Goal: Transaction & Acquisition: Purchase product/service

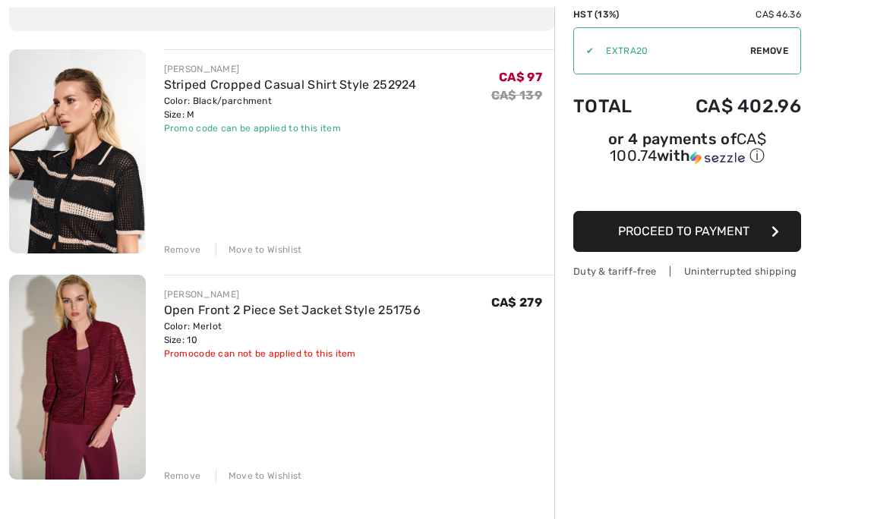
scroll to position [150, 0]
click at [196, 466] on div "Remove Move to Wishlist" at bounding box center [359, 474] width 391 height 17
click at [196, 479] on div "Remove" at bounding box center [182, 476] width 37 height 14
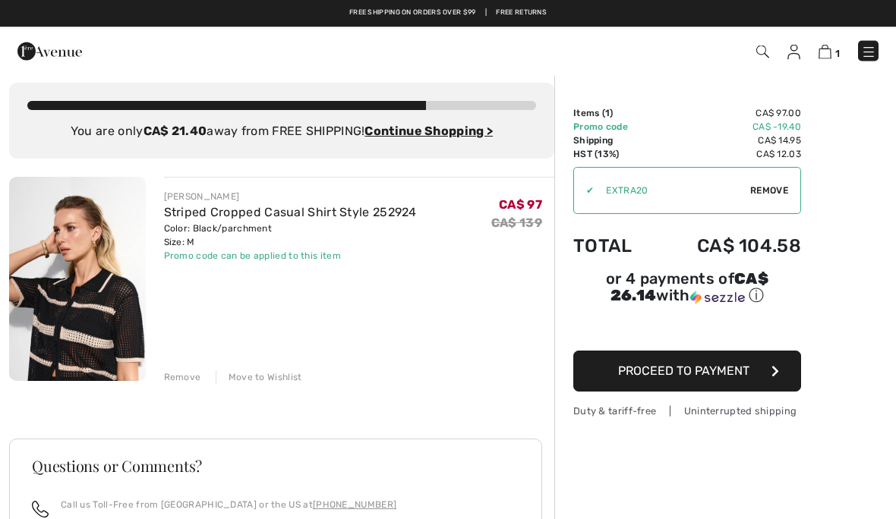
scroll to position [0, 0]
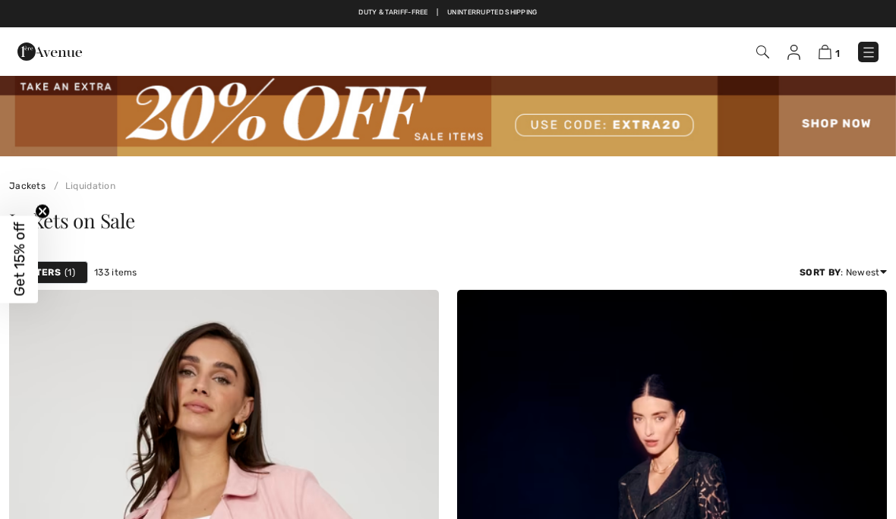
checkbox input "true"
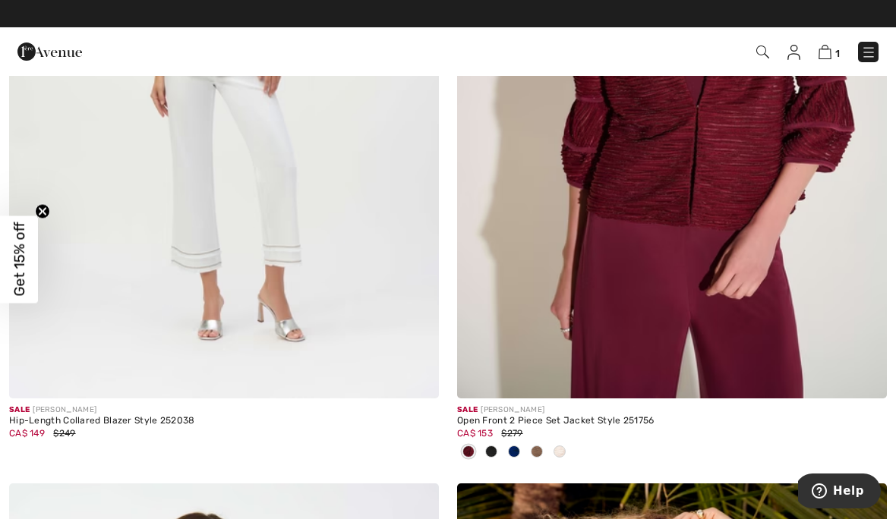
click at [686, 166] on img at bounding box center [672, 76] width 430 height 645
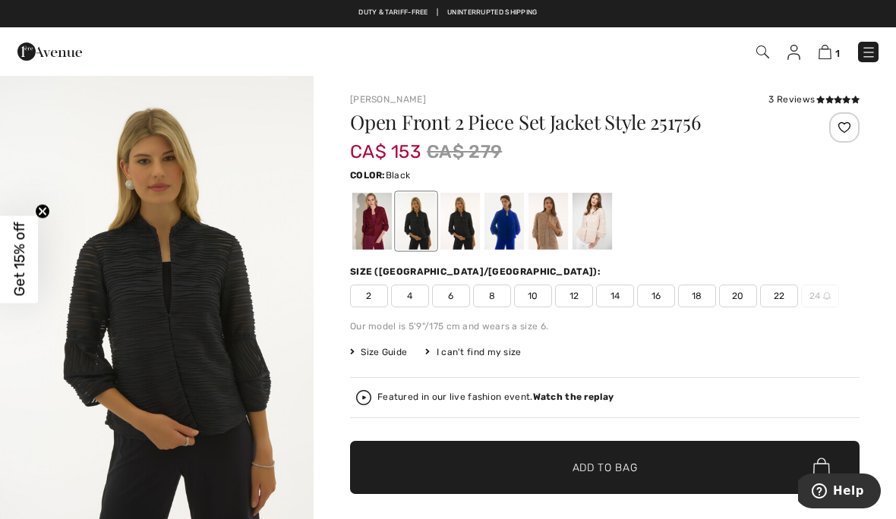
click at [383, 226] on div at bounding box center [371, 221] width 39 height 57
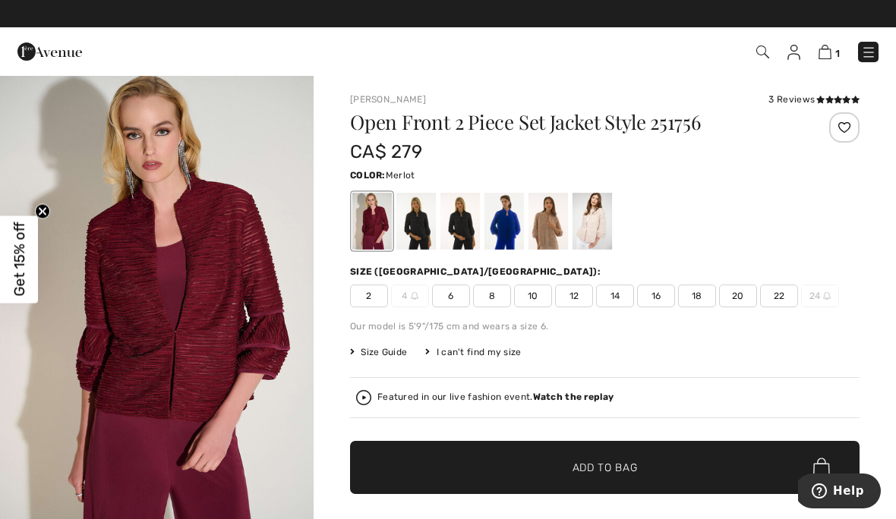
click at [544, 302] on span "10" at bounding box center [533, 296] width 38 height 23
click at [599, 464] on span "Add to Bag" at bounding box center [605, 468] width 65 height 16
click at [702, 322] on div "Our model is 5'9"/175 cm and wears a size 6." at bounding box center [604, 327] width 509 height 14
click at [743, 291] on span "20" at bounding box center [738, 296] width 38 height 23
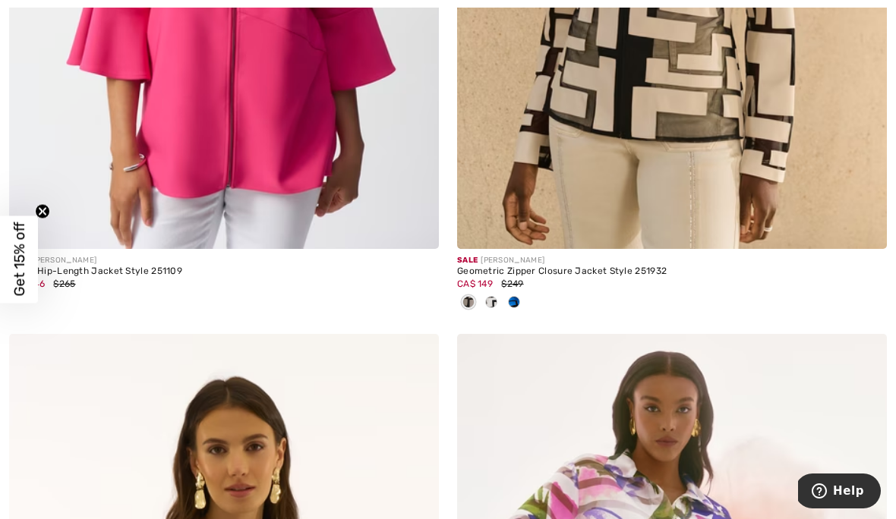
scroll to position [11791, 0]
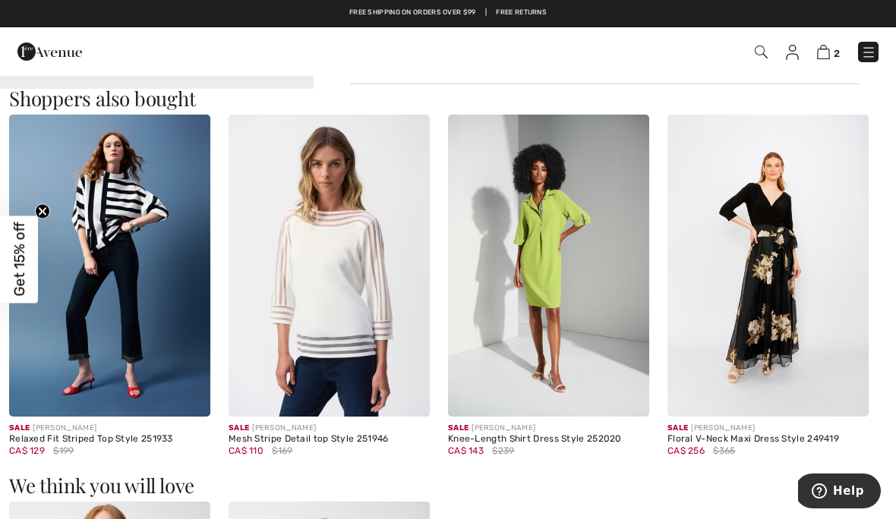
scroll to position [1337, 0]
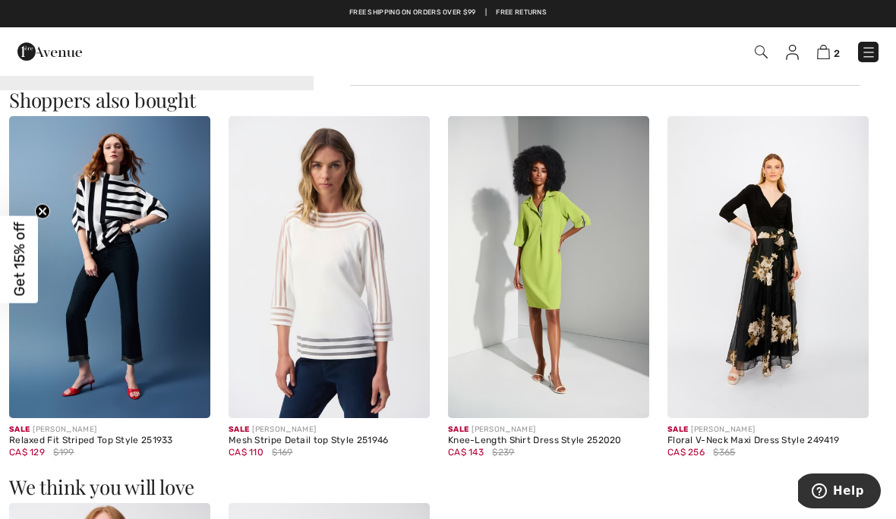
click at [355, 301] on img at bounding box center [329, 267] width 201 height 302
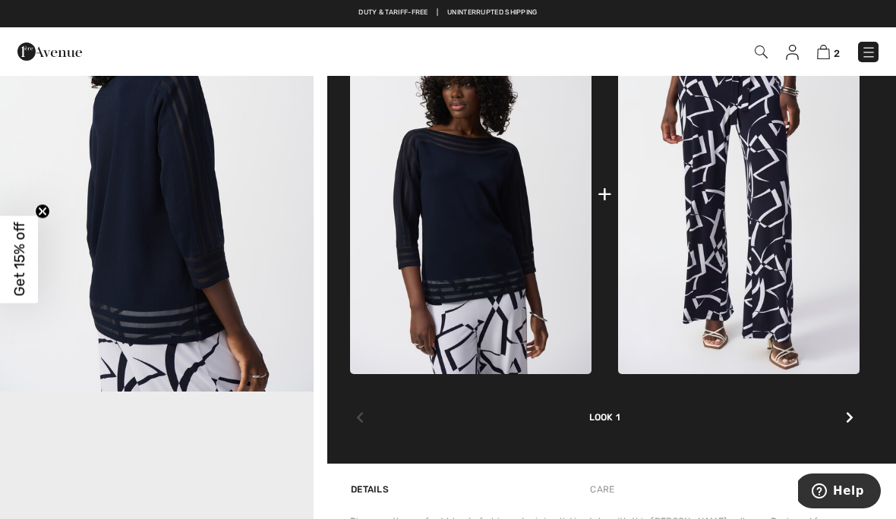
scroll to position [617, 0]
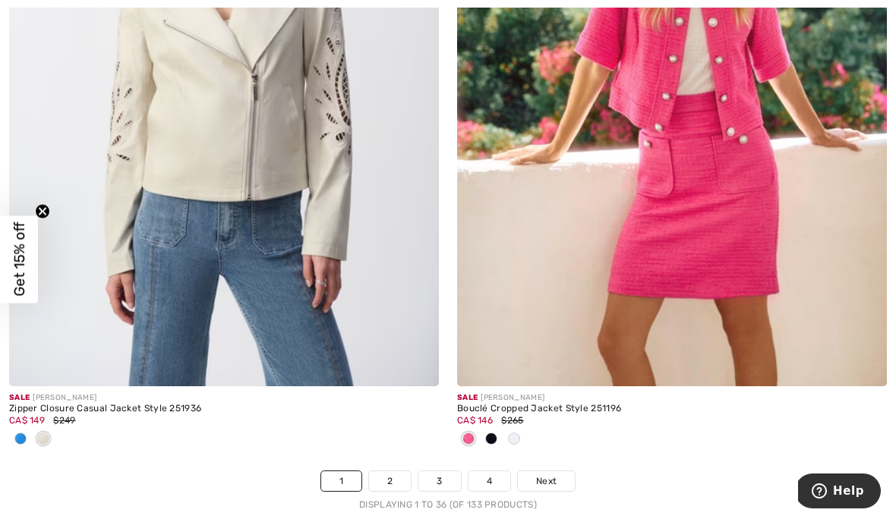
scroll to position [13110, 0]
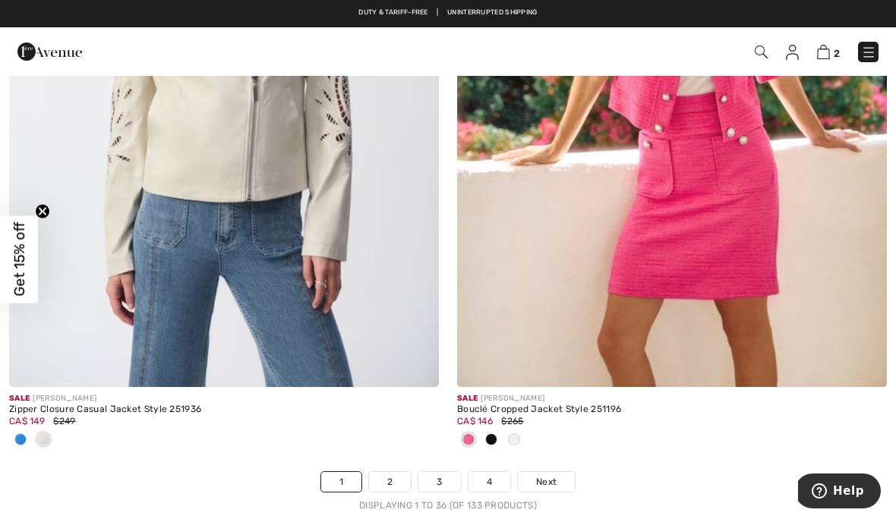
click at [404, 472] on link "2" at bounding box center [390, 482] width 42 height 20
click at [402, 472] on link "2" at bounding box center [390, 482] width 42 height 20
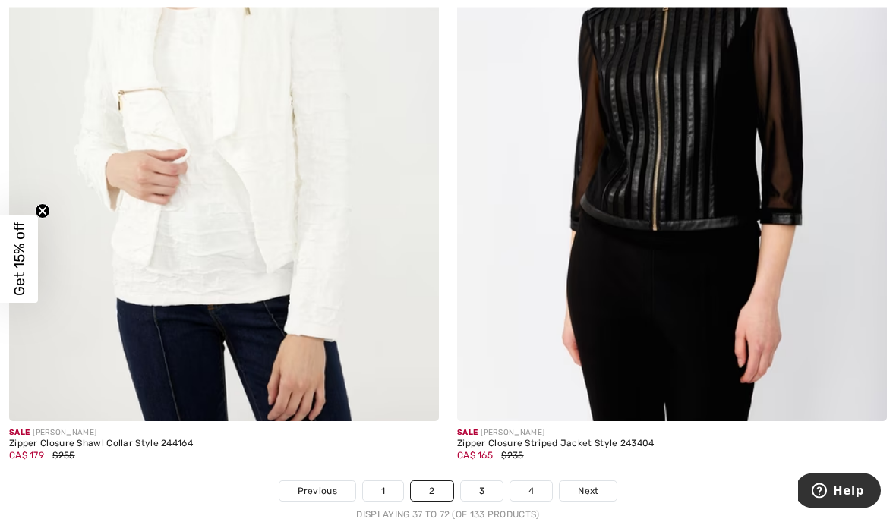
scroll to position [12877, 0]
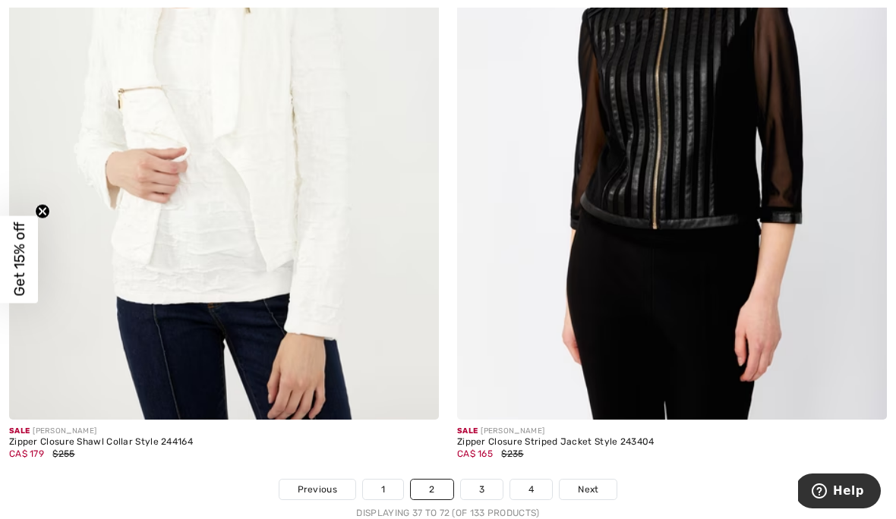
click at [492, 483] on link "3" at bounding box center [482, 490] width 42 height 20
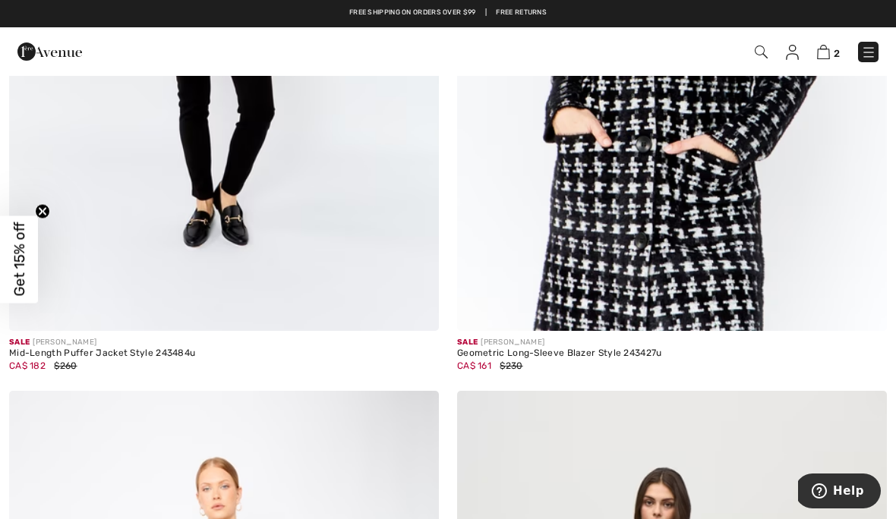
scroll to position [1308, 0]
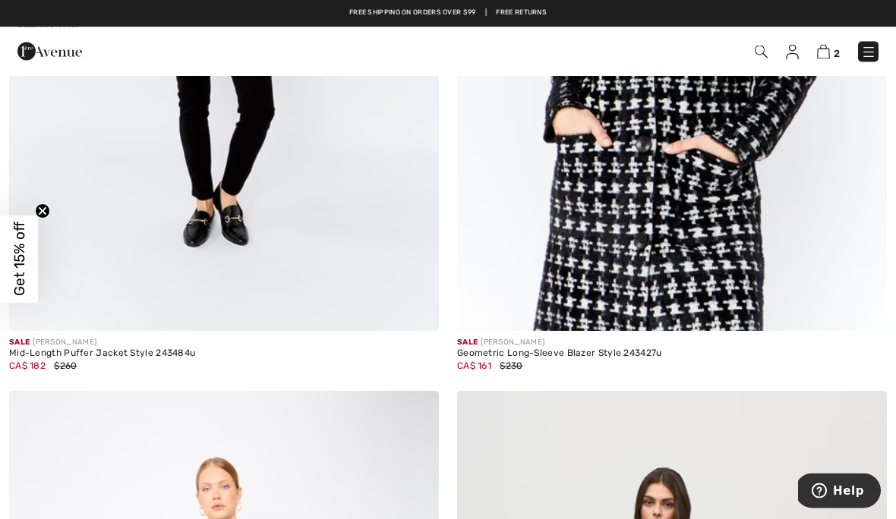
click at [665, 196] on img at bounding box center [672, 9] width 430 height 645
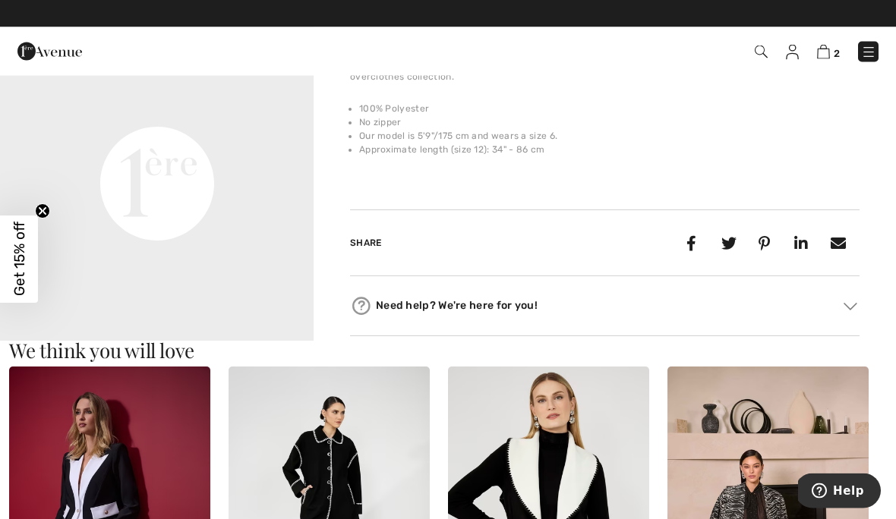
scroll to position [1067, 0]
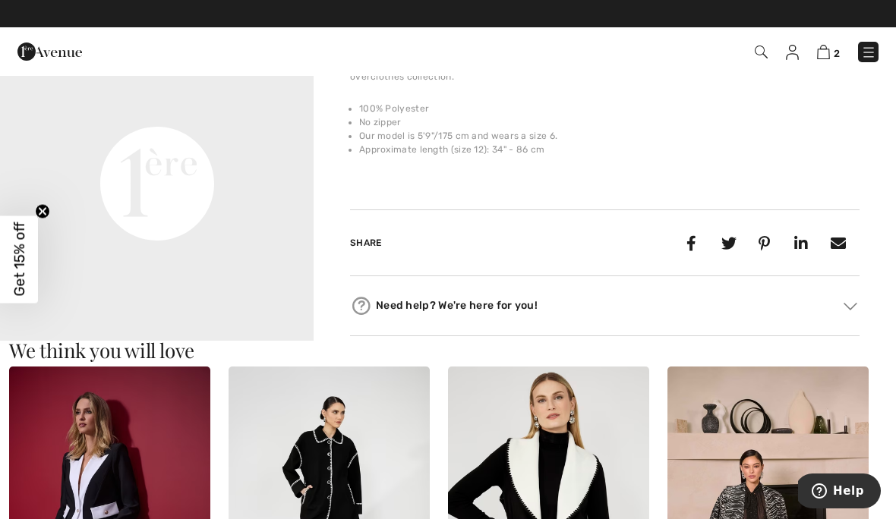
click at [646, 272] on div "Share" at bounding box center [604, 243] width 509 height 67
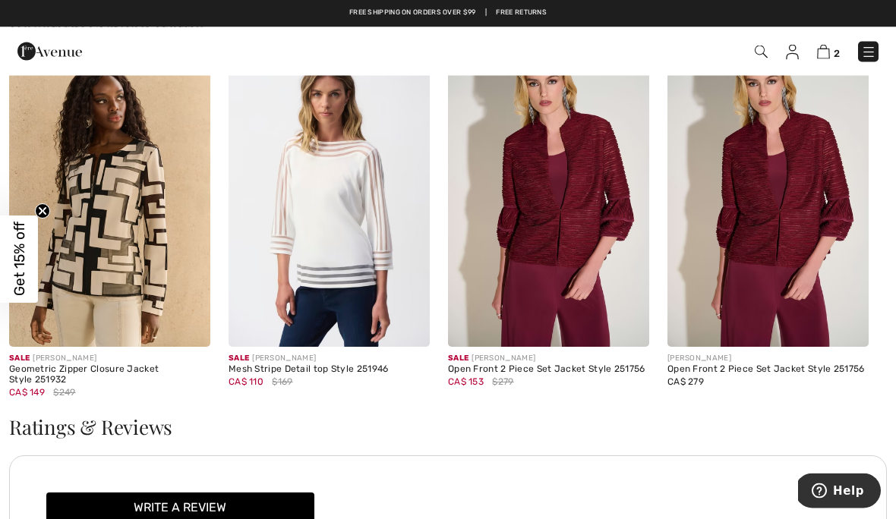
scroll to position [1777, 0]
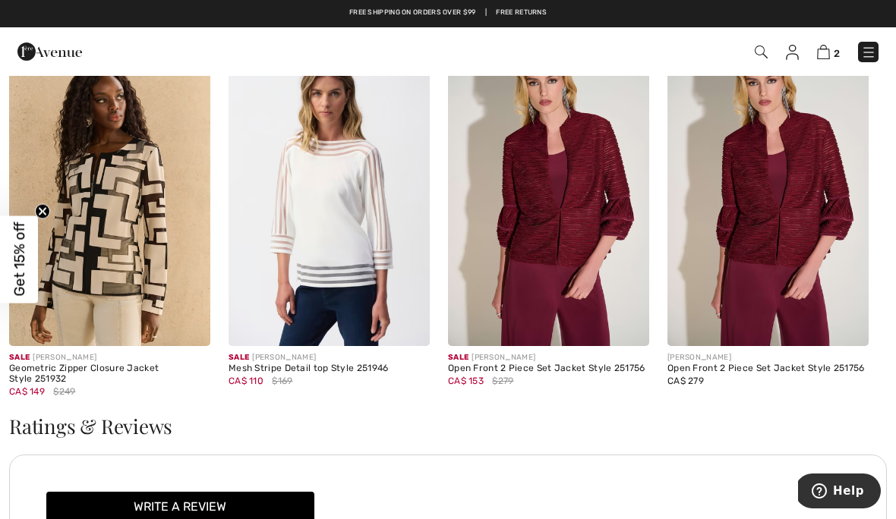
click at [531, 309] on img at bounding box center [548, 195] width 201 height 302
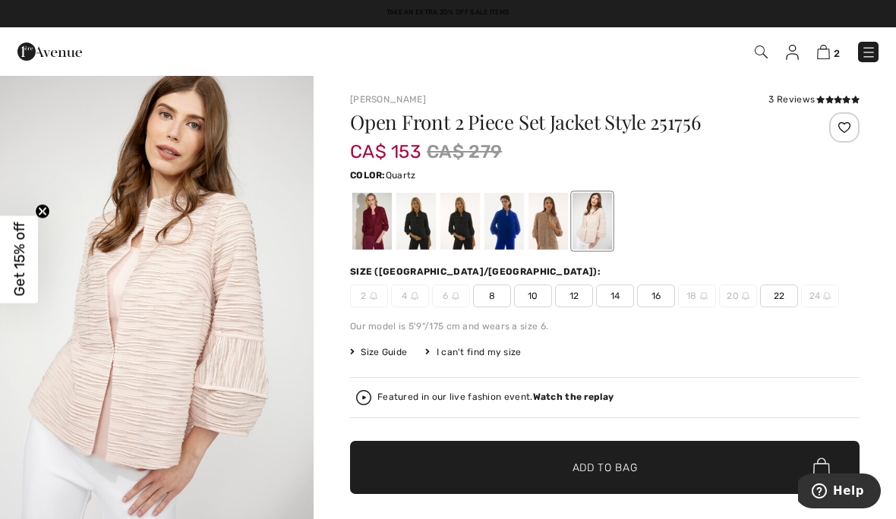
click at [375, 248] on div at bounding box center [371, 221] width 39 height 57
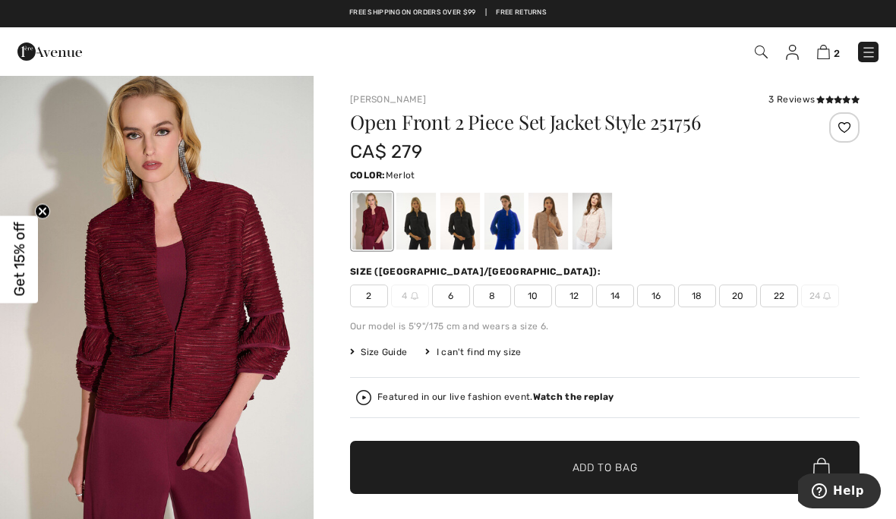
click at [426, 226] on div at bounding box center [415, 221] width 39 height 57
click at [470, 241] on div at bounding box center [459, 221] width 39 height 57
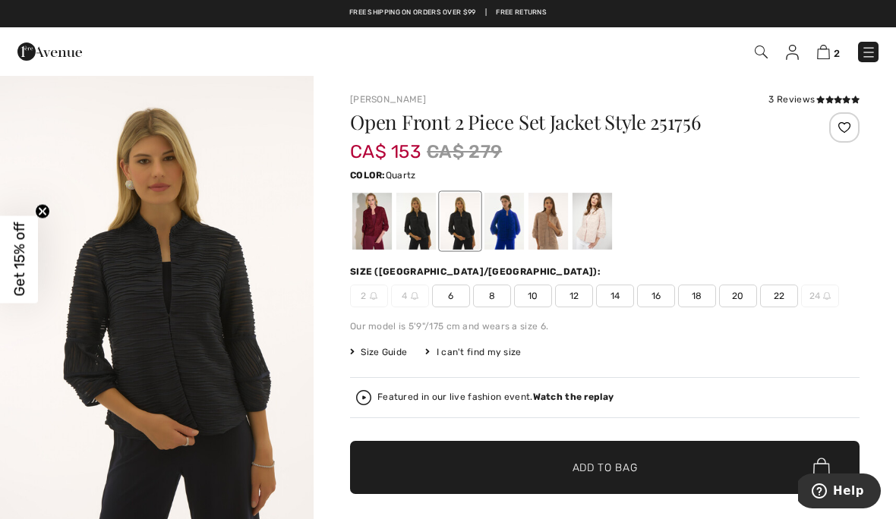
click at [603, 234] on div at bounding box center [592, 221] width 39 height 57
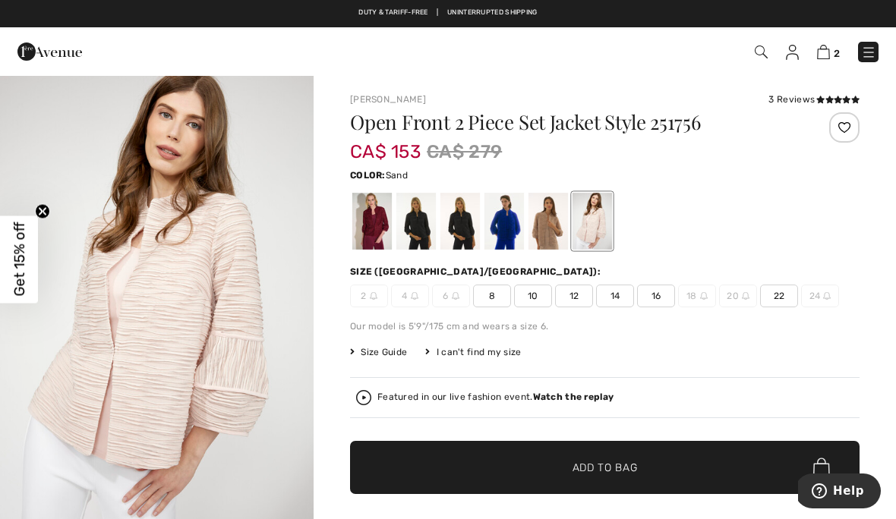
click at [551, 244] on div at bounding box center [547, 221] width 39 height 57
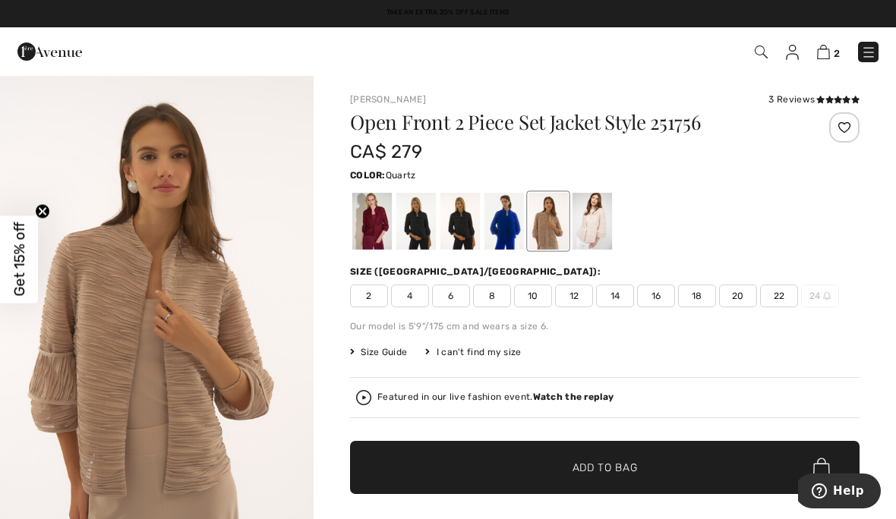
click at [591, 241] on div at bounding box center [592, 221] width 39 height 57
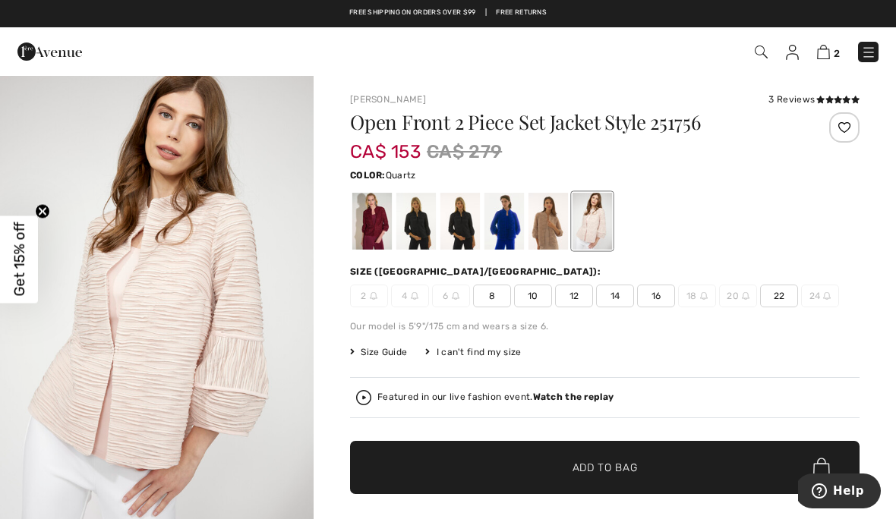
click at [825, 58] on img at bounding box center [823, 52] width 13 height 14
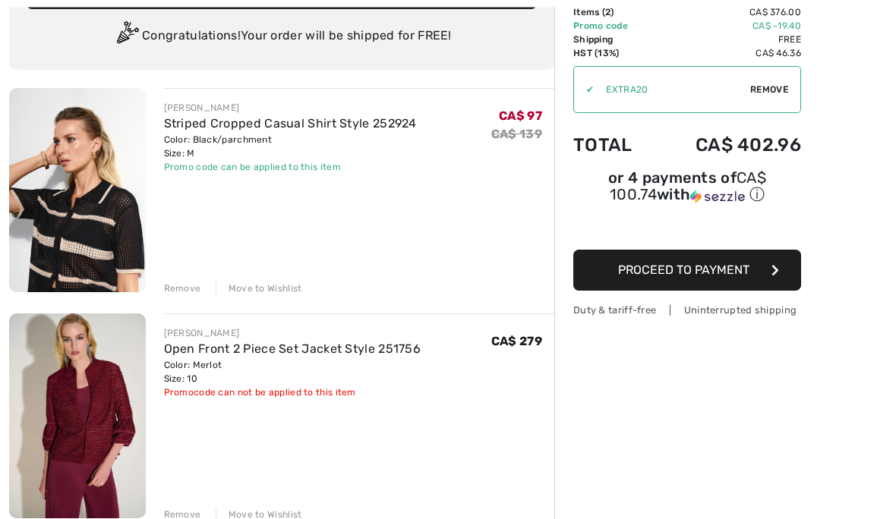
scroll to position [111, 0]
click at [191, 516] on div "Remove" at bounding box center [182, 515] width 37 height 14
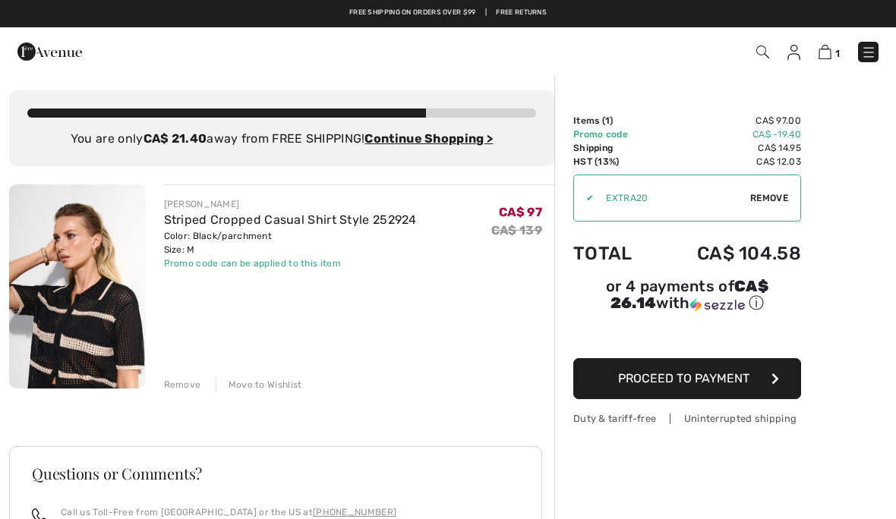
scroll to position [0, 0]
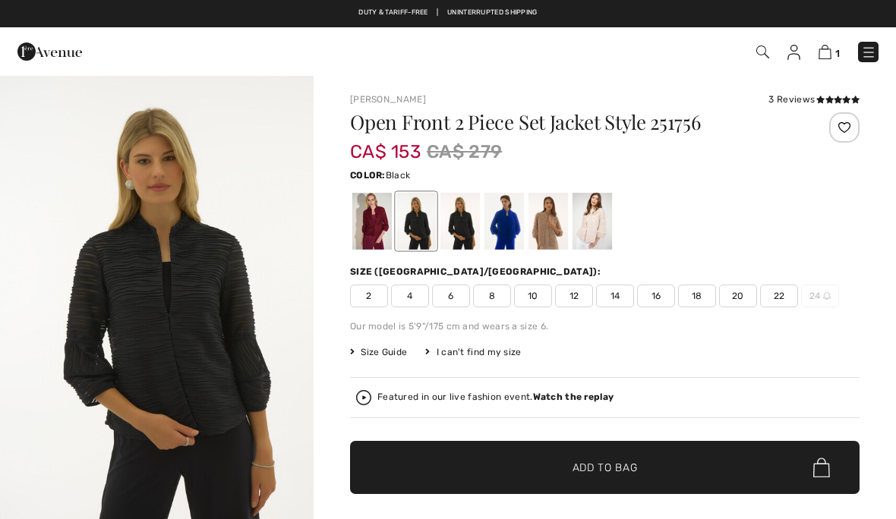
checkbox input "true"
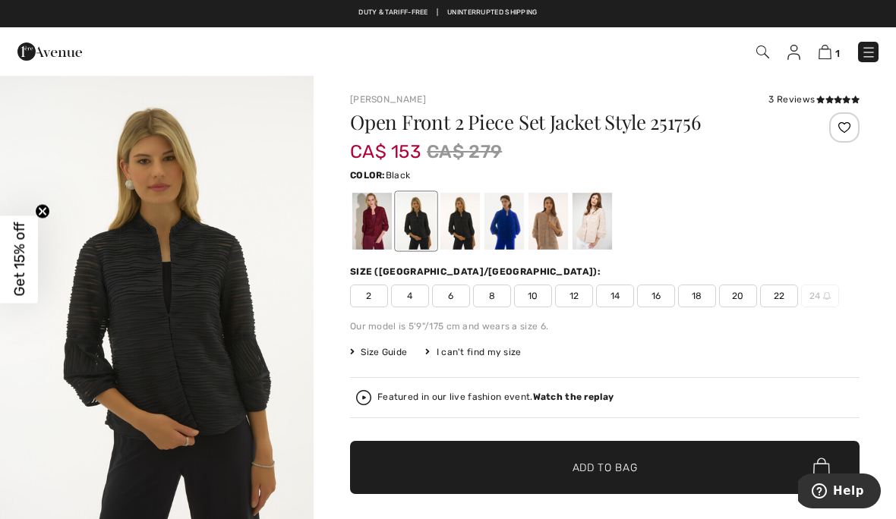
click at [893, 169] on div "Joseph Ribkoff 3 Reviews 3 Reviews Open Front 2 Piece Set Jacket Style 251756 C…" at bounding box center [605, 526] width 582 height 904
click at [877, 313] on div "Joseph Ribkoff 3 Reviews 3 Reviews Open Front 2 Piece Set Jacket Style 251756 C…" at bounding box center [605, 526] width 582 height 904
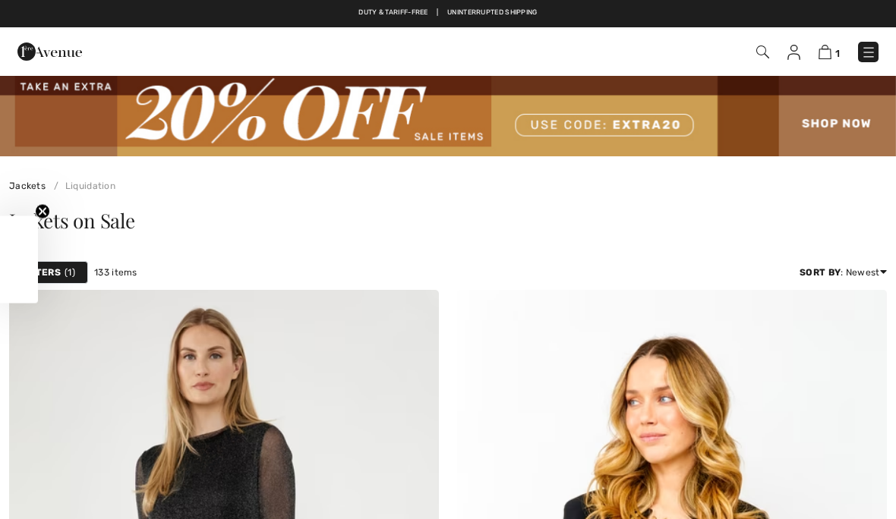
checkbox input "true"
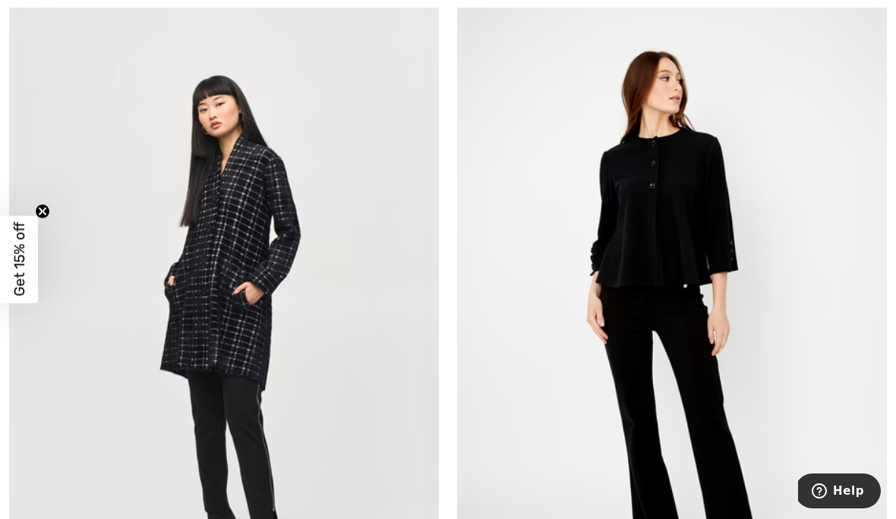
scroll to position [6817, 0]
click at [698, 203] on img at bounding box center [672, 326] width 430 height 645
click at [690, 212] on img at bounding box center [672, 326] width 430 height 645
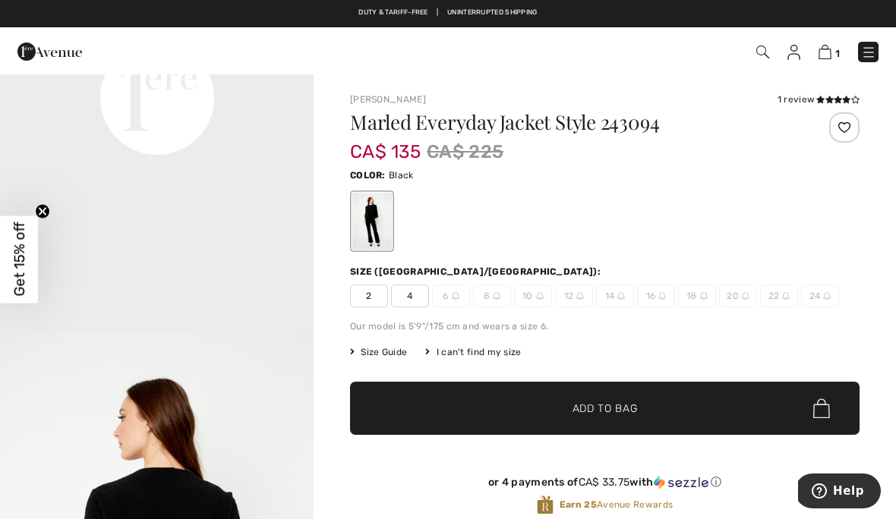
click at [444, 184] on div "Color: Black" at bounding box center [604, 209] width 509 height 87
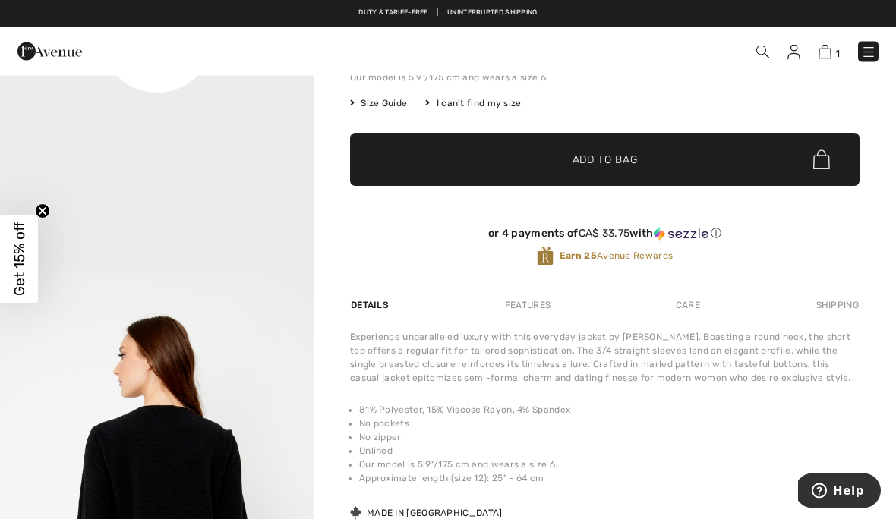
scroll to position [219, 0]
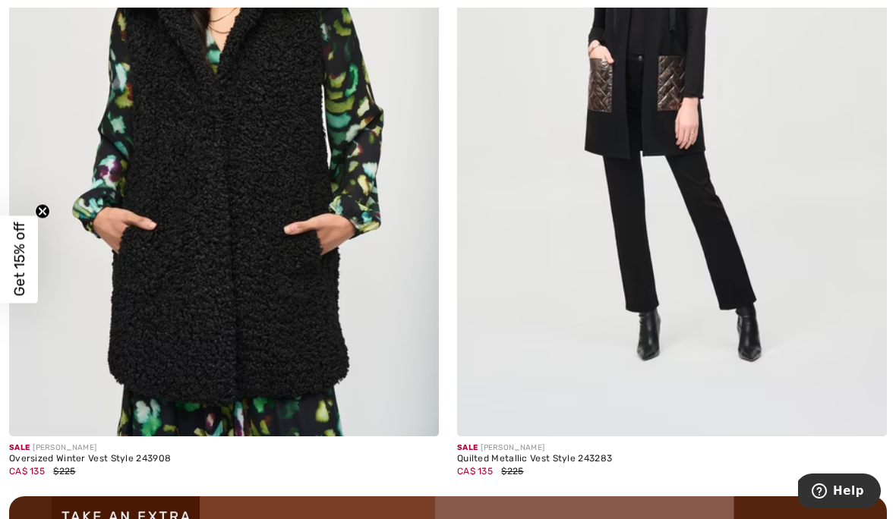
scroll to position [8506, 0]
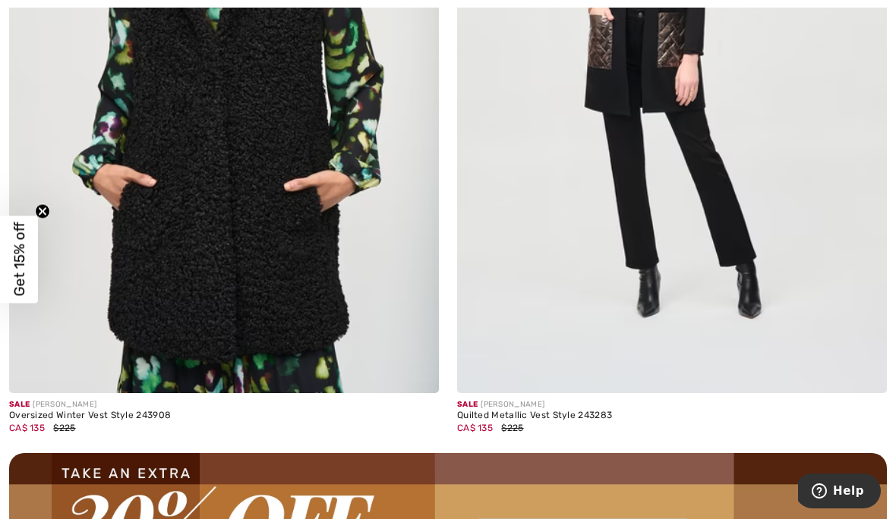
click at [658, 201] on img at bounding box center [672, 71] width 430 height 645
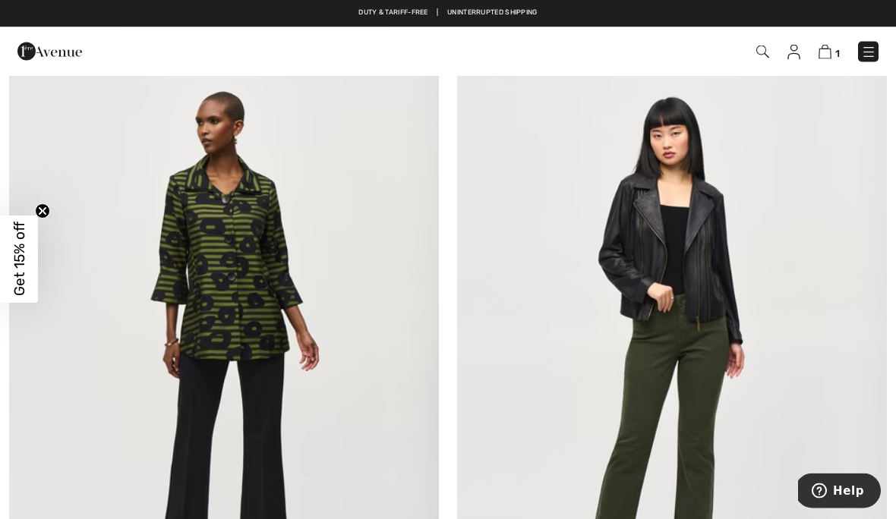
scroll to position [11222, 0]
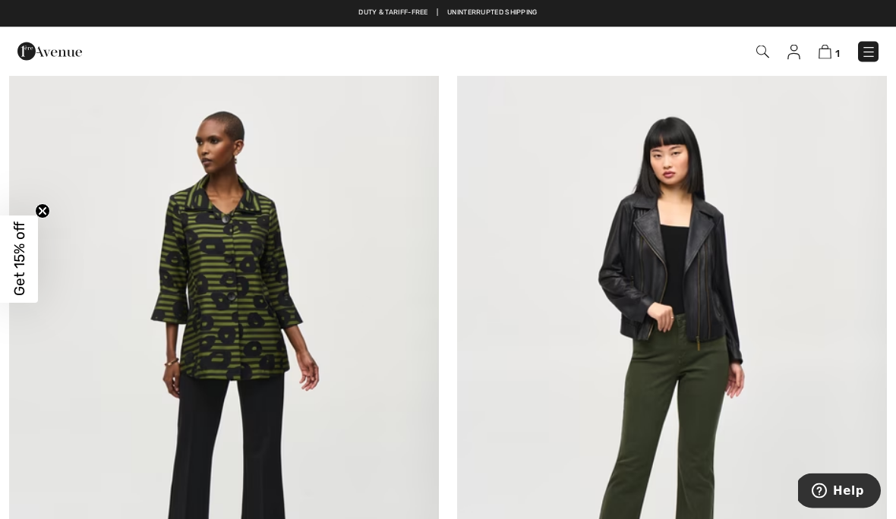
click at [263, 292] on img at bounding box center [224, 368] width 430 height 645
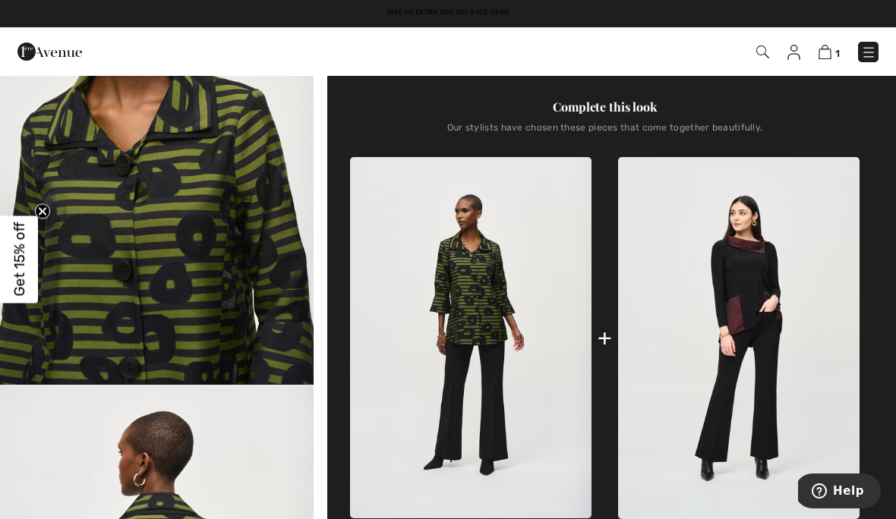
scroll to position [521, 0]
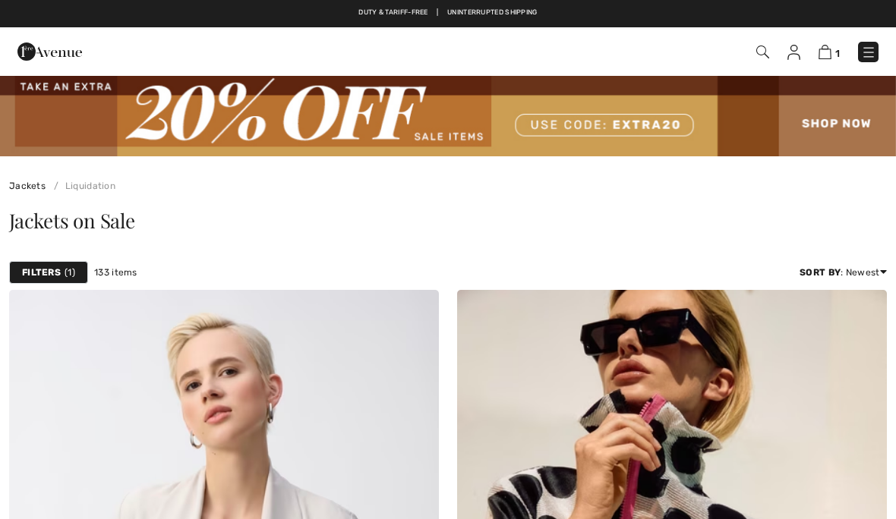
checkbox input "true"
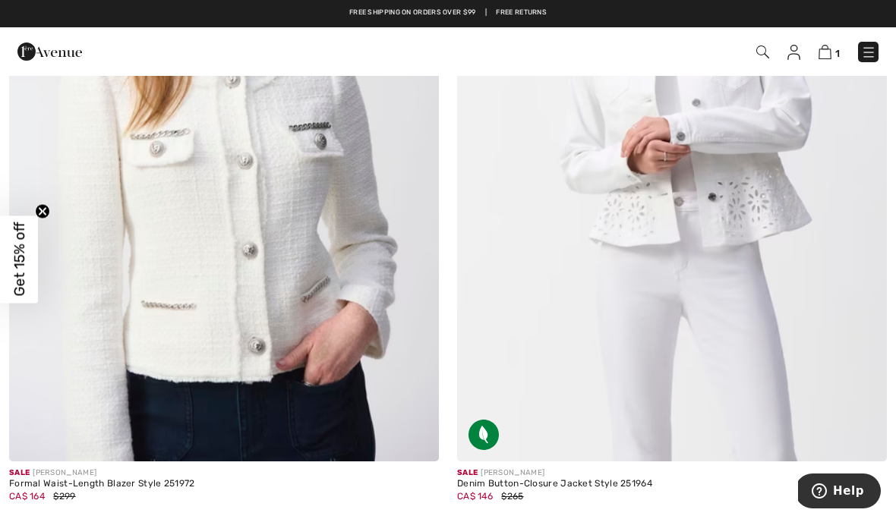
scroll to position [4044, 0]
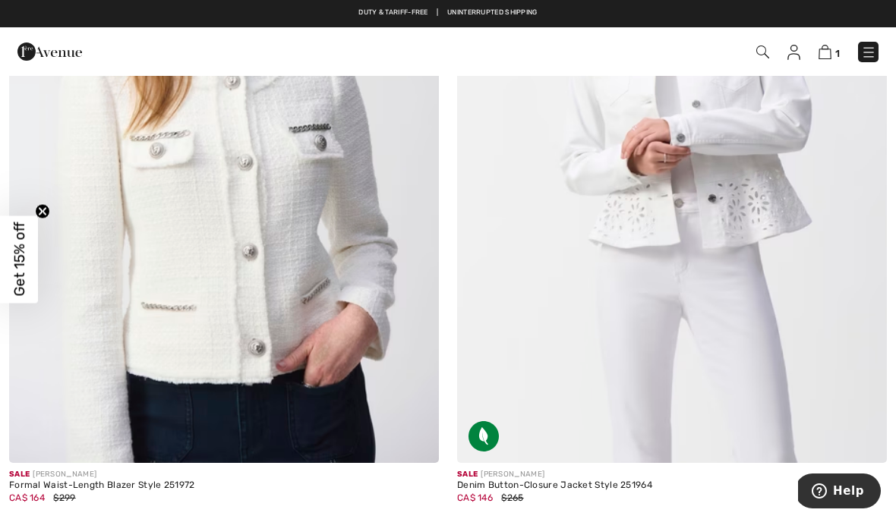
click at [187, 275] on img at bounding box center [224, 141] width 430 height 645
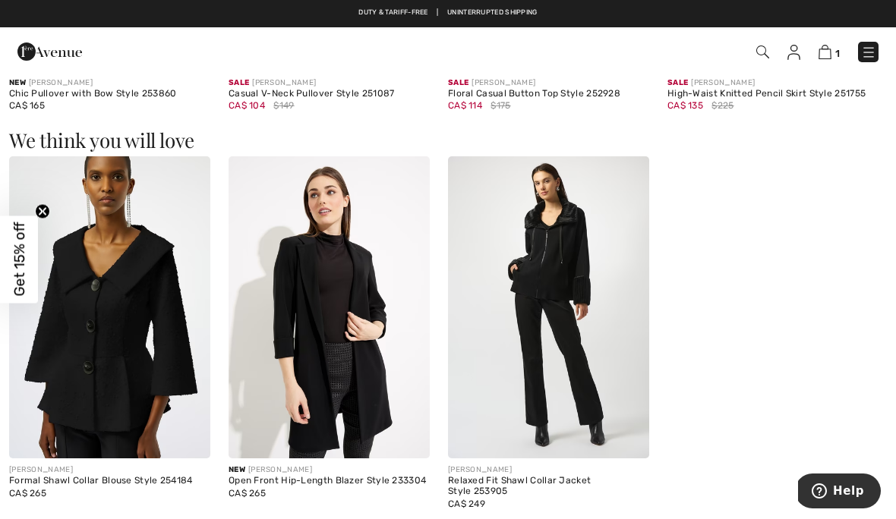
scroll to position [1701, 0]
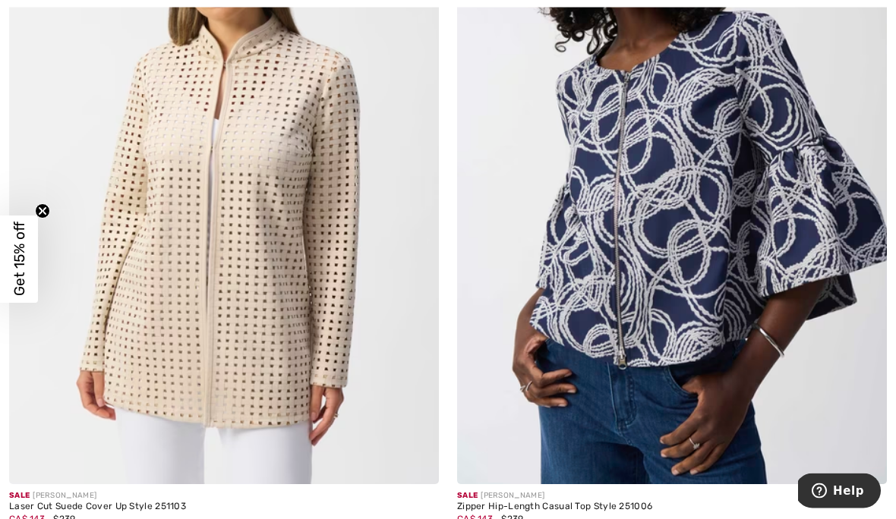
scroll to position [6277, 0]
click at [219, 259] on img at bounding box center [224, 161] width 430 height 645
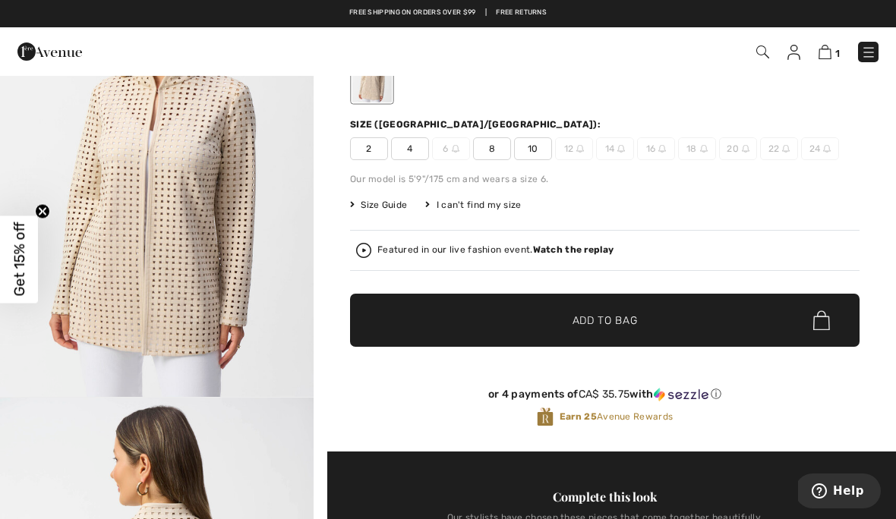
scroll to position [146, 0]
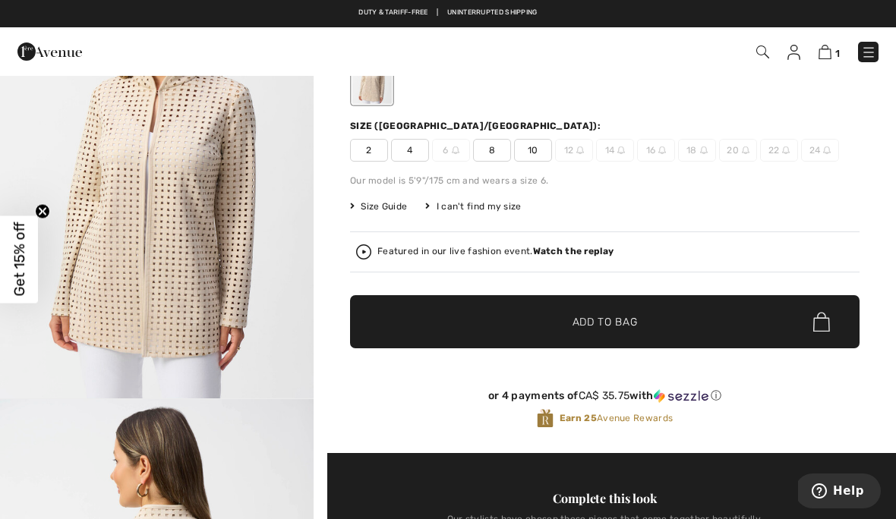
click at [390, 210] on span "Size Guide" at bounding box center [378, 207] width 57 height 14
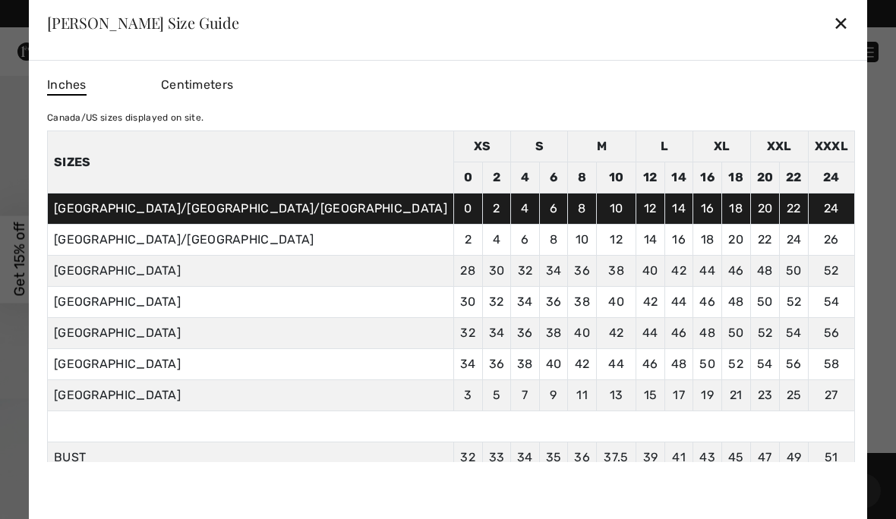
click at [511, 211] on td "4" at bounding box center [525, 209] width 29 height 31
click at [833, 29] on div "✕" at bounding box center [841, 23] width 16 height 32
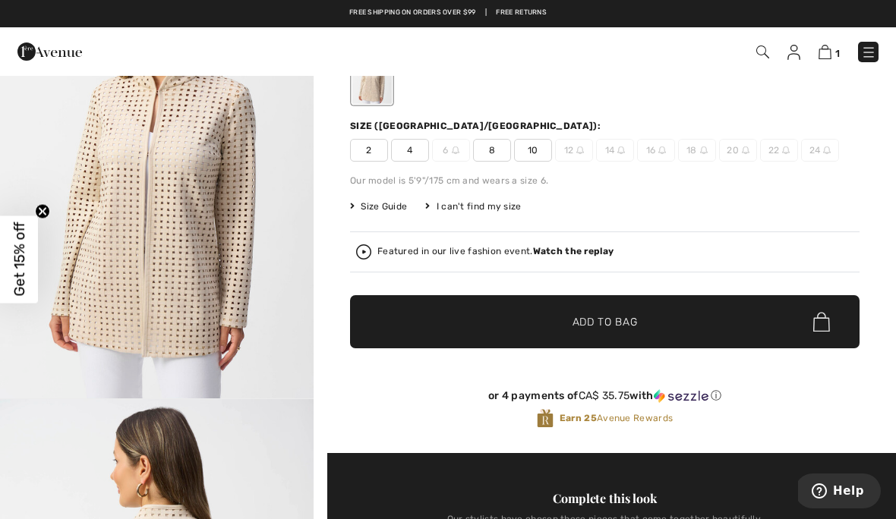
click at [546, 156] on span "10" at bounding box center [533, 150] width 38 height 23
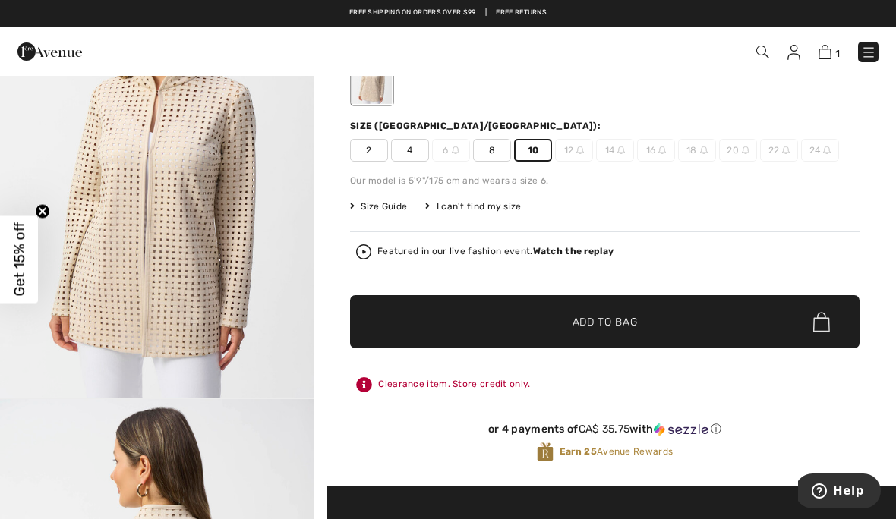
click at [592, 336] on span "✔ Added to Bag Add to Bag" at bounding box center [604, 321] width 509 height 53
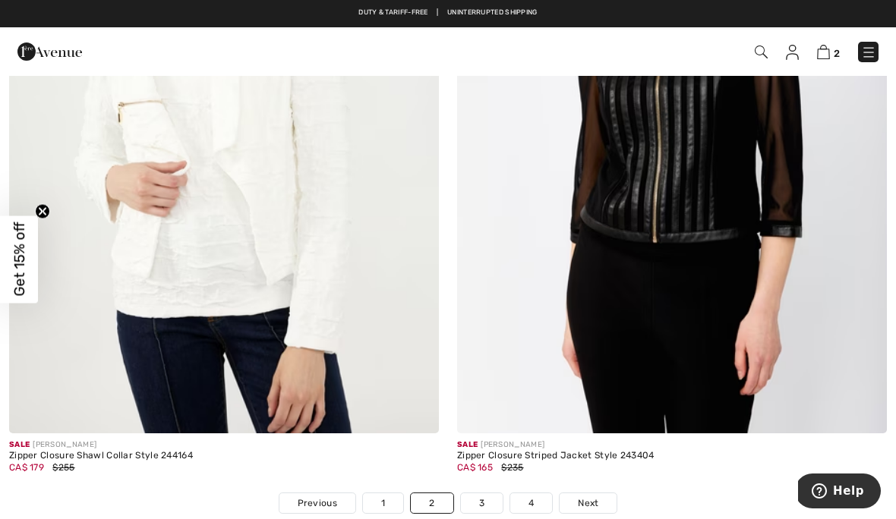
scroll to position [12865, 0]
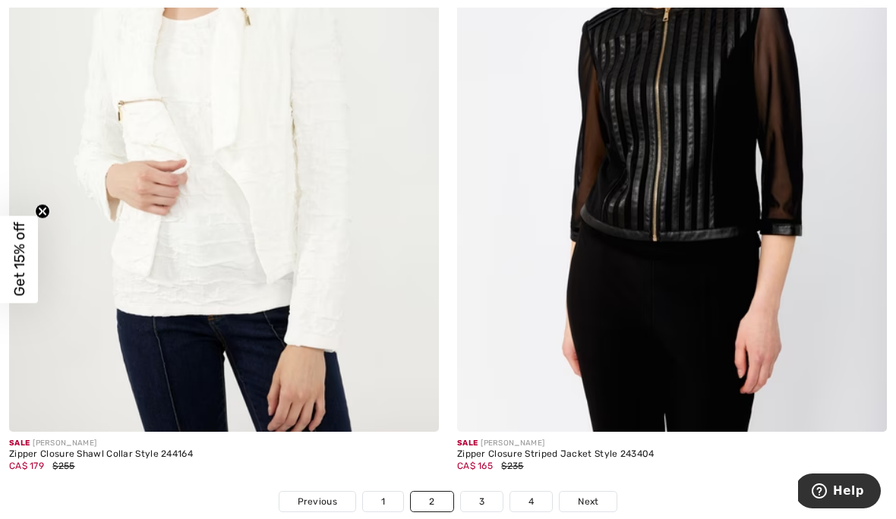
click at [494, 495] on link "3" at bounding box center [482, 502] width 42 height 20
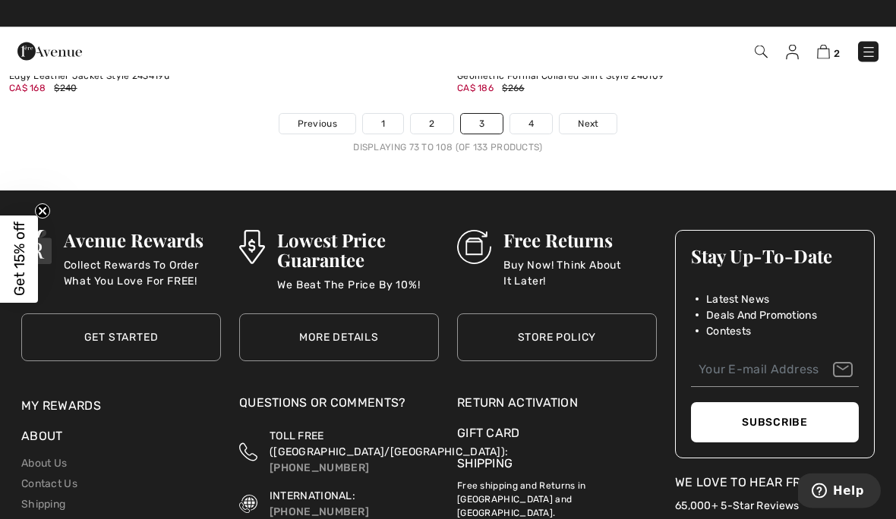
scroll to position [13293, 0]
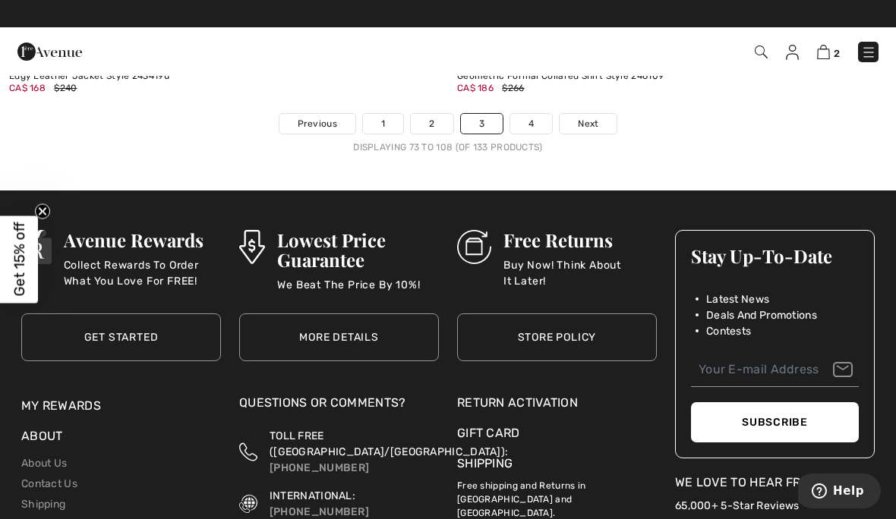
click at [535, 116] on link "4" at bounding box center [531, 124] width 42 height 20
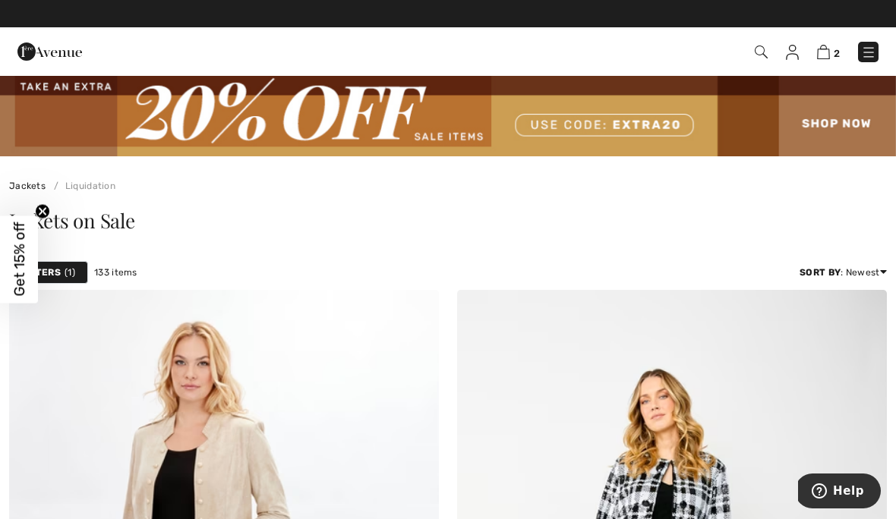
click at [768, 52] on img at bounding box center [761, 52] width 13 height 13
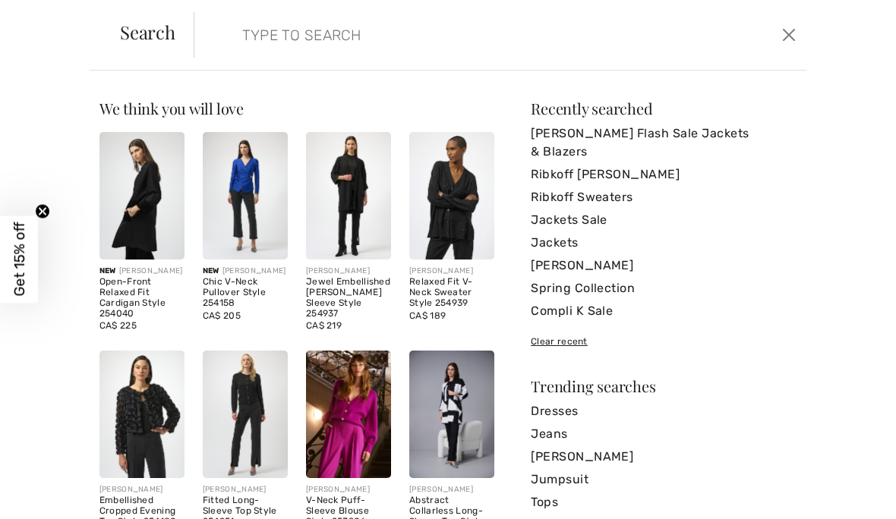
click at [260, 25] on input "search" at bounding box center [436, 35] width 411 height 46
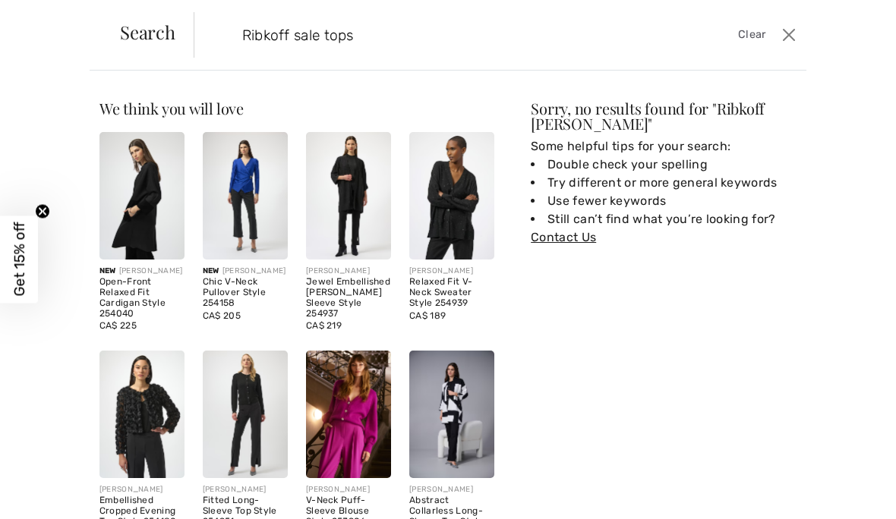
type input "Ribkoff sale tops"
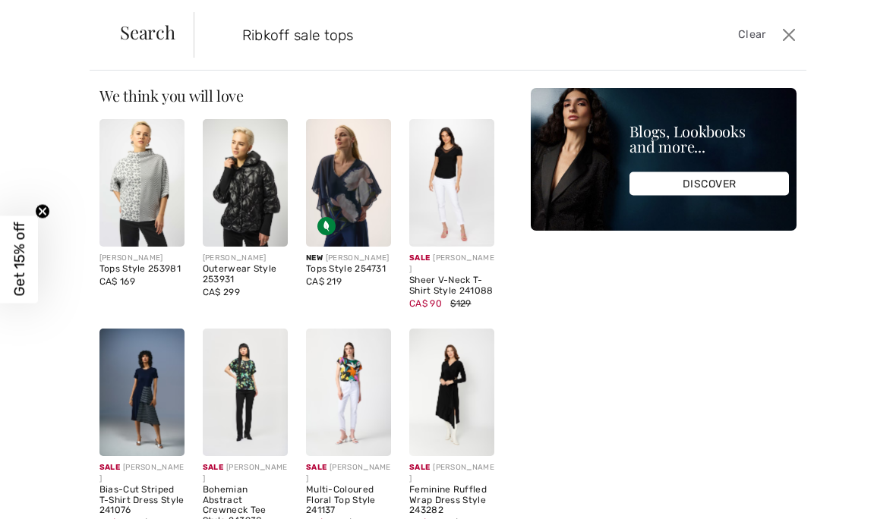
scroll to position [5, 0]
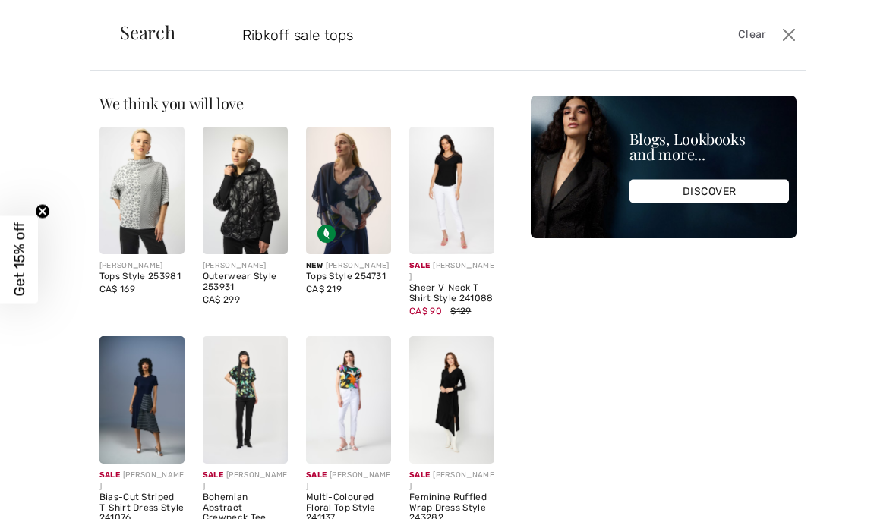
click at [463, 216] on img at bounding box center [451, 191] width 85 height 128
click at [454, 300] on div "Sheer V-Neck T-Shirt Style 241088" at bounding box center [451, 293] width 85 height 21
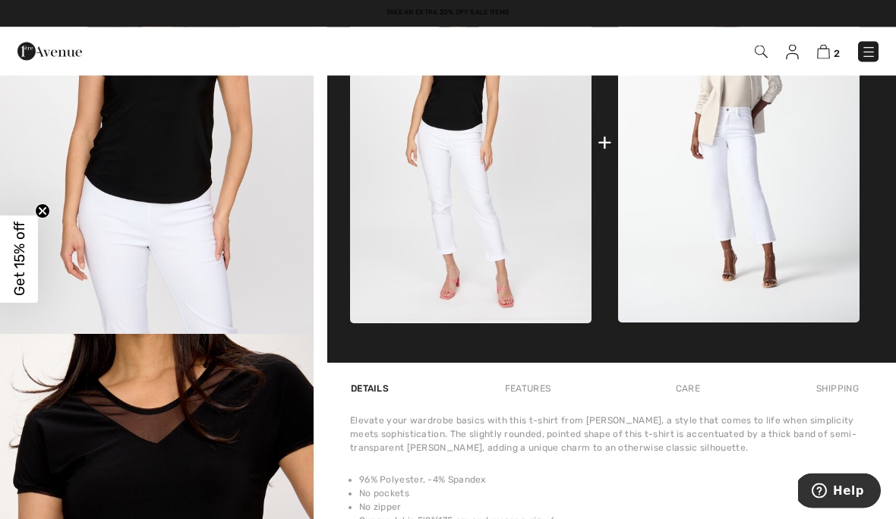
scroll to position [665, 0]
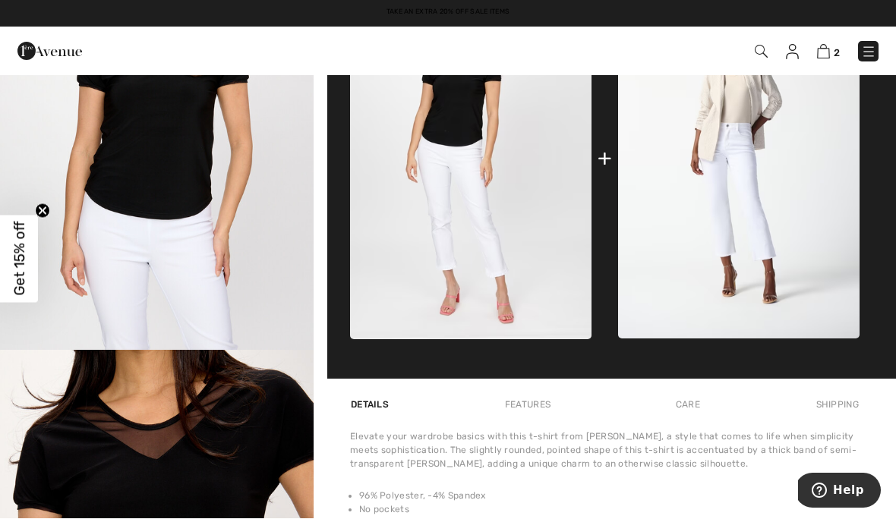
click at [751, 121] on img at bounding box center [738, 158] width 241 height 361
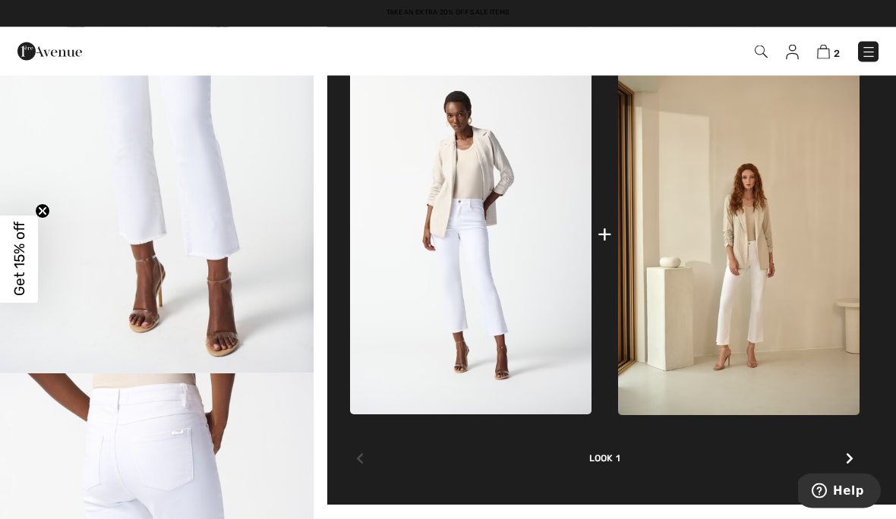
scroll to position [642, 0]
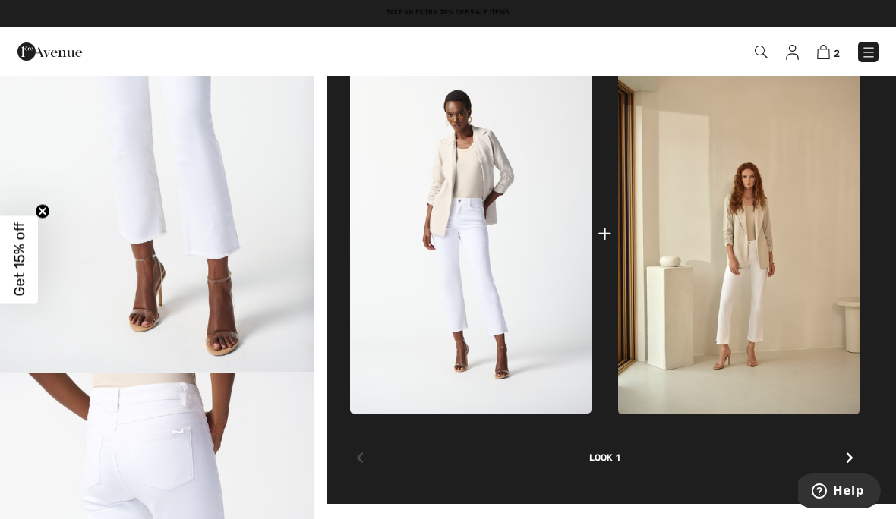
click at [750, 253] on img at bounding box center [738, 233] width 241 height 362
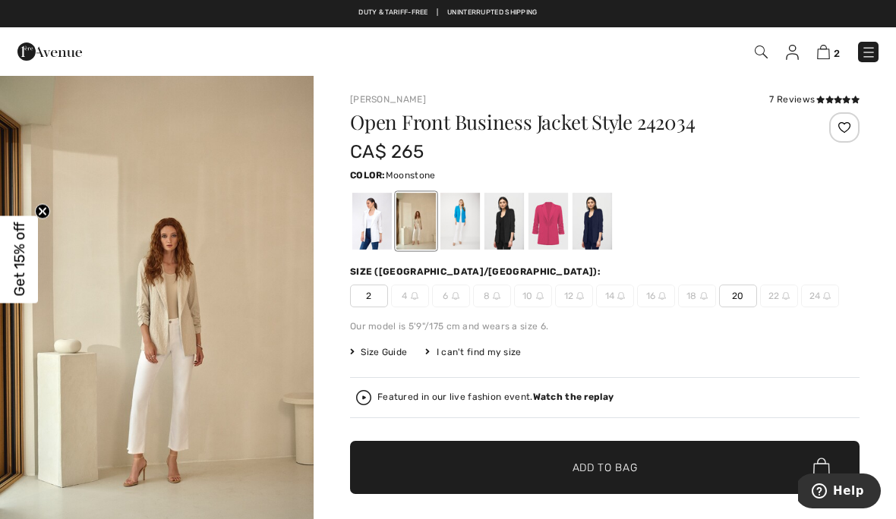
click at [748, 188] on div "Color: Moonstone" at bounding box center [604, 209] width 509 height 87
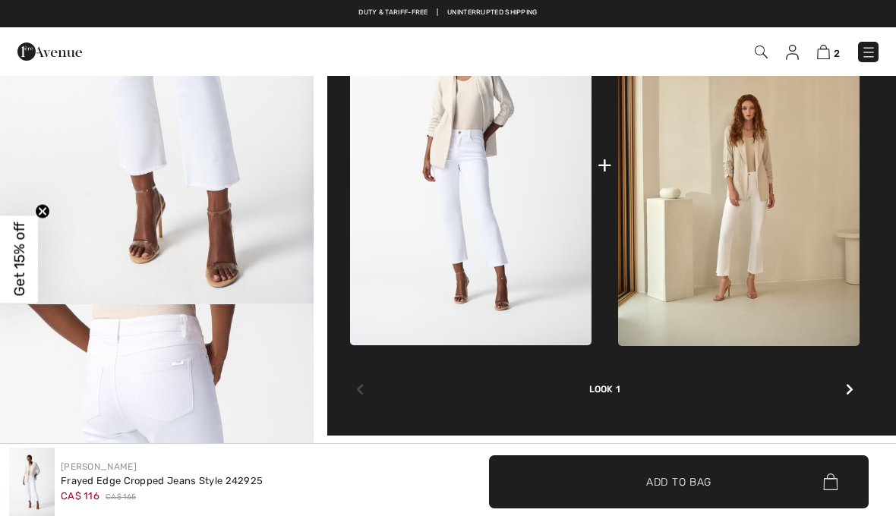
scroll to position [711, 0]
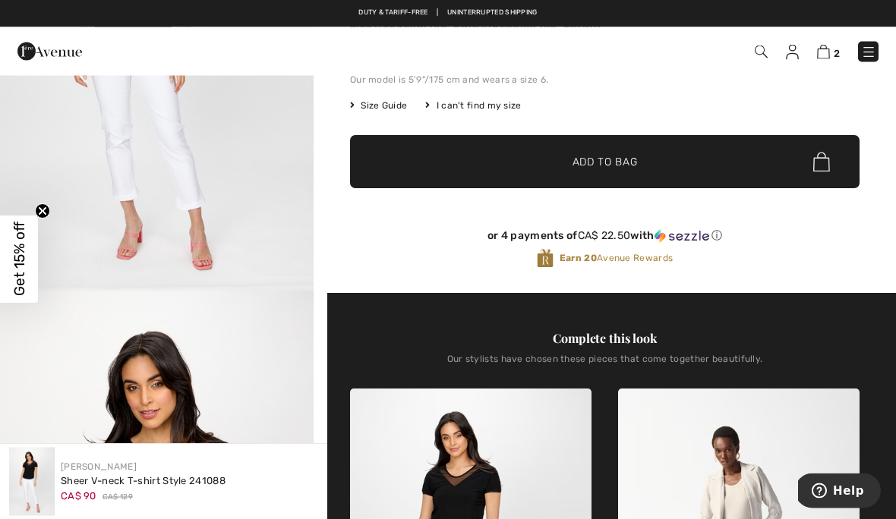
scroll to position [227, 0]
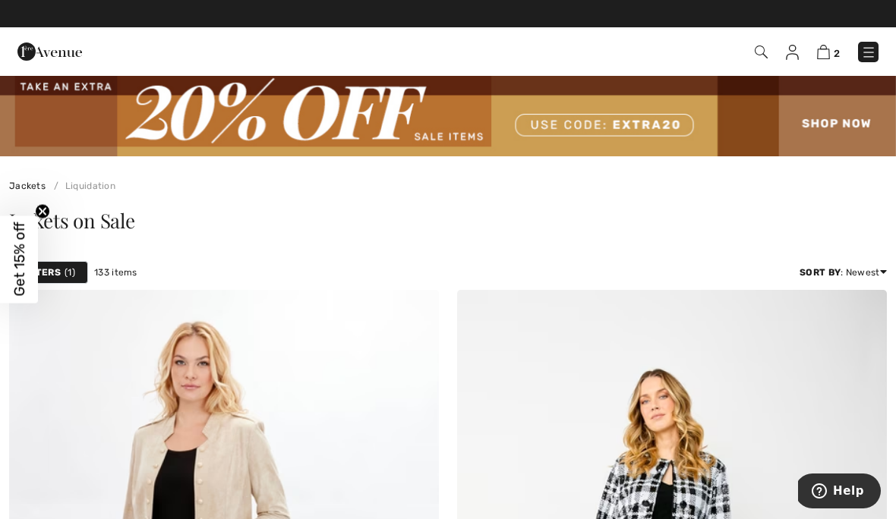
click at [764, 53] on img at bounding box center [761, 52] width 13 height 13
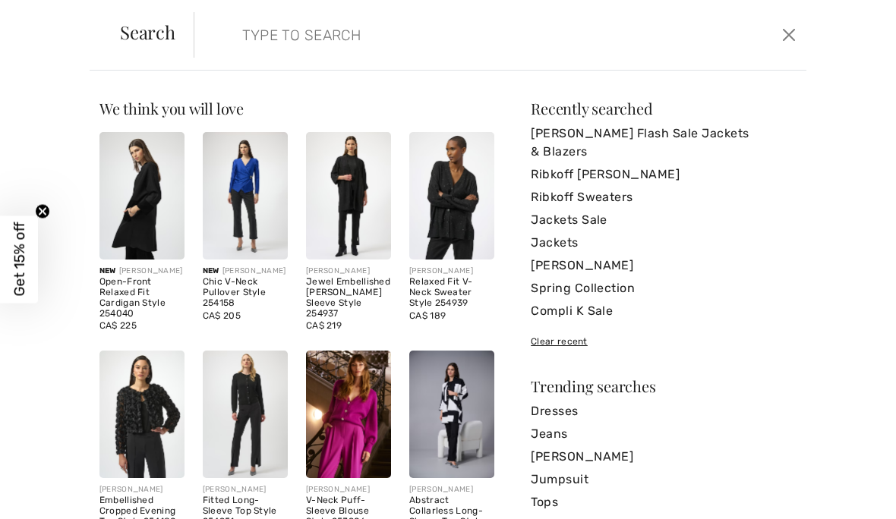
click at [277, 35] on input "search" at bounding box center [436, 35] width 411 height 46
type input "L"
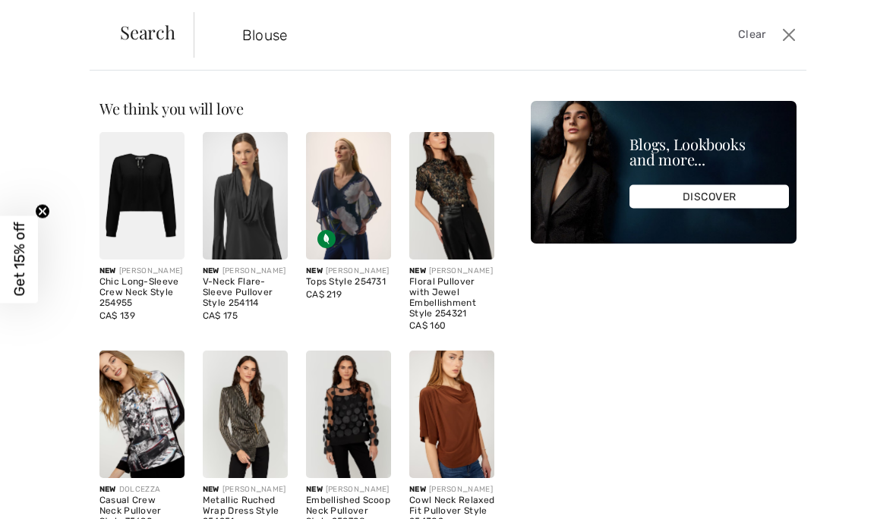
type input "Blouse"
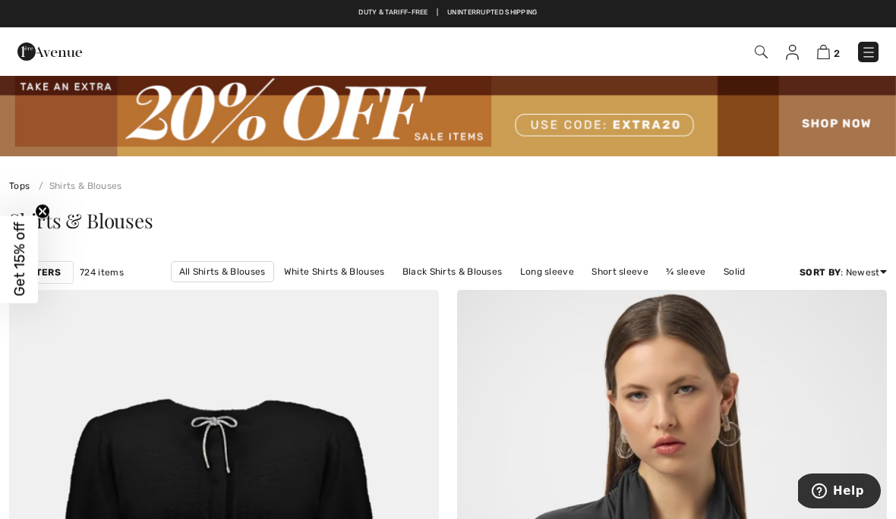
click at [749, 66] on div "2 Checkout" at bounding box center [632, 51] width 516 height 31
click at [757, 55] on img at bounding box center [761, 52] width 13 height 13
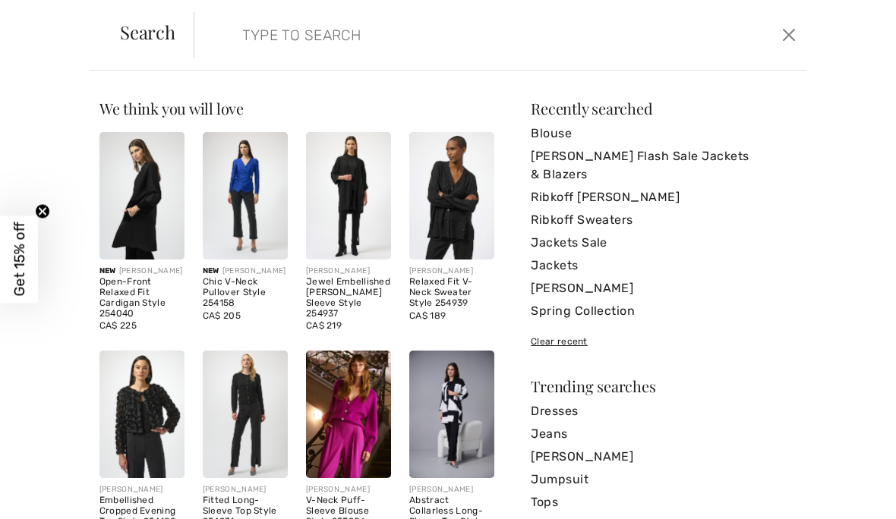
click at [231, 51] on input "search" at bounding box center [436, 35] width 411 height 46
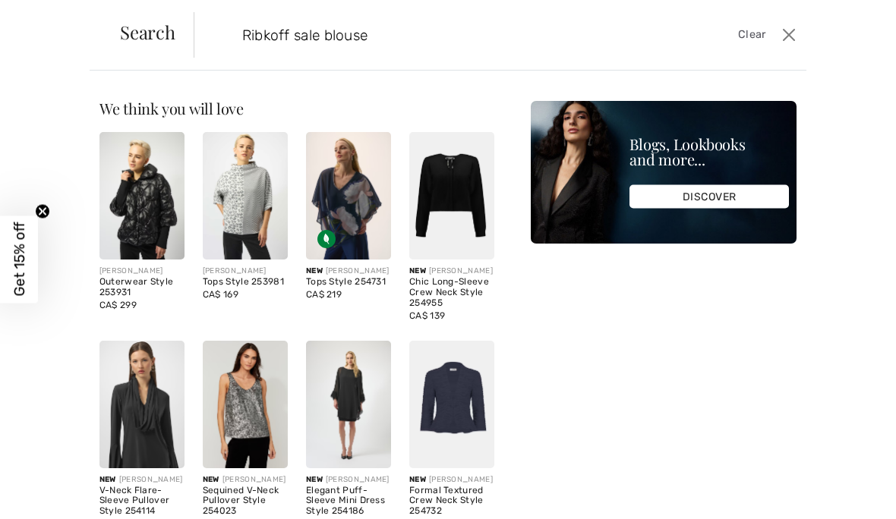
type input "Ribkoff sale blouse"
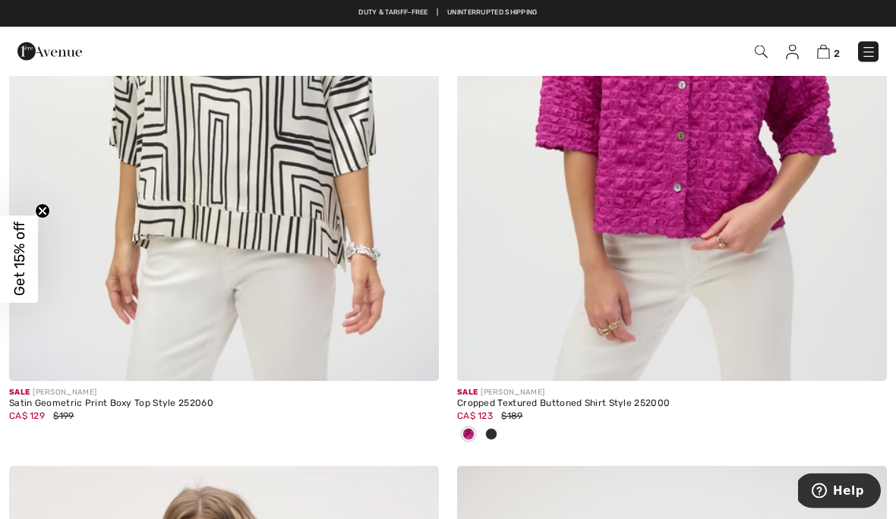
scroll to position [7916, 0]
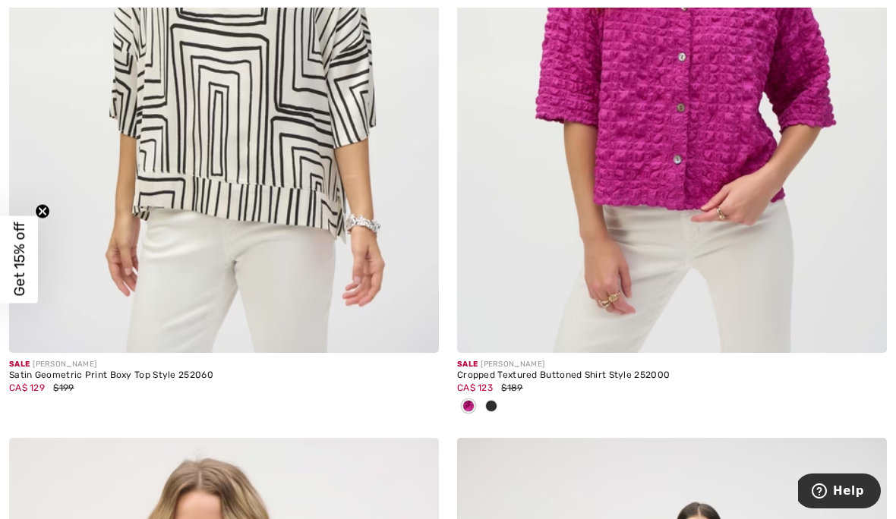
click at [500, 405] on div at bounding box center [491, 407] width 23 height 25
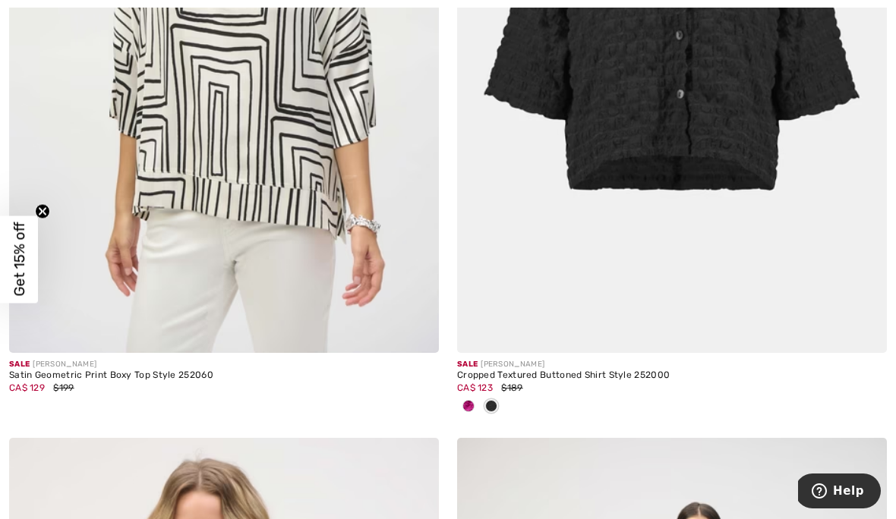
click at [506, 405] on div at bounding box center [672, 407] width 430 height 25
click at [482, 405] on div at bounding box center [491, 407] width 23 height 25
click at [474, 407] on div at bounding box center [468, 407] width 23 height 25
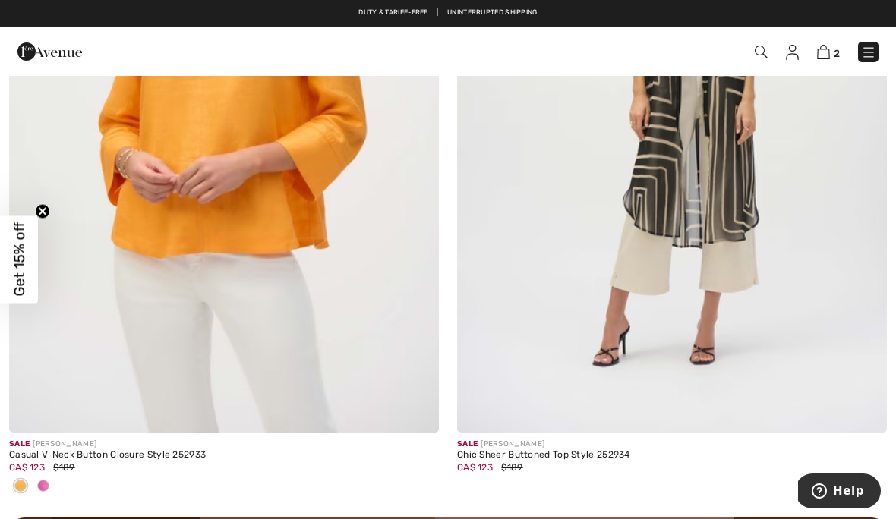
scroll to position [8566, 0]
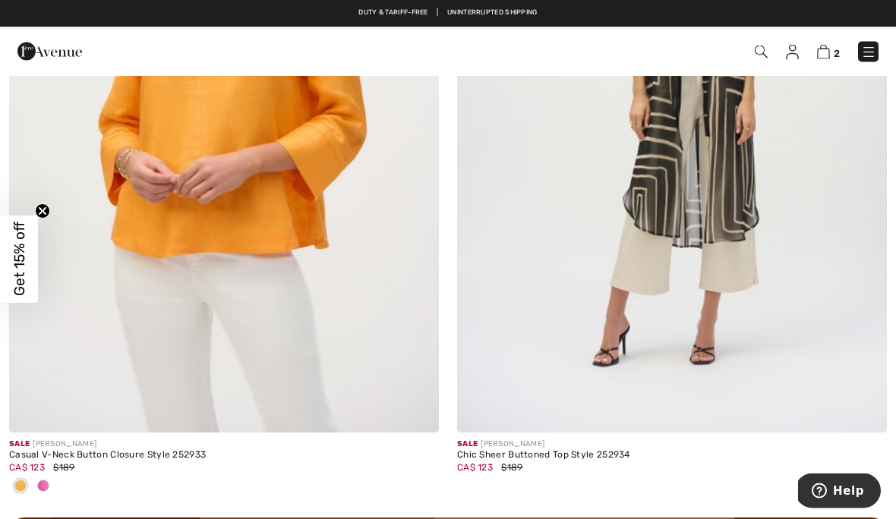
click at [52, 491] on div at bounding box center [43, 487] width 23 height 25
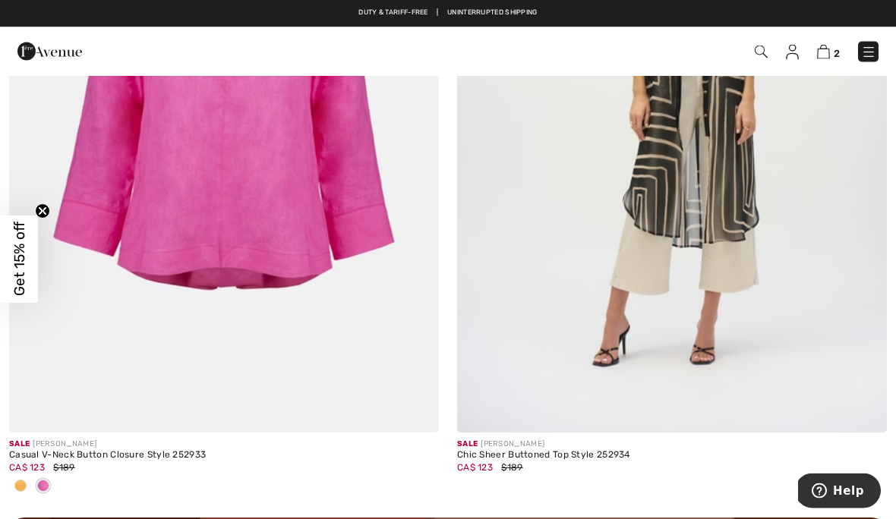
scroll to position [8566, 0]
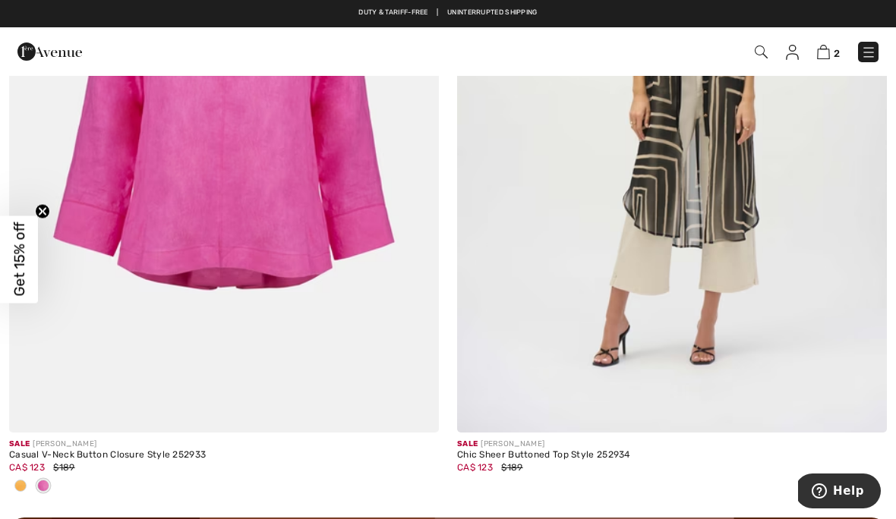
click at [54, 483] on div at bounding box center [43, 487] width 23 height 25
click at [28, 481] on div at bounding box center [20, 487] width 23 height 25
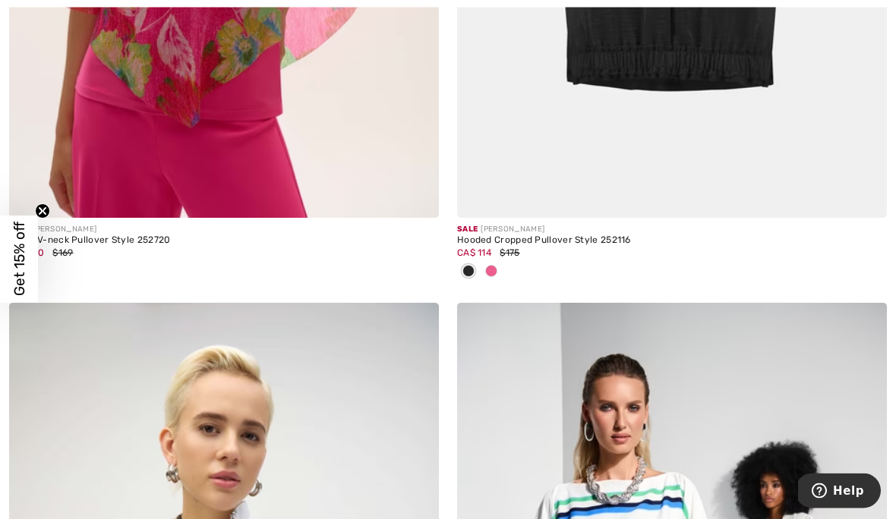
scroll to position [10386, 0]
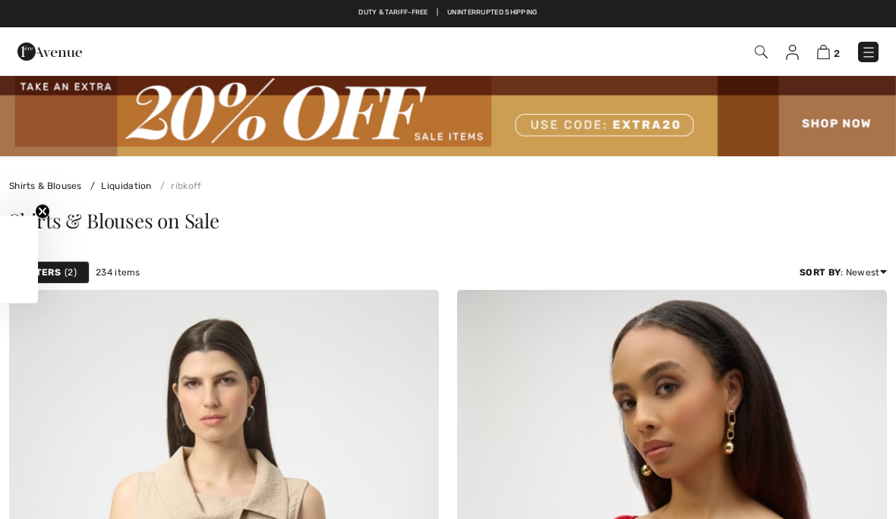
checkbox input "true"
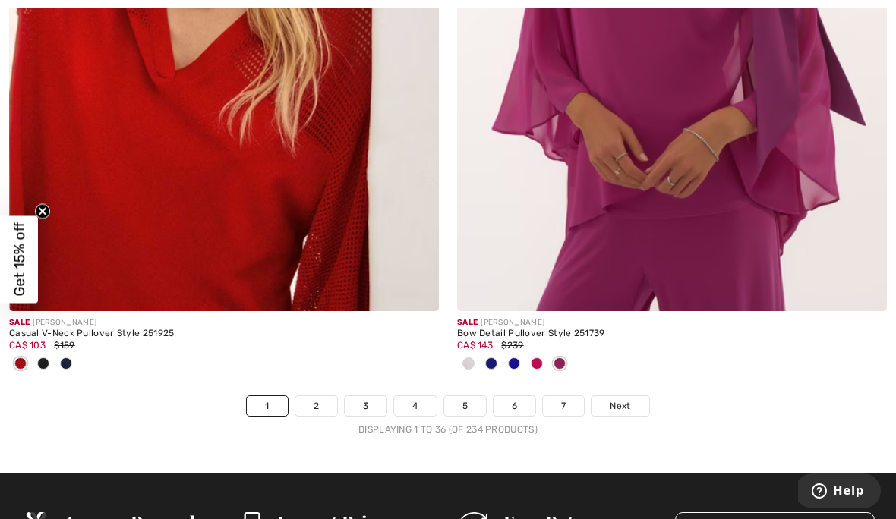
scroll to position [13187, 0]
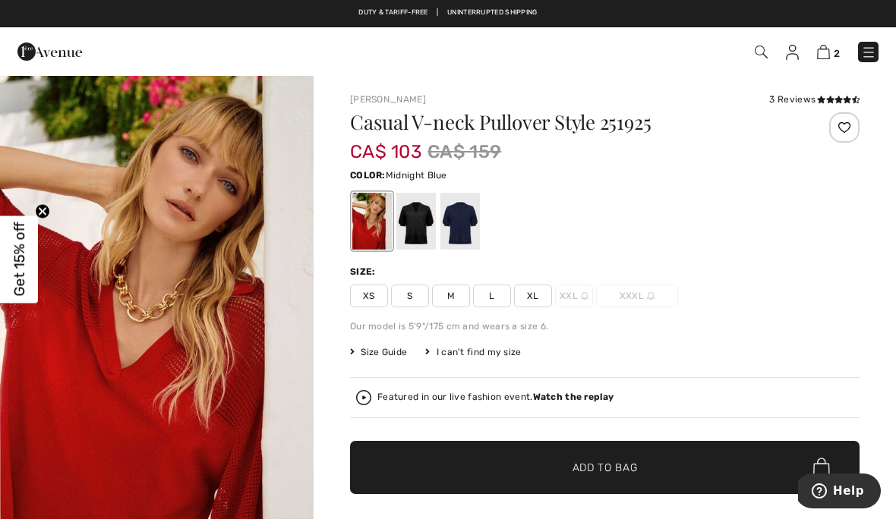
click at [475, 229] on div at bounding box center [459, 221] width 39 height 57
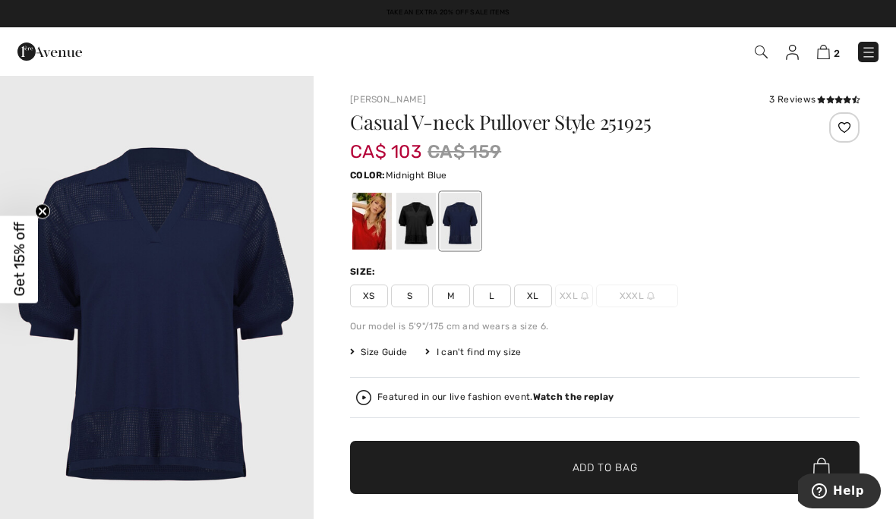
click at [374, 232] on div at bounding box center [371, 221] width 39 height 57
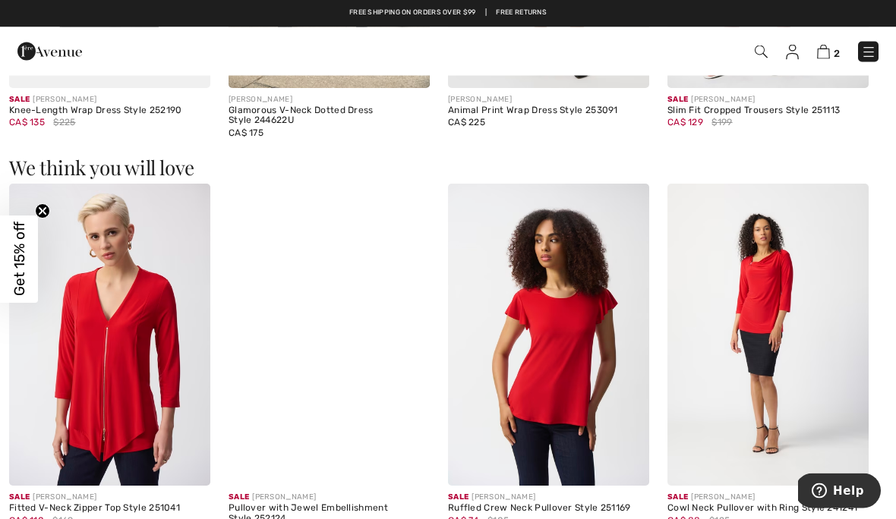
scroll to position [1727, 0]
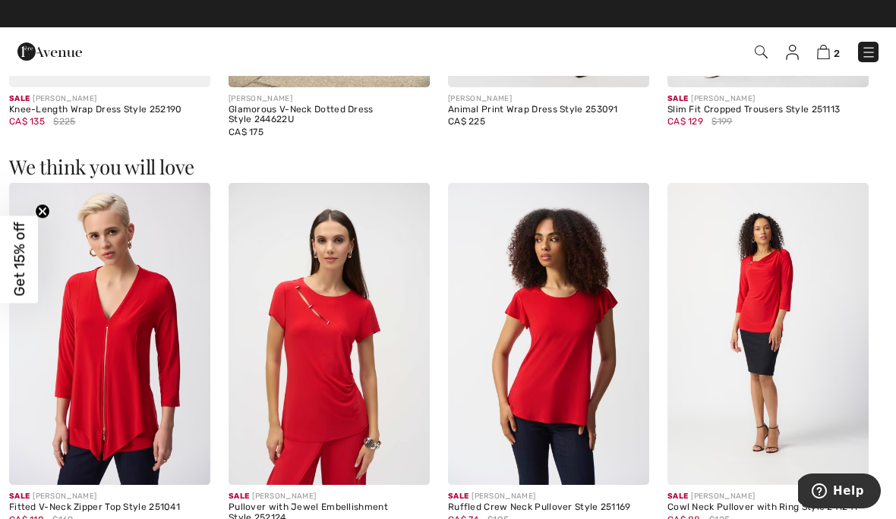
click at [768, 330] on img at bounding box center [767, 334] width 201 height 302
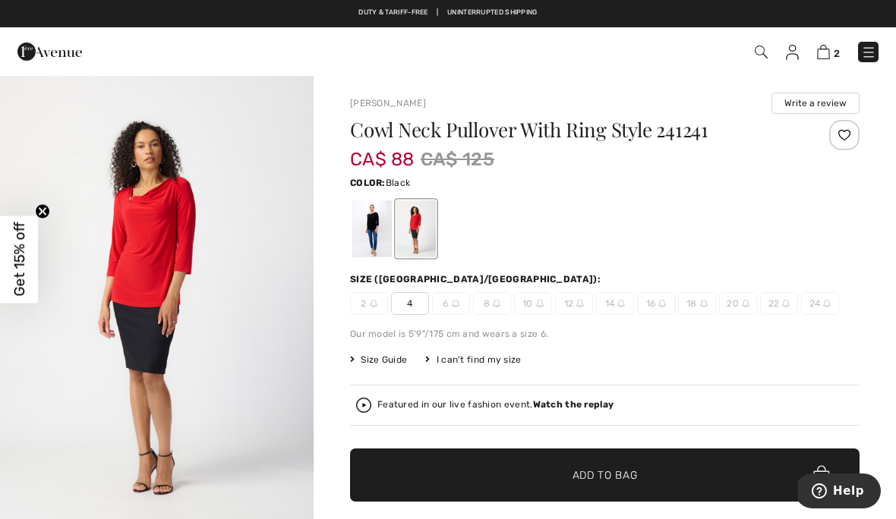
click at [383, 232] on div at bounding box center [371, 228] width 39 height 57
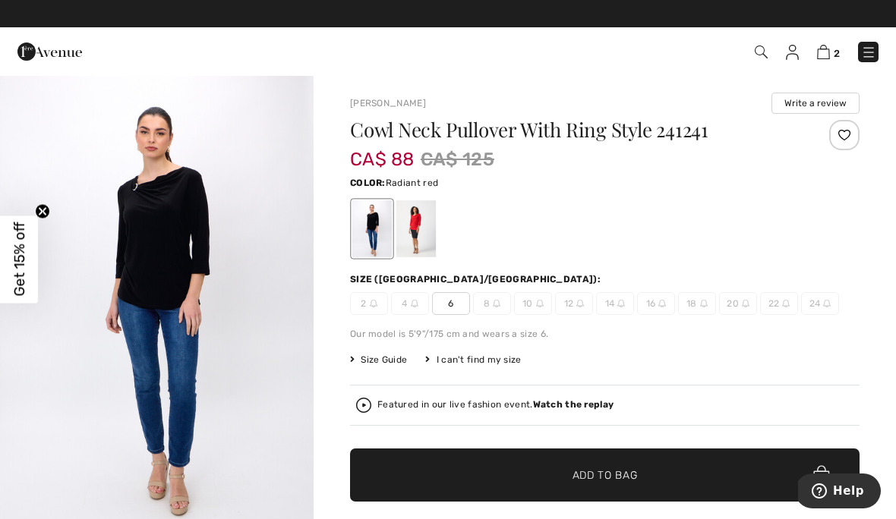
click at [420, 233] on div at bounding box center [415, 228] width 39 height 57
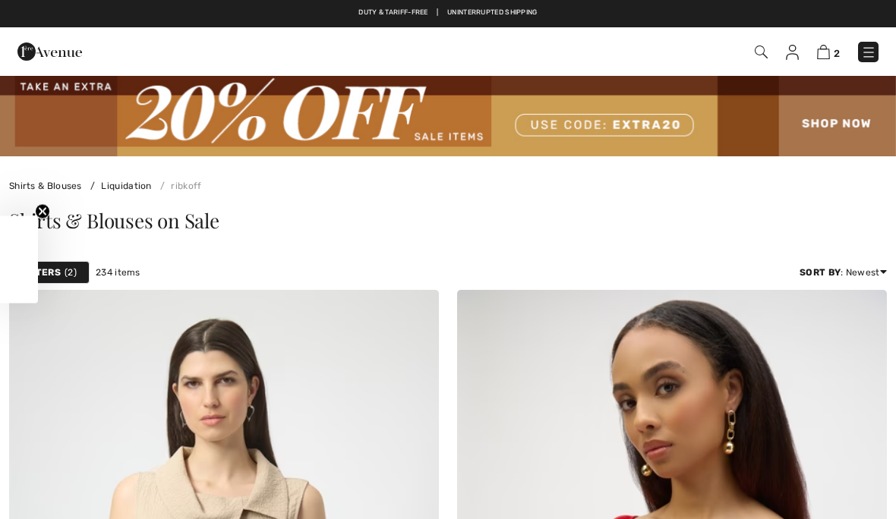
scroll to position [13187, 0]
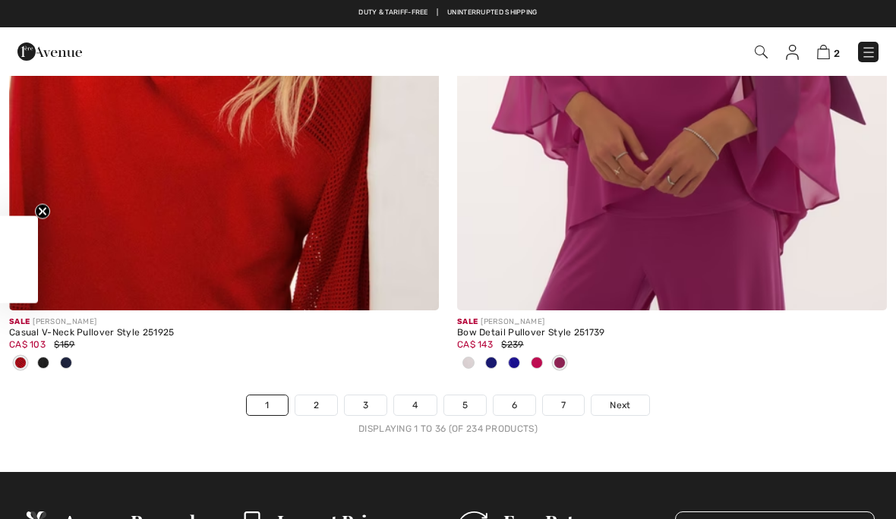
checkbox input "true"
click at [320, 402] on link "2" at bounding box center [316, 406] width 42 height 20
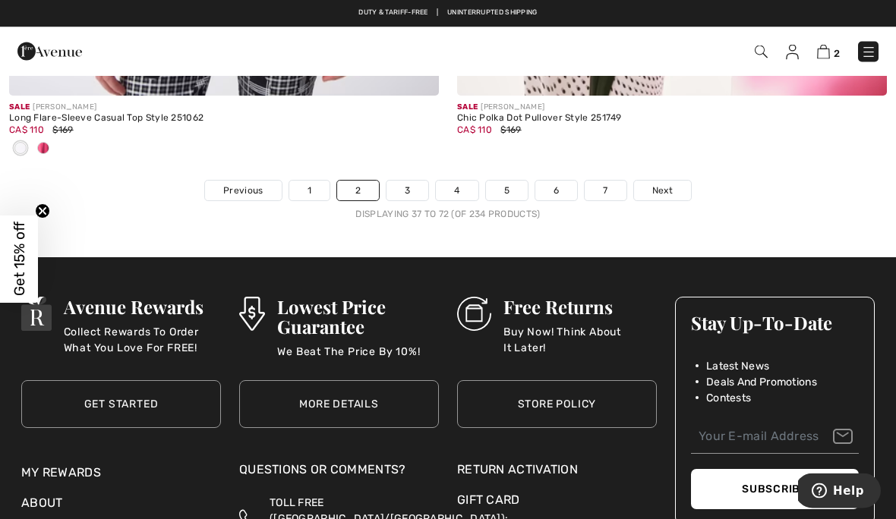
scroll to position [13452, 0]
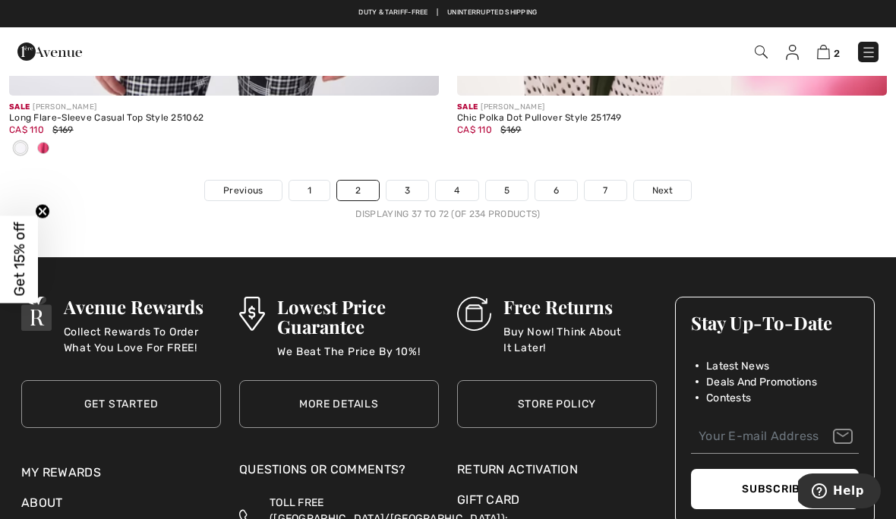
click at [410, 186] on link "3" at bounding box center [407, 191] width 42 height 20
click at [419, 189] on link "3" at bounding box center [407, 191] width 42 height 20
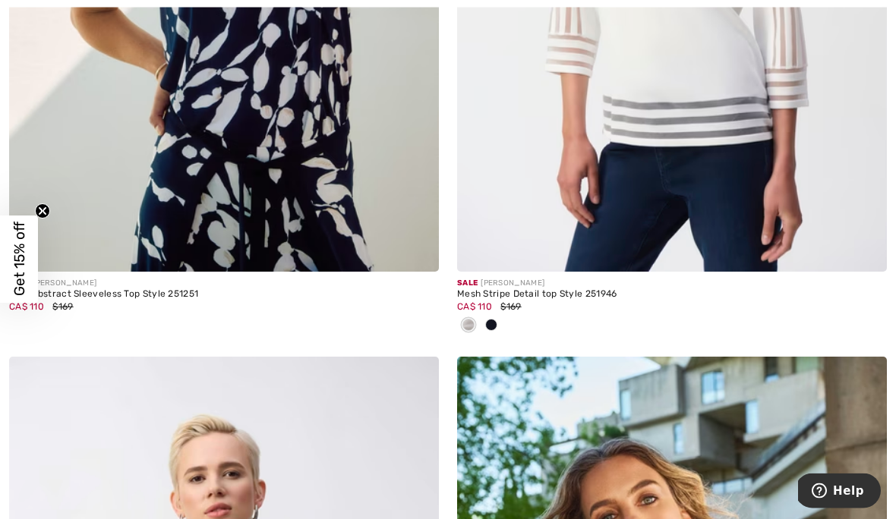
scroll to position [663, 0]
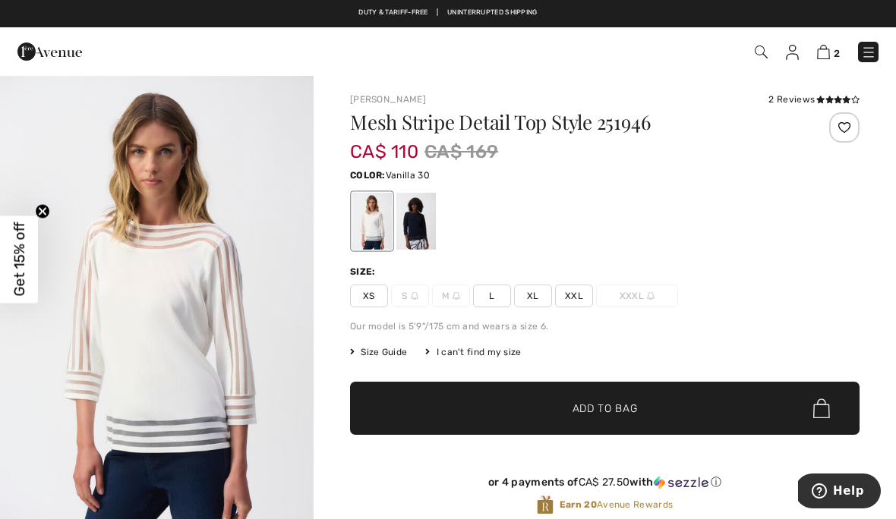
checkbox input "true"
click at [440, 212] on div at bounding box center [604, 221] width 509 height 63
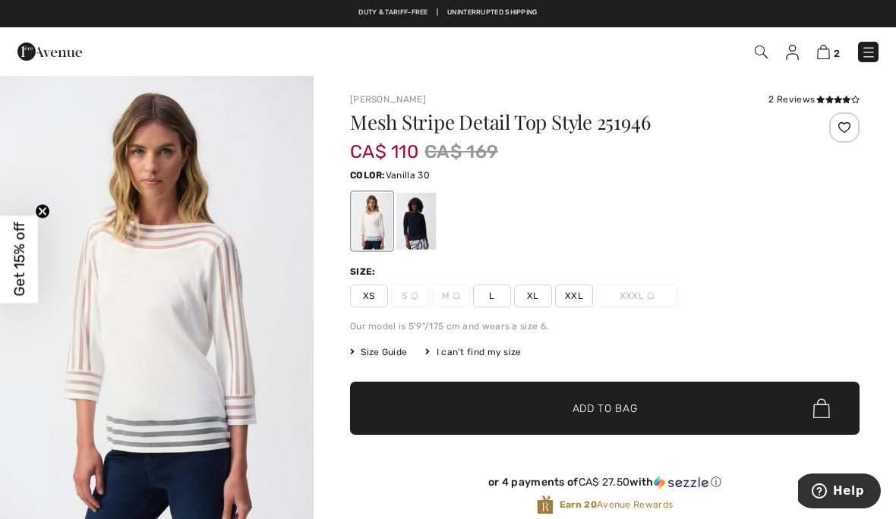
click at [422, 234] on div at bounding box center [415, 221] width 39 height 57
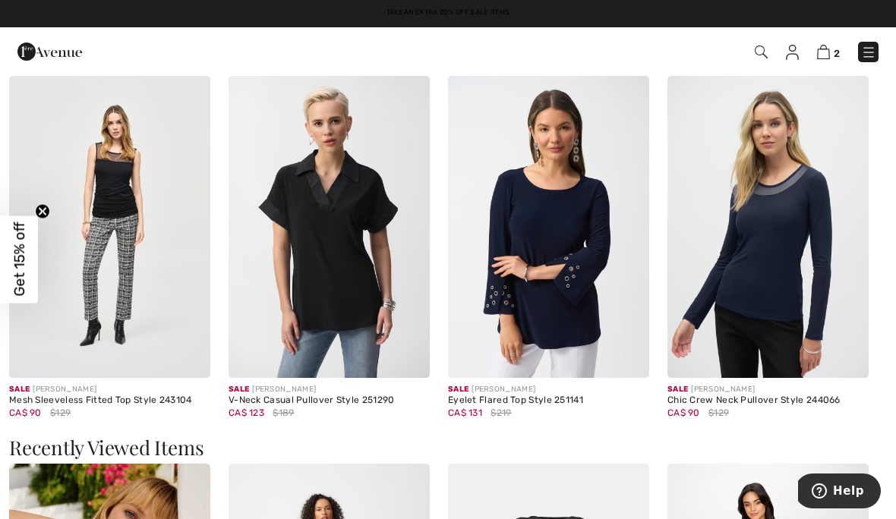
scroll to position [1755, 0]
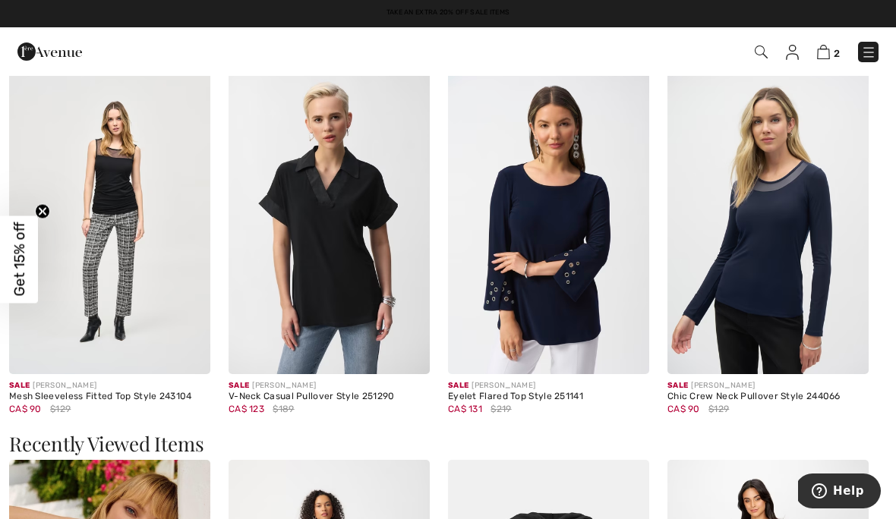
click at [769, 274] on img at bounding box center [767, 223] width 201 height 302
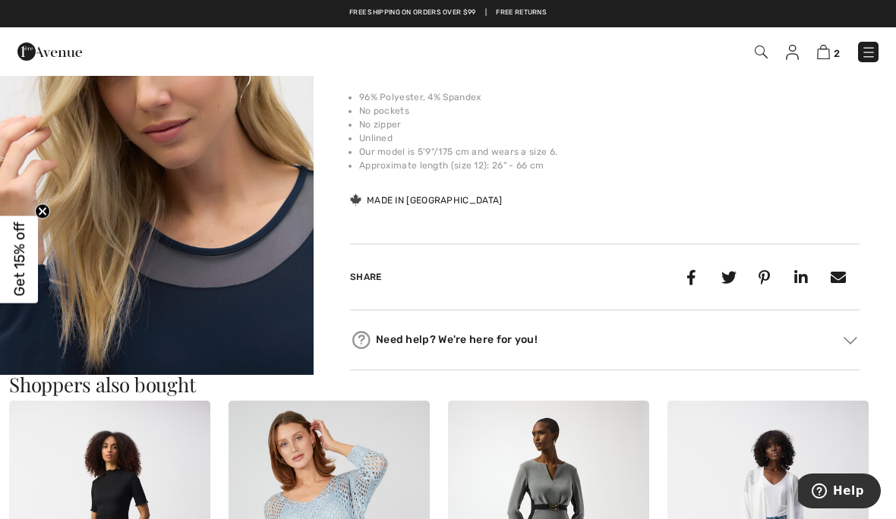
scroll to position [491, 0]
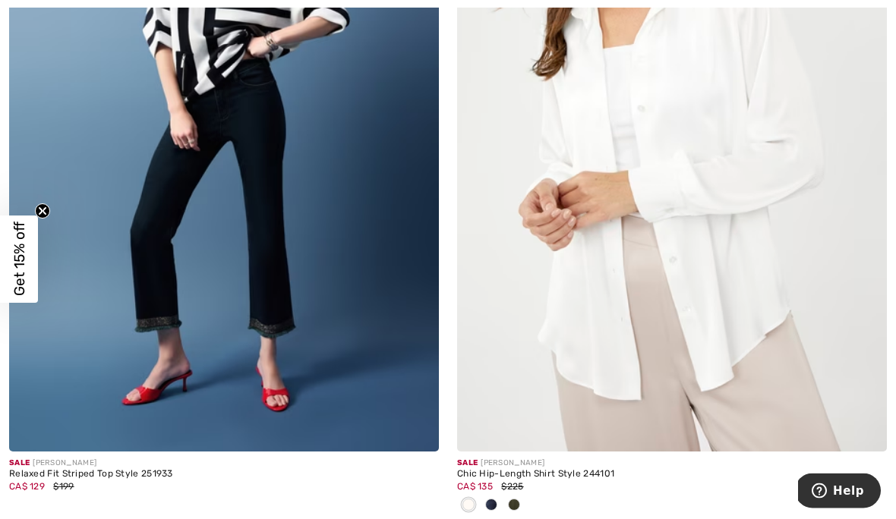
scroll to position [6284, 0]
click at [665, 299] on img at bounding box center [672, 129] width 430 height 645
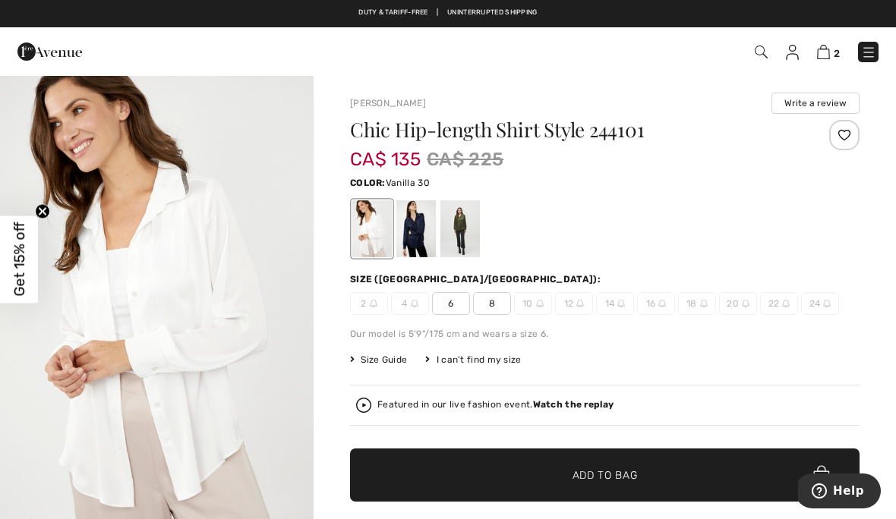
click at [466, 229] on div at bounding box center [459, 228] width 39 height 57
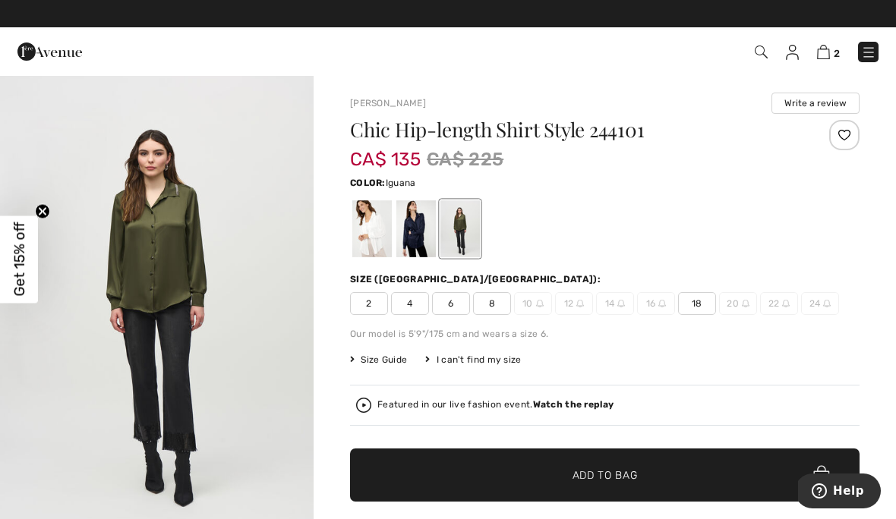
click at [421, 239] on div at bounding box center [415, 228] width 39 height 57
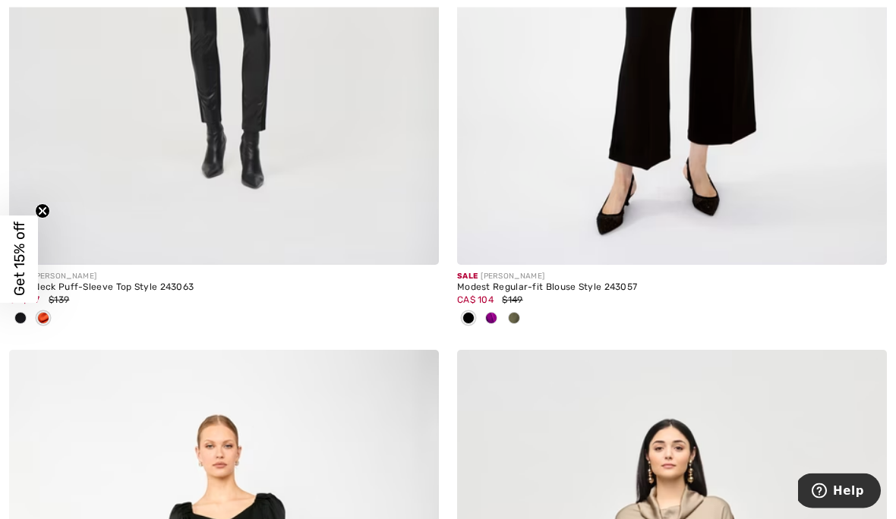
scroll to position [11673, 0]
click at [510, 312] on span at bounding box center [514, 318] width 12 height 12
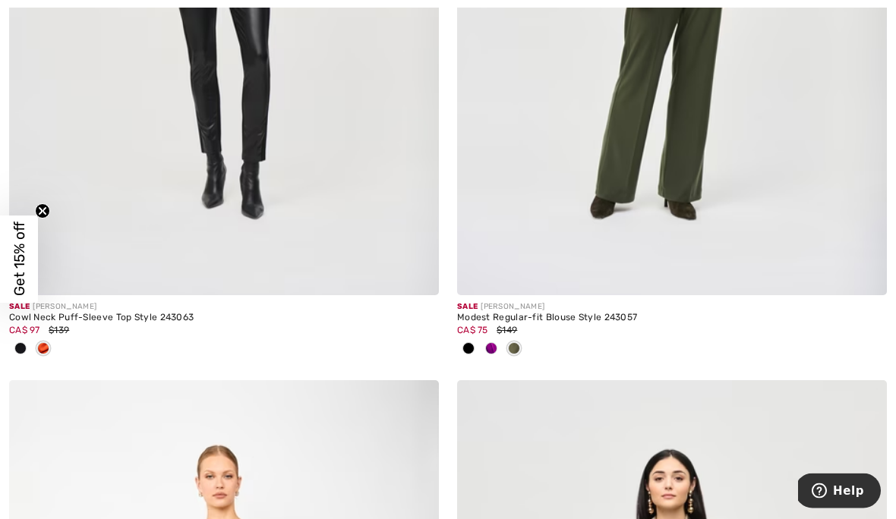
scroll to position [11654, 0]
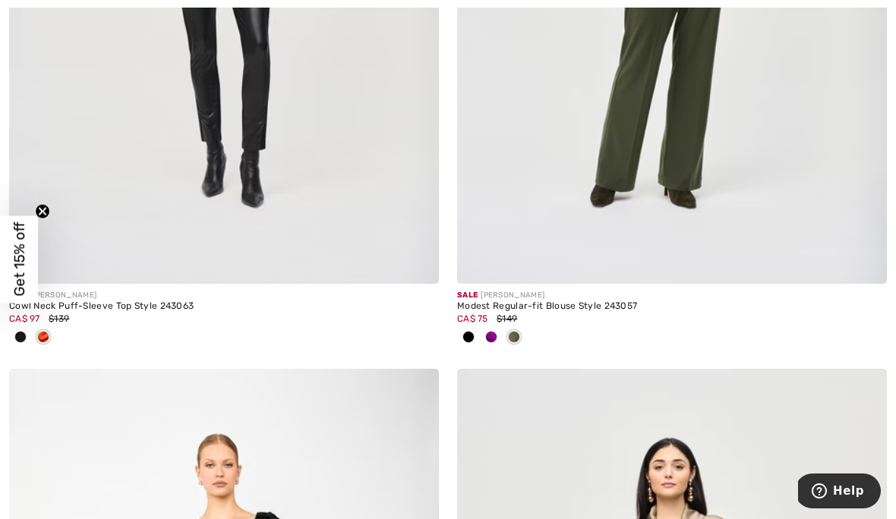
click at [496, 335] on div at bounding box center [491, 338] width 23 height 25
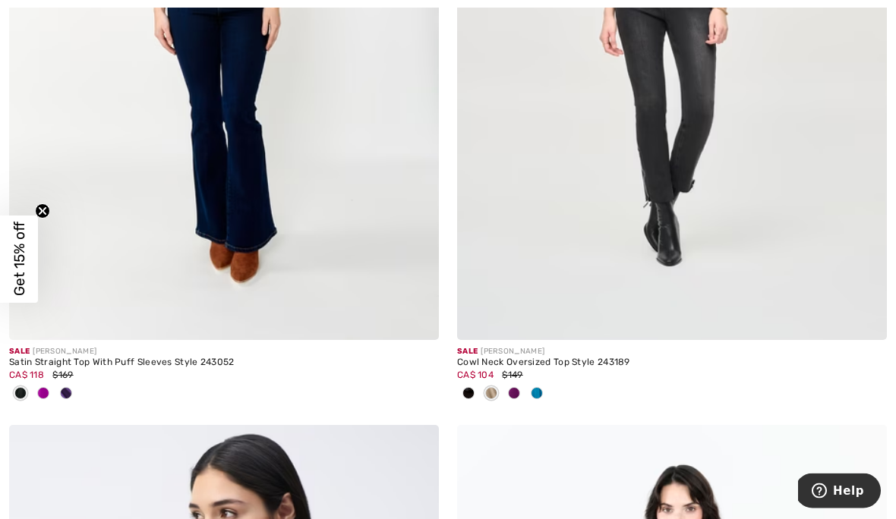
scroll to position [12327, 0]
click at [528, 382] on div at bounding box center [536, 394] width 23 height 25
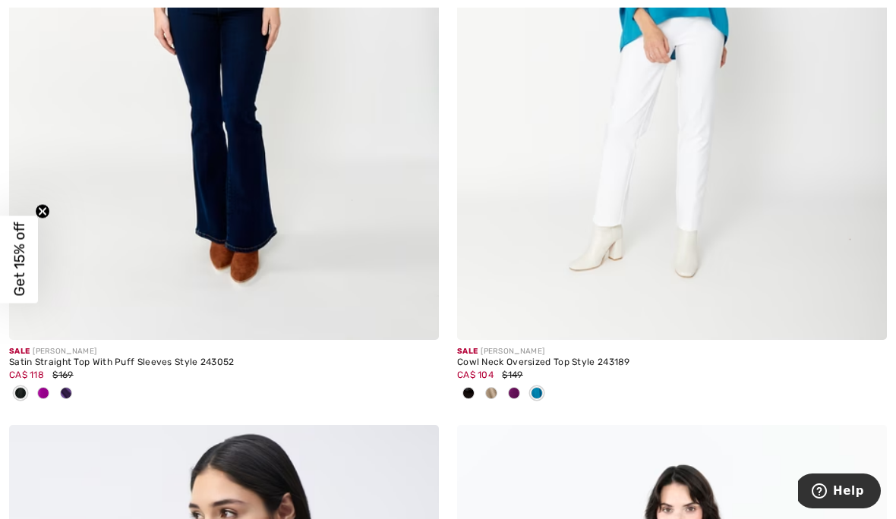
click at [516, 395] on div at bounding box center [514, 394] width 23 height 25
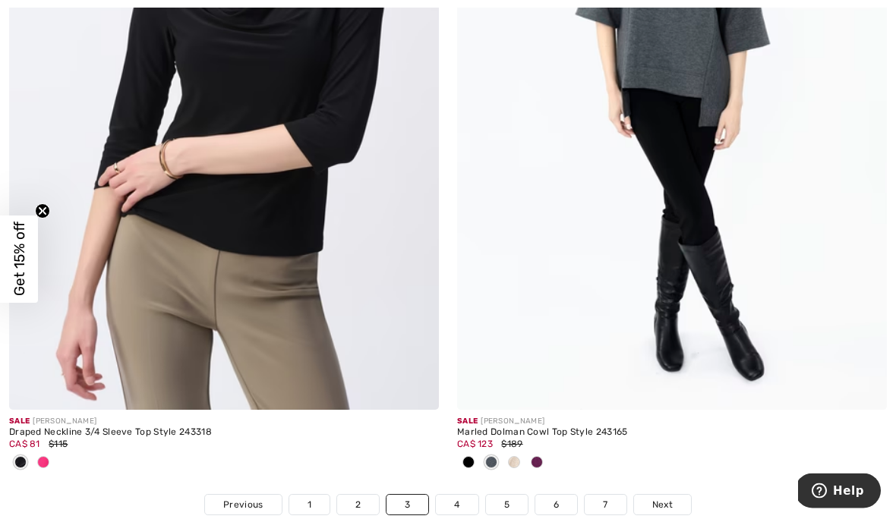
scroll to position [12987, 0]
click at [27, 459] on div at bounding box center [20, 463] width 23 height 25
click at [465, 500] on link "4" at bounding box center [457, 505] width 42 height 20
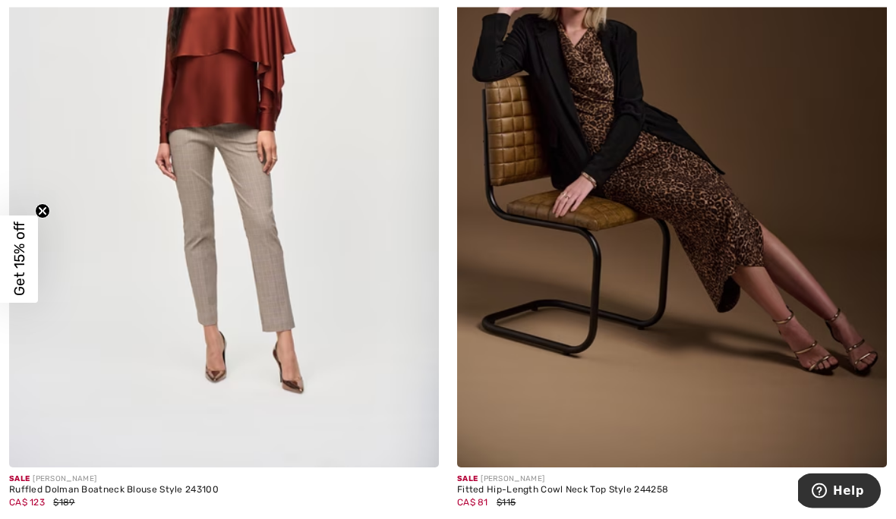
scroll to position [1172, 0]
click at [540, 487] on div "Fitted Hip-Length Cowl Neck Top Style 244258" at bounding box center [672, 490] width 430 height 11
click at [516, 494] on div "Fitted Hip-Length Cowl Neck Top Style 244258" at bounding box center [672, 490] width 430 height 11
click at [496, 507] on div "CA$ 81 $115" at bounding box center [672, 503] width 430 height 14
click at [527, 492] on div "Fitted Hip-Length Cowl Neck Top Style 244258" at bounding box center [672, 490] width 430 height 11
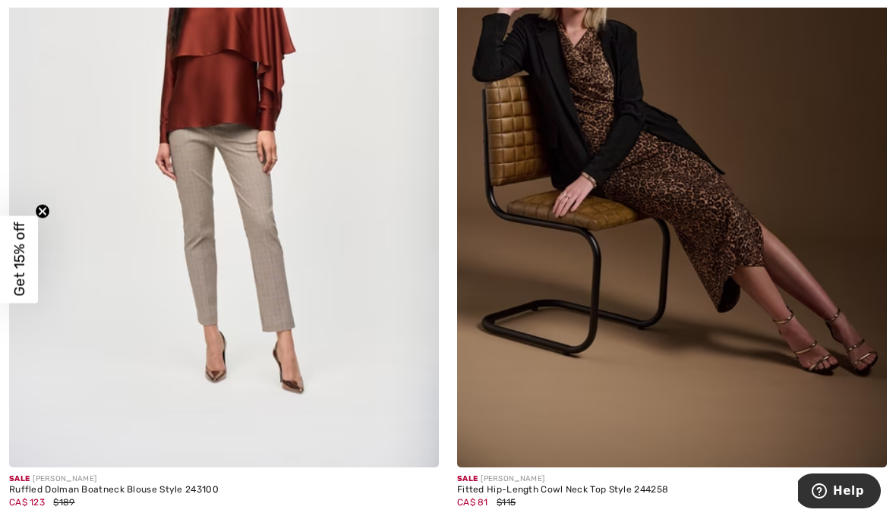
click at [591, 475] on div "Sale JOSEPH RIBKOFF" at bounding box center [672, 479] width 430 height 11
click at [684, 214] on img at bounding box center [672, 145] width 430 height 645
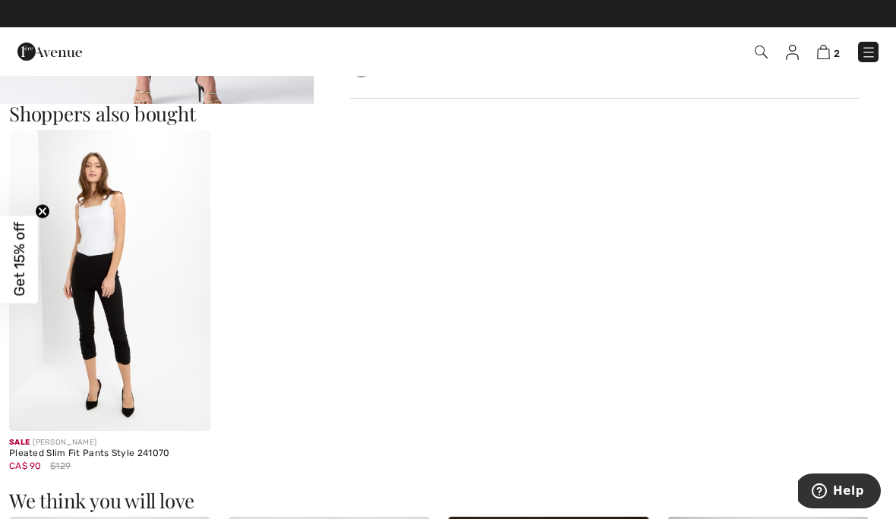
scroll to position [766, 0]
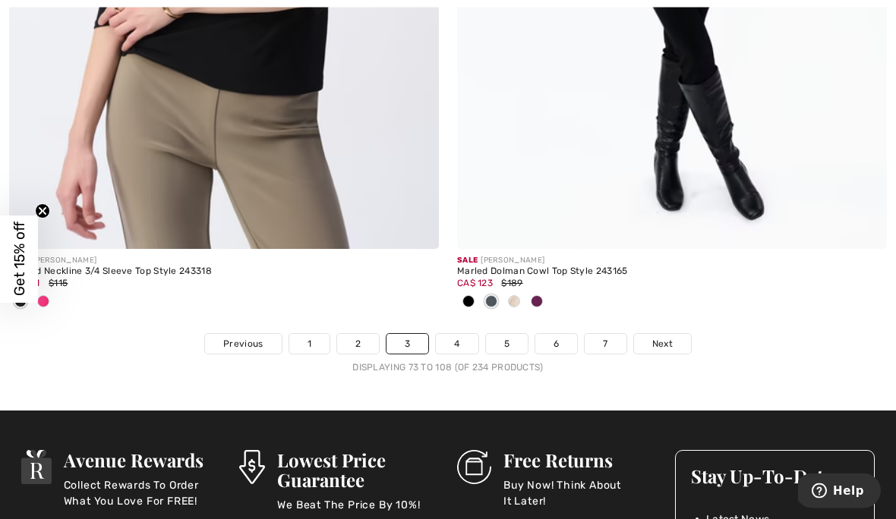
scroll to position [13148, 0]
click at [462, 340] on link "4" at bounding box center [457, 344] width 42 height 20
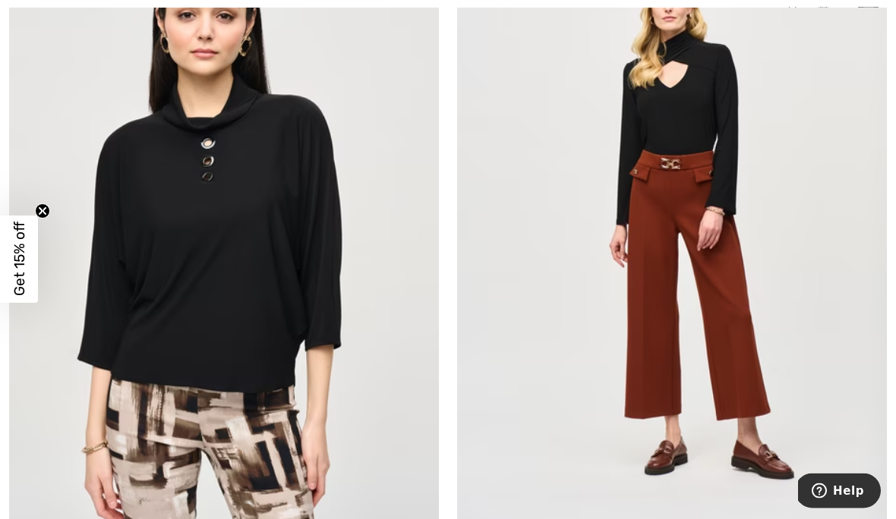
scroll to position [4777, 0]
click at [233, 445] on img at bounding box center [224, 226] width 430 height 645
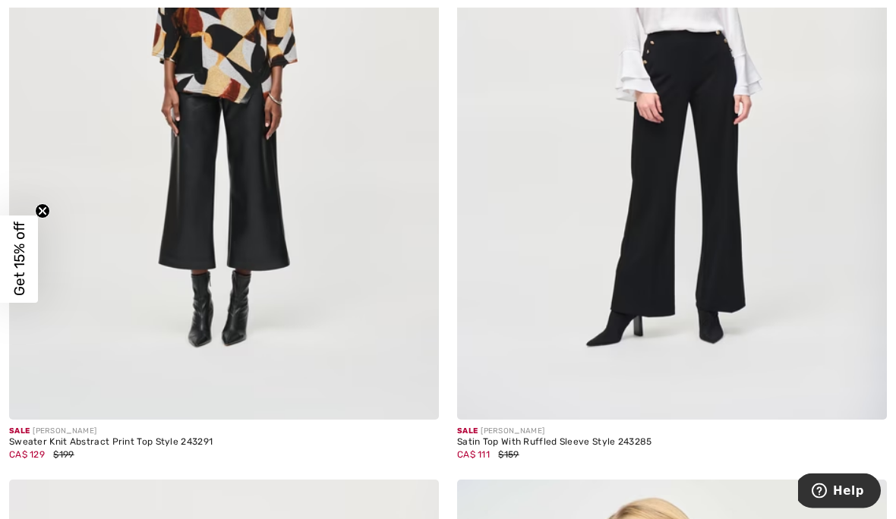
scroll to position [10820, 0]
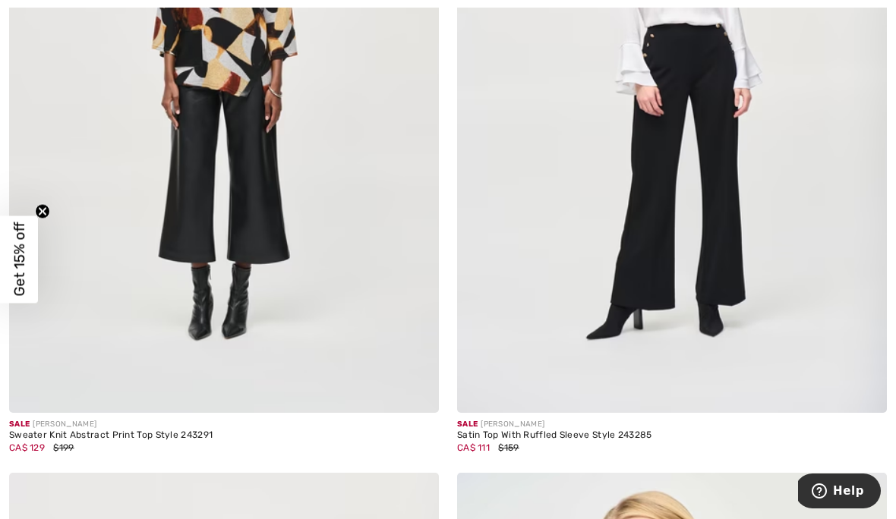
click at [752, 142] on img at bounding box center [672, 90] width 430 height 645
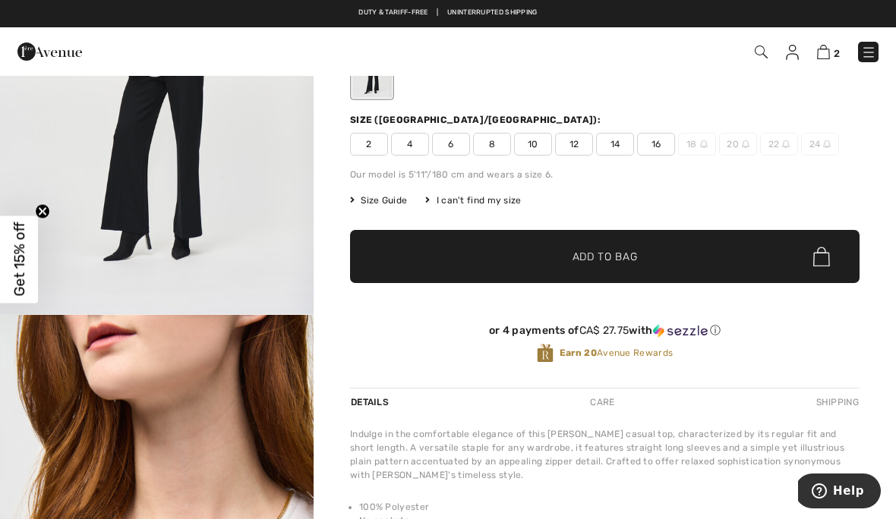
scroll to position [159, 0]
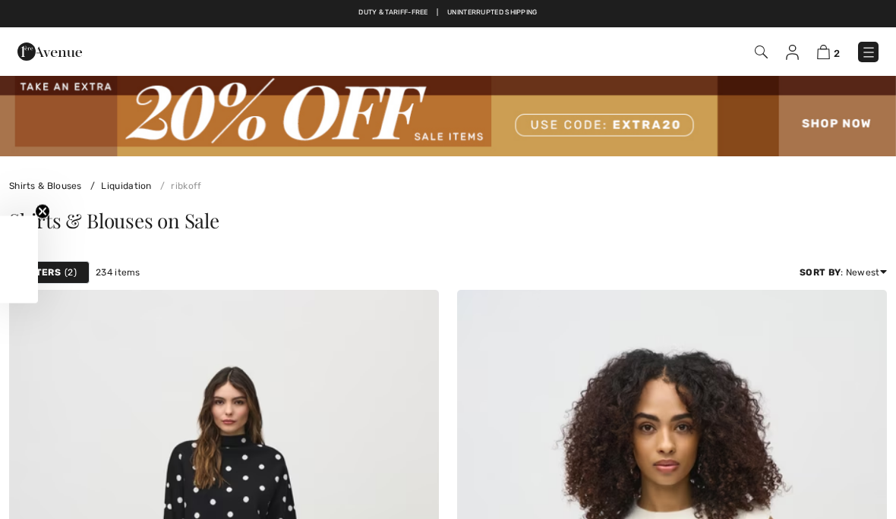
scroll to position [10954, 0]
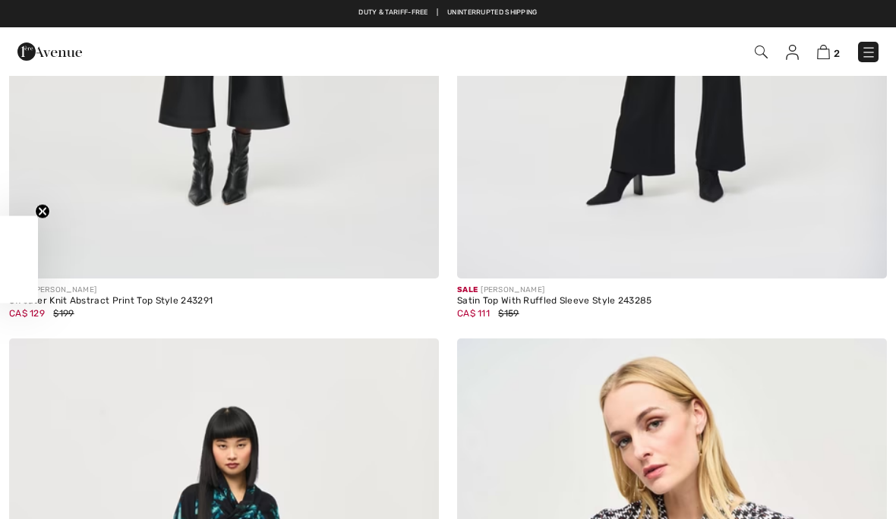
checkbox input "true"
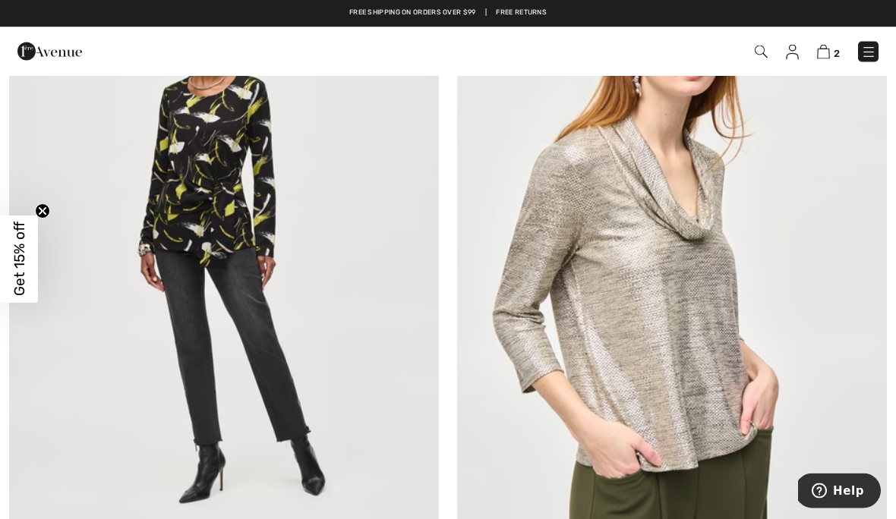
scroll to position [12071, 0]
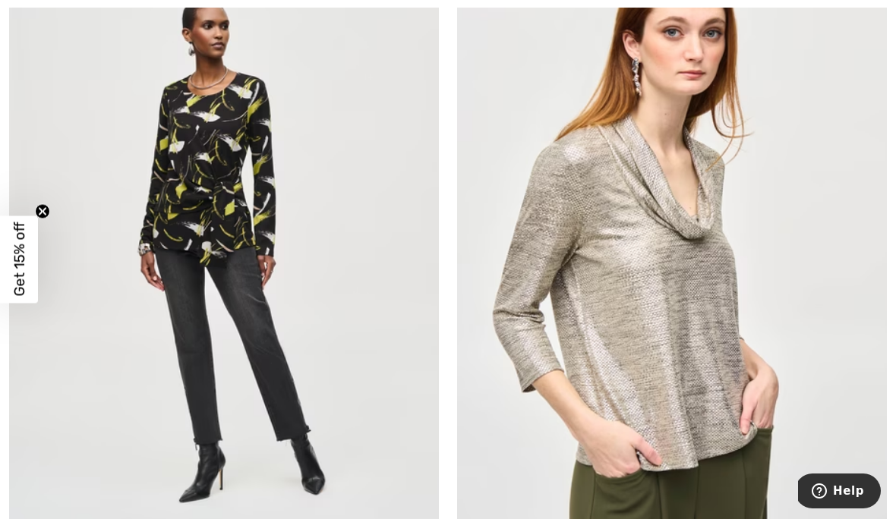
click at [661, 207] on img at bounding box center [672, 249] width 430 height 645
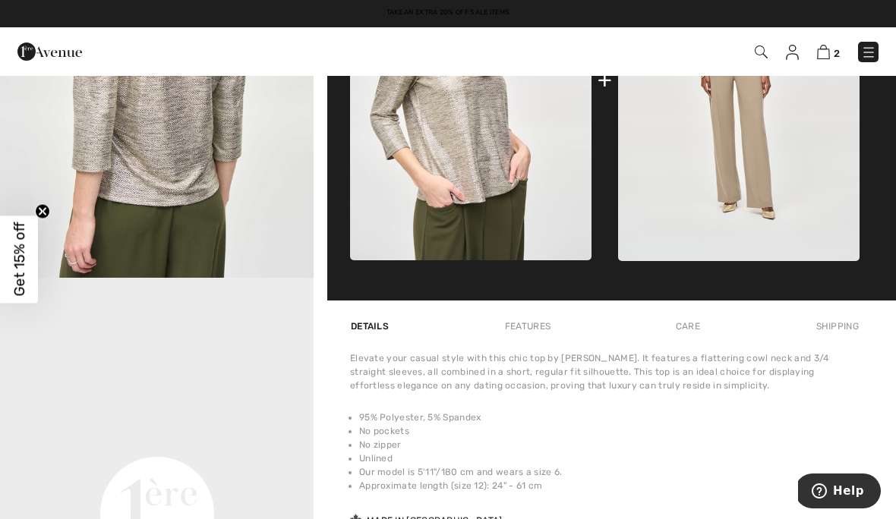
scroll to position [718, 0]
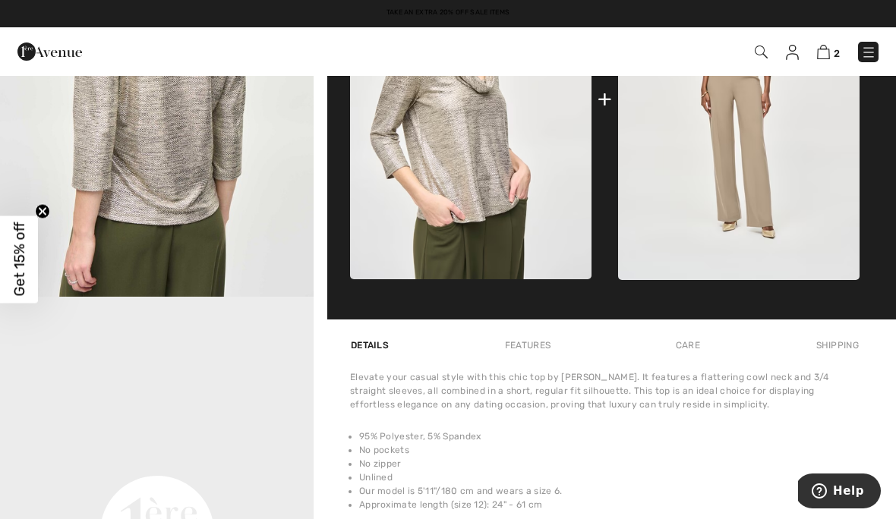
click at [831, 227] on img at bounding box center [738, 99] width 241 height 362
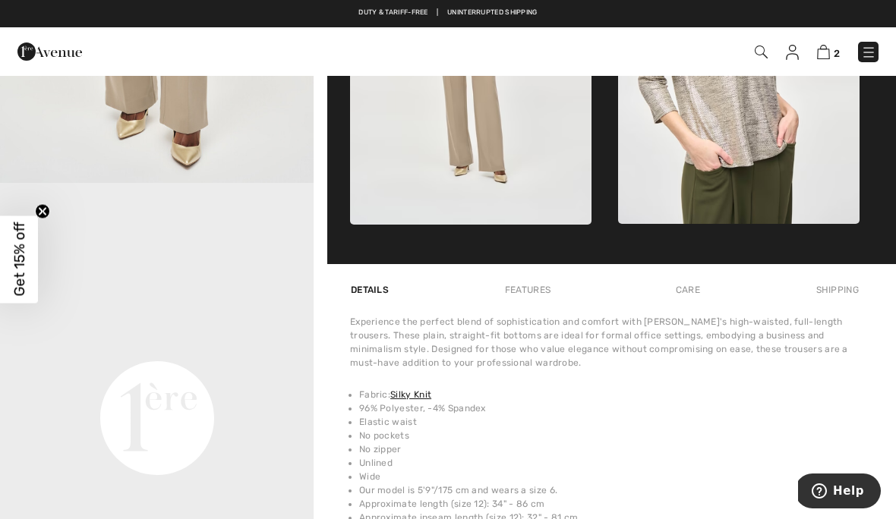
scroll to position [826, 0]
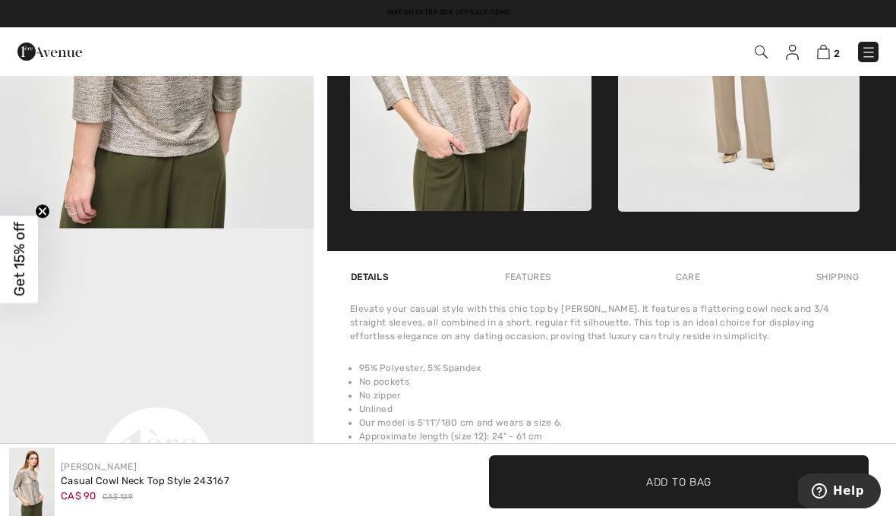
click at [626, 472] on span "✔ Added to Bag Add to Bag" at bounding box center [679, 482] width 380 height 53
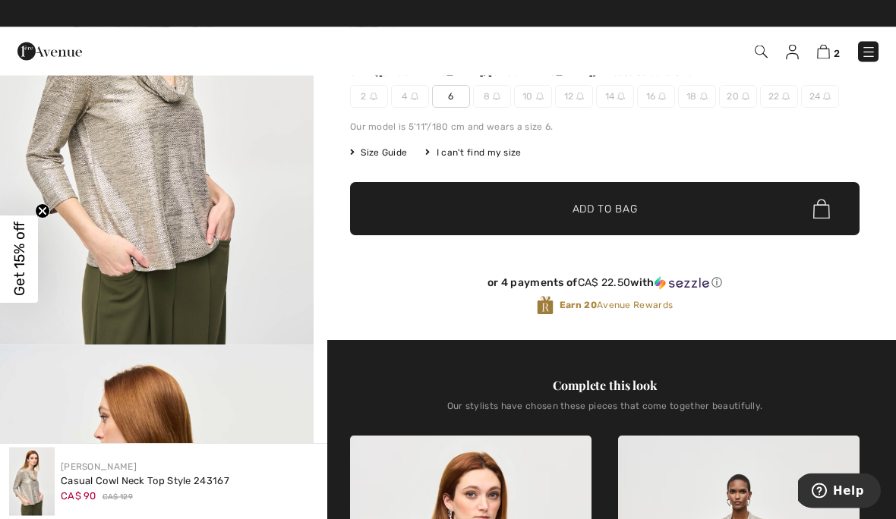
scroll to position [156, 0]
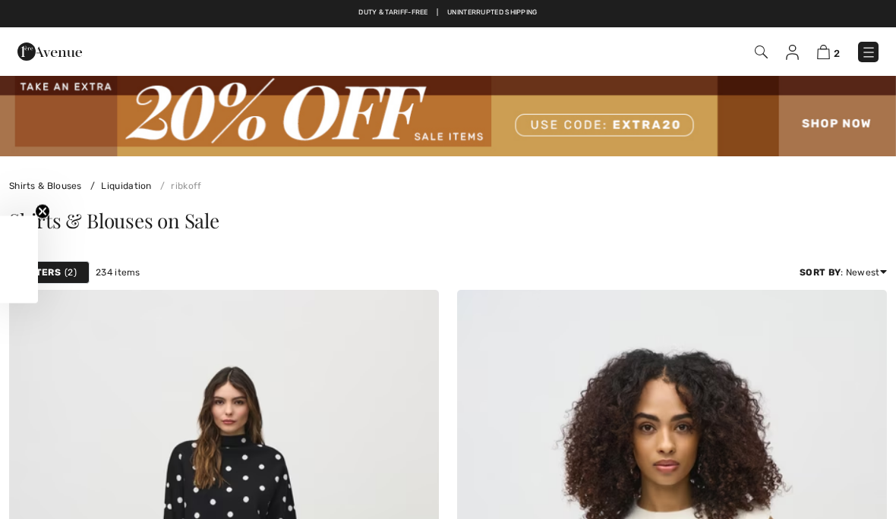
checkbox input "true"
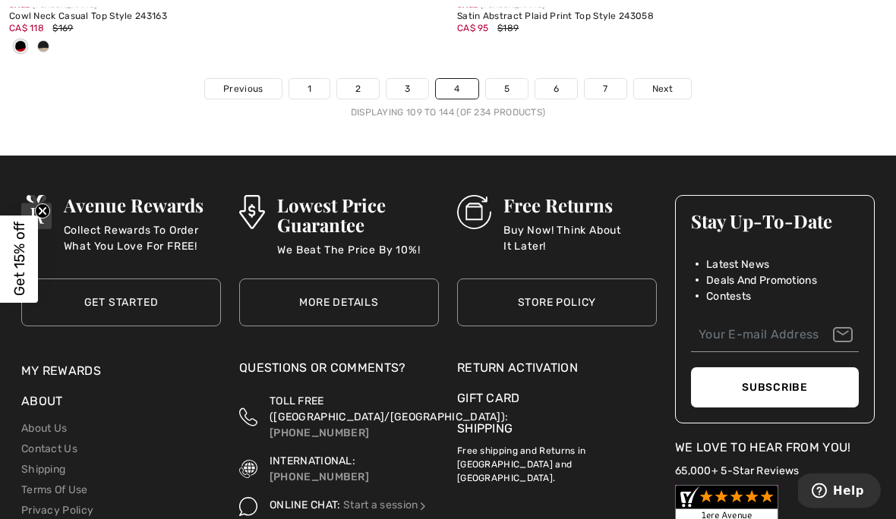
scroll to position [13353, 0]
click at [516, 84] on link "5" at bounding box center [507, 89] width 42 height 20
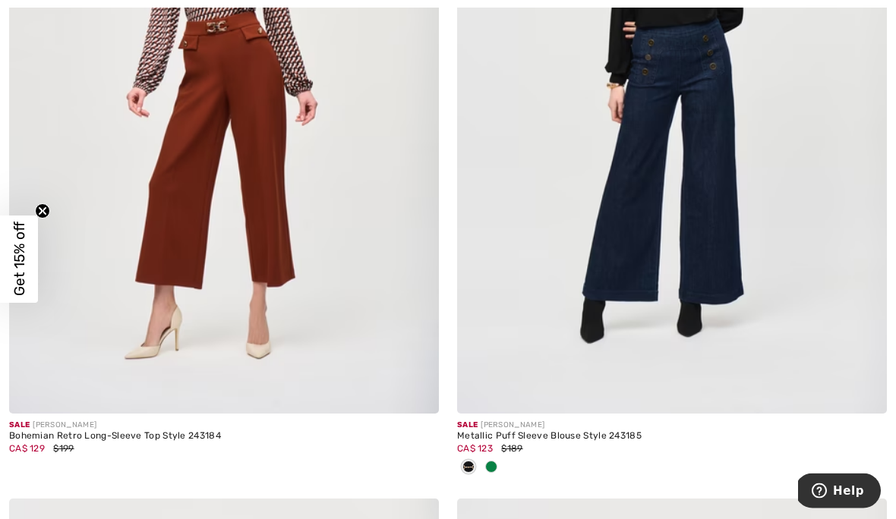
scroll to position [521, 0]
click at [503, 475] on div at bounding box center [672, 468] width 430 height 25
click at [513, 474] on div at bounding box center [672, 468] width 430 height 25
click at [499, 480] on div at bounding box center [491, 468] width 23 height 25
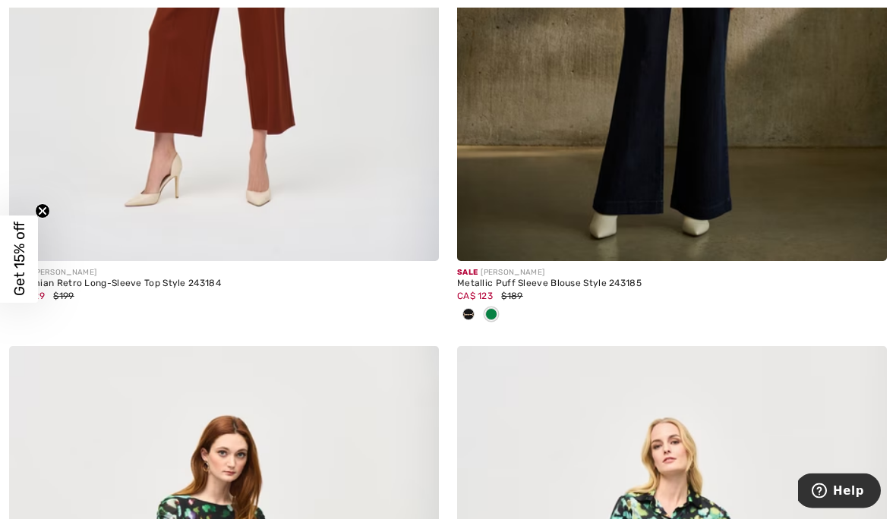
scroll to position [683, 0]
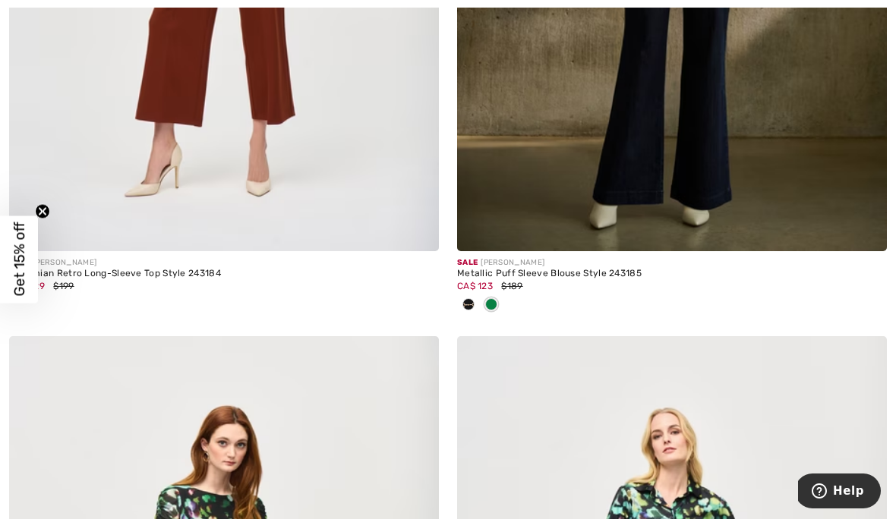
click at [479, 312] on div at bounding box center [468, 305] width 23 height 25
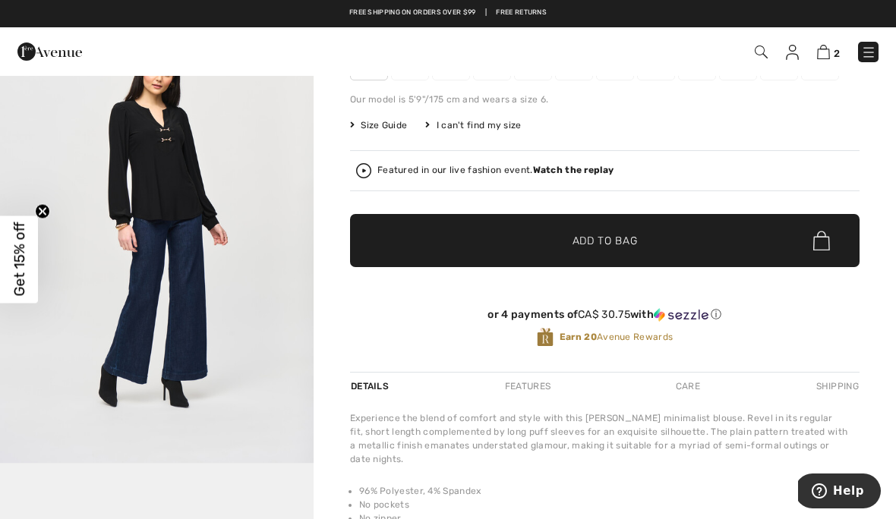
scroll to position [198, 0]
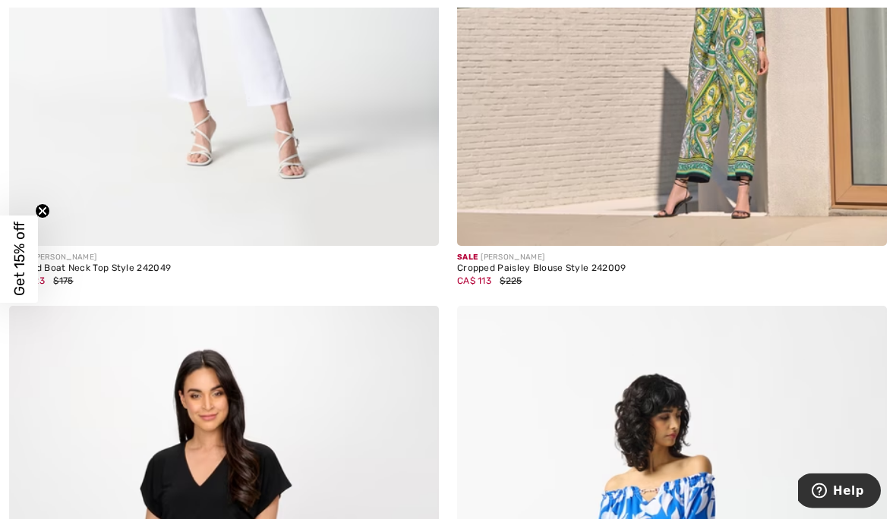
scroll to position [10368, 0]
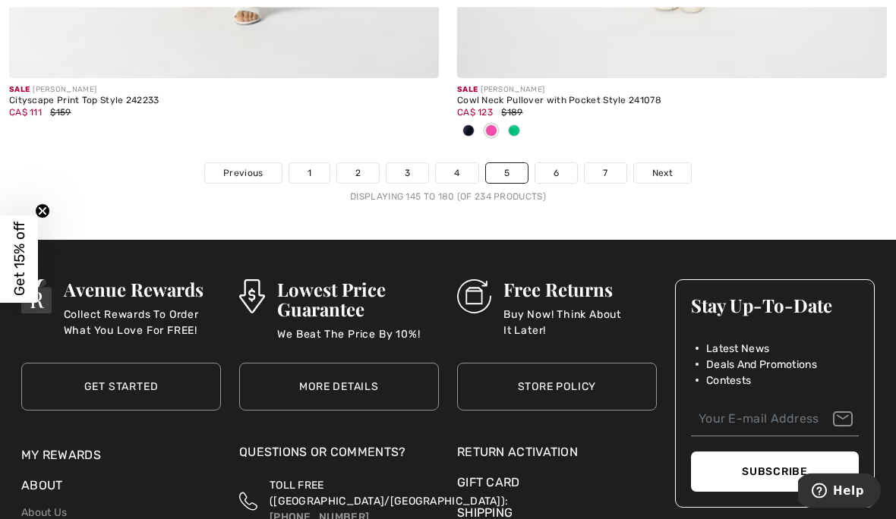
scroll to position [13389, 0]
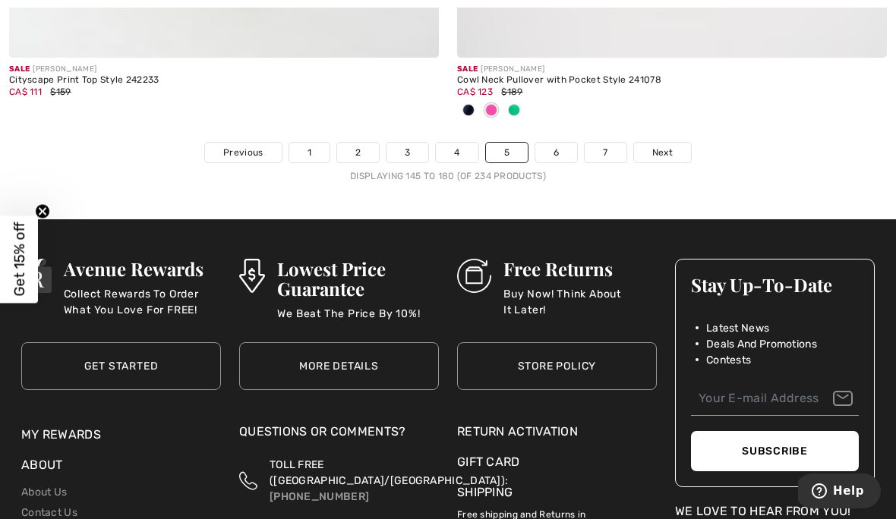
click at [559, 150] on link "6" at bounding box center [556, 153] width 42 height 20
click at [558, 143] on link "6" at bounding box center [556, 153] width 42 height 20
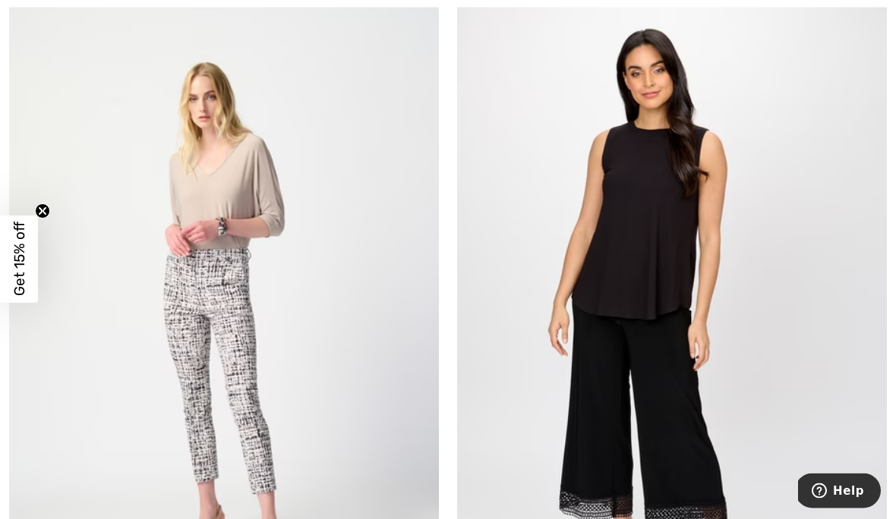
scroll to position [298, 0]
click at [247, 185] on img at bounding box center [224, 314] width 430 height 645
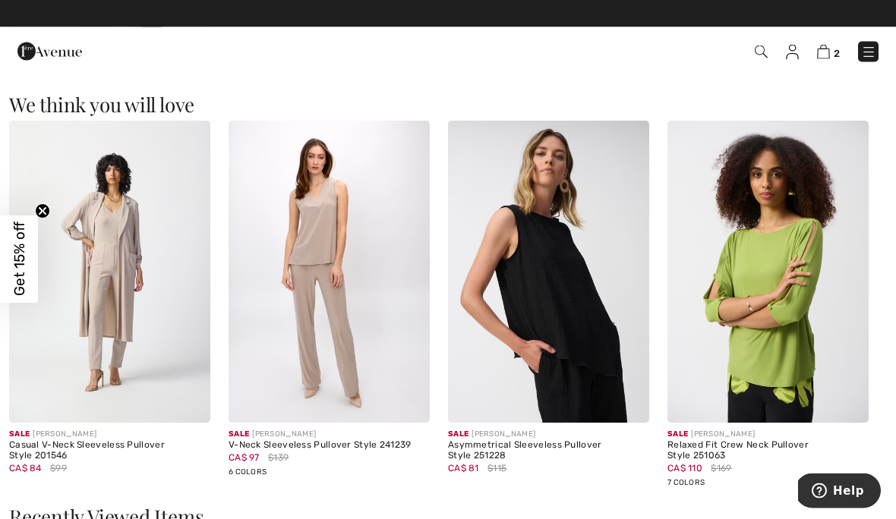
scroll to position [1275, 0]
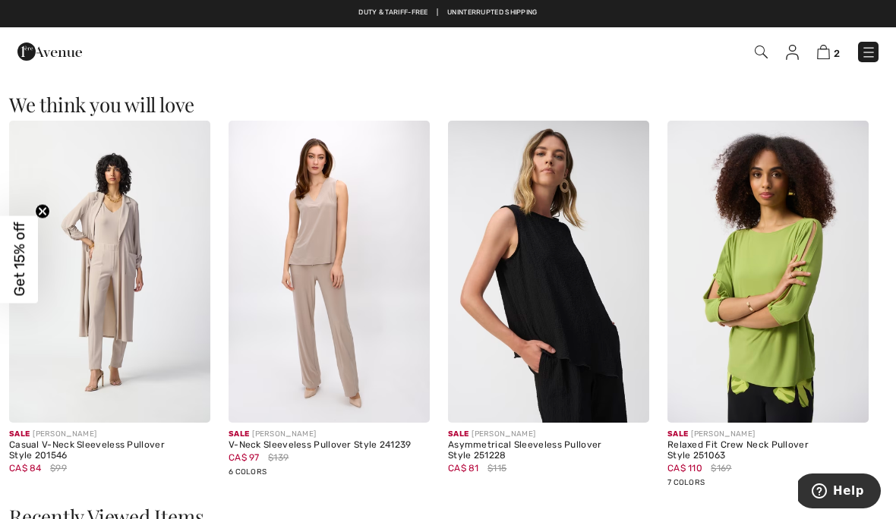
click at [95, 449] on div "Casual V-Neck Sleeveless Pullover Style 201546" at bounding box center [109, 450] width 201 height 21
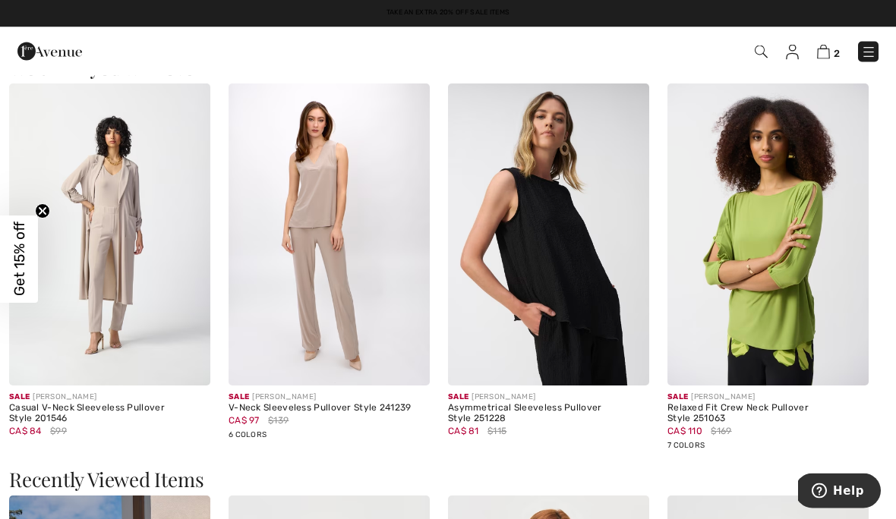
scroll to position [1363, 0]
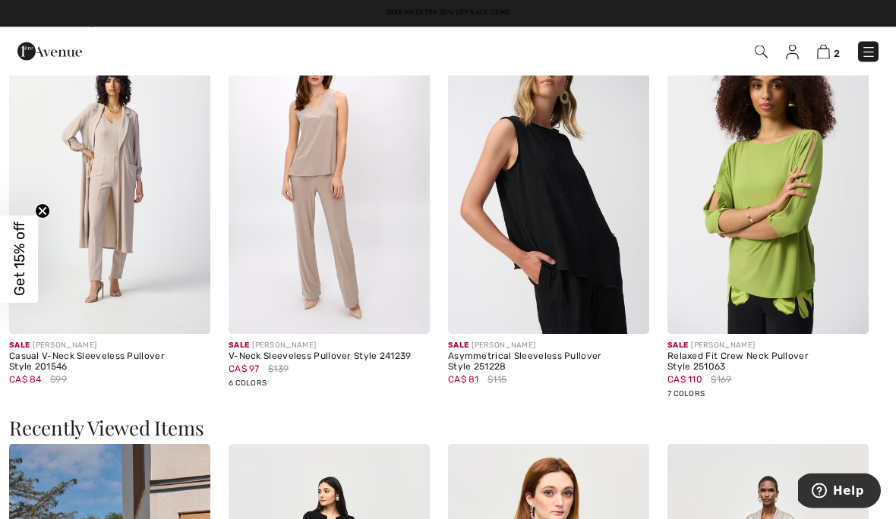
click at [139, 219] on img at bounding box center [109, 184] width 201 height 302
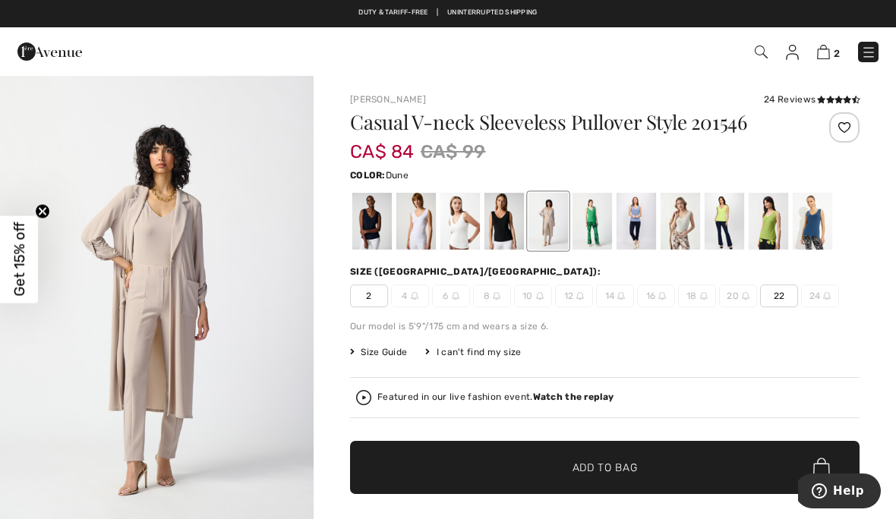
click at [525, 465] on span "✔ Added to Bag Add to Bag" at bounding box center [604, 467] width 509 height 53
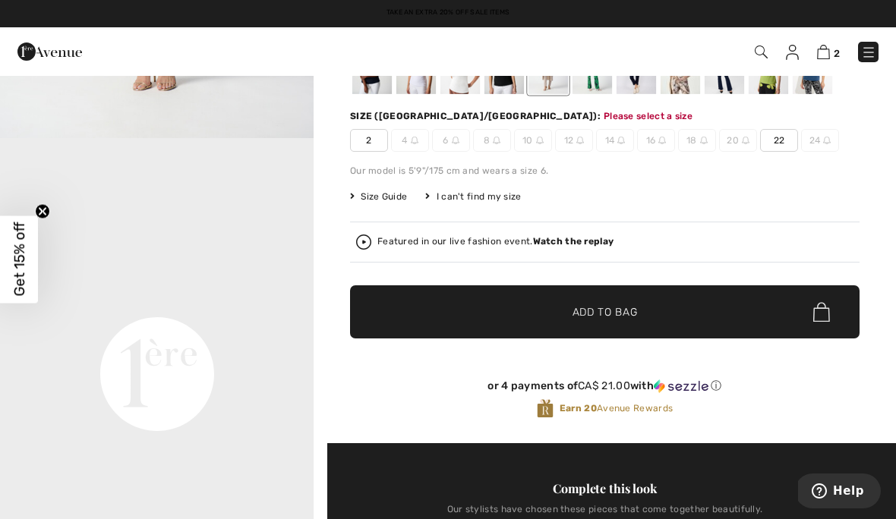
scroll to position [636, 0]
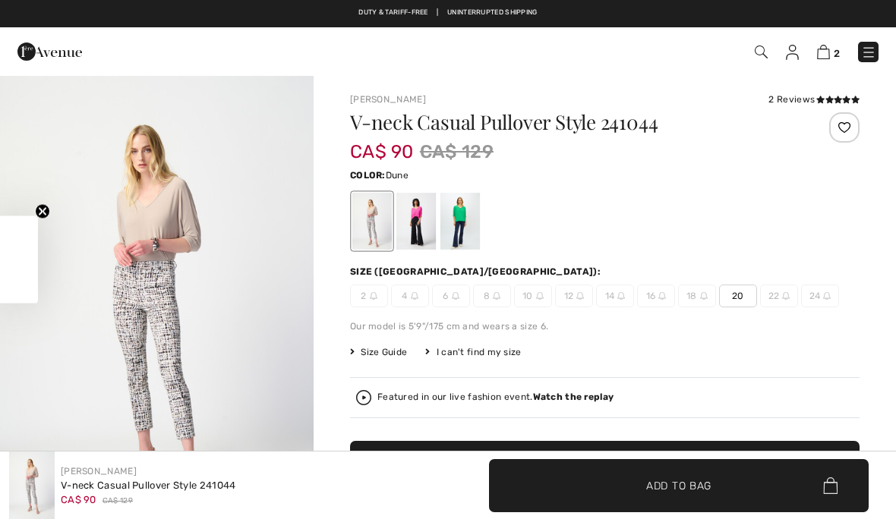
scroll to position [1432, 0]
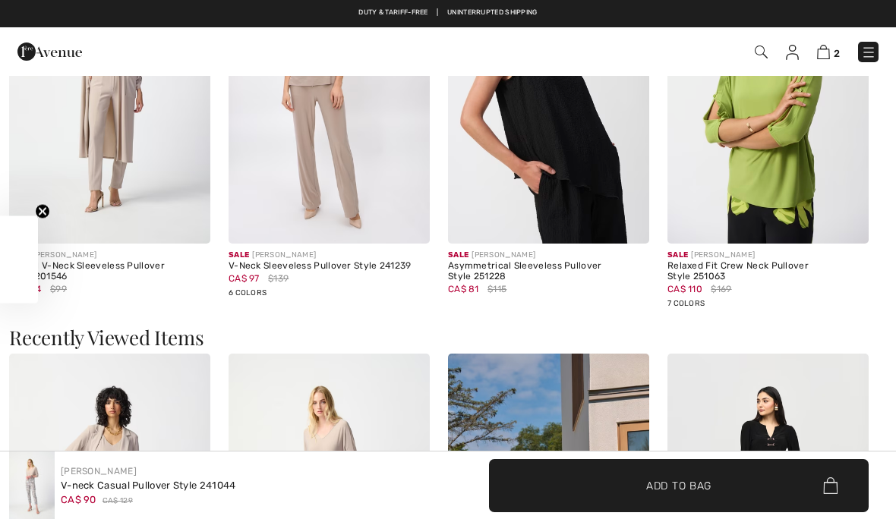
checkbox input "true"
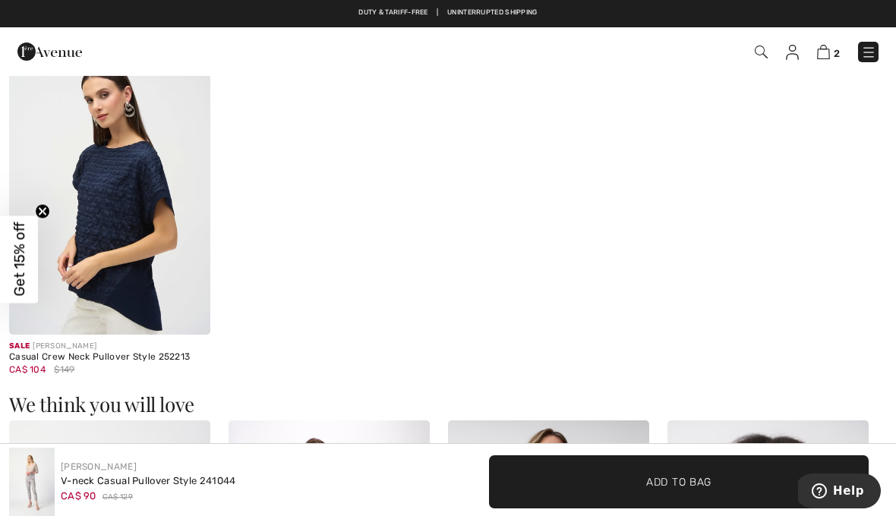
scroll to position [954, 0]
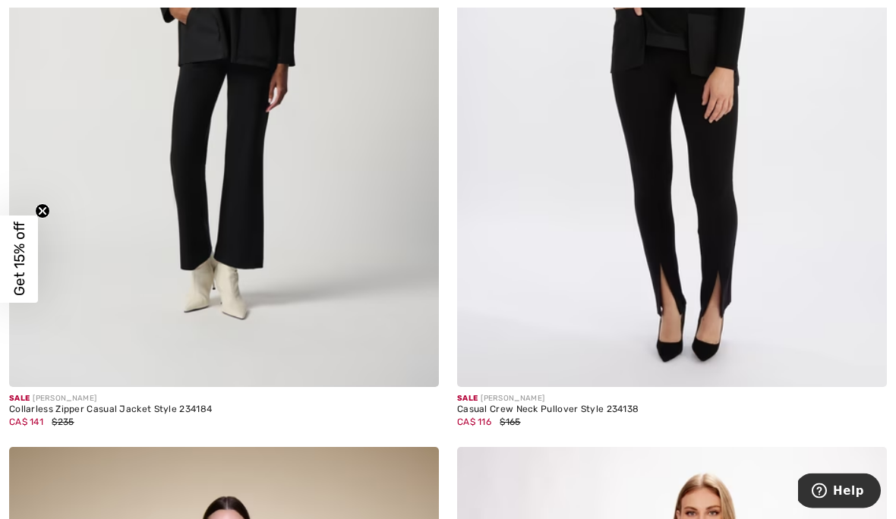
scroll to position [12437, 0]
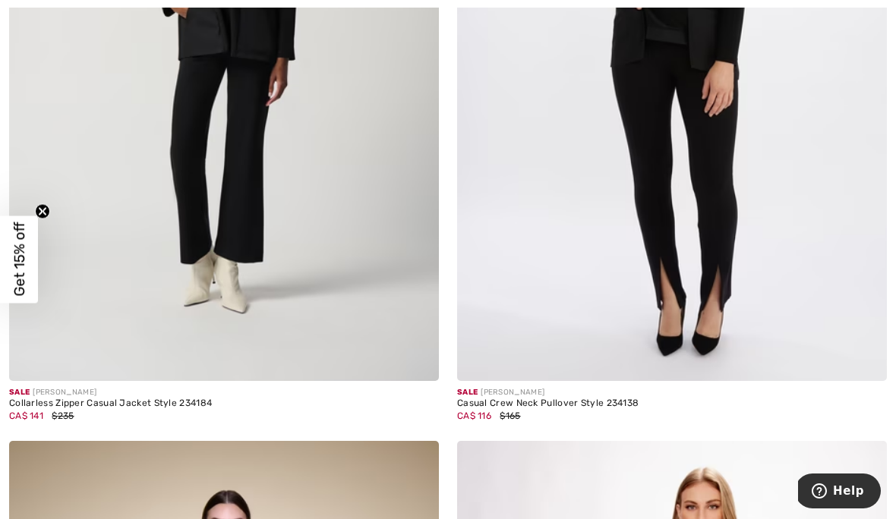
click at [681, 95] on img at bounding box center [672, 59] width 430 height 645
click at [687, 46] on img at bounding box center [672, 59] width 430 height 645
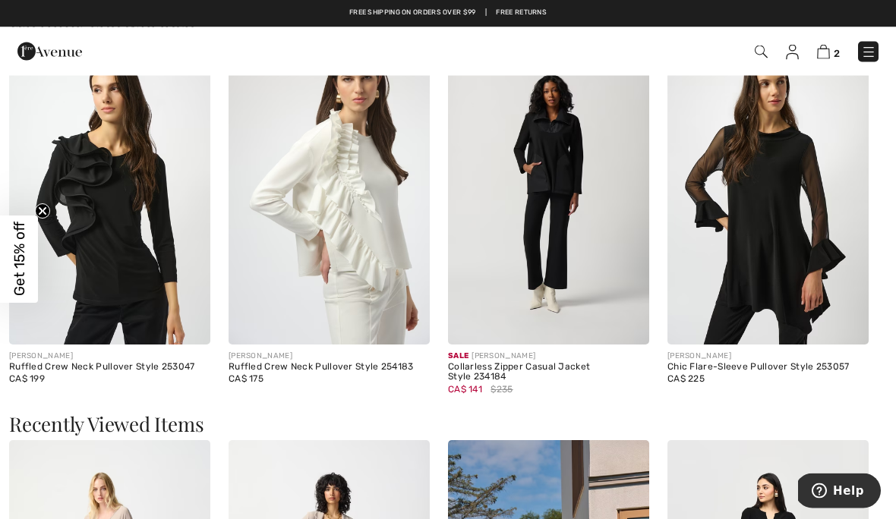
scroll to position [907, 0]
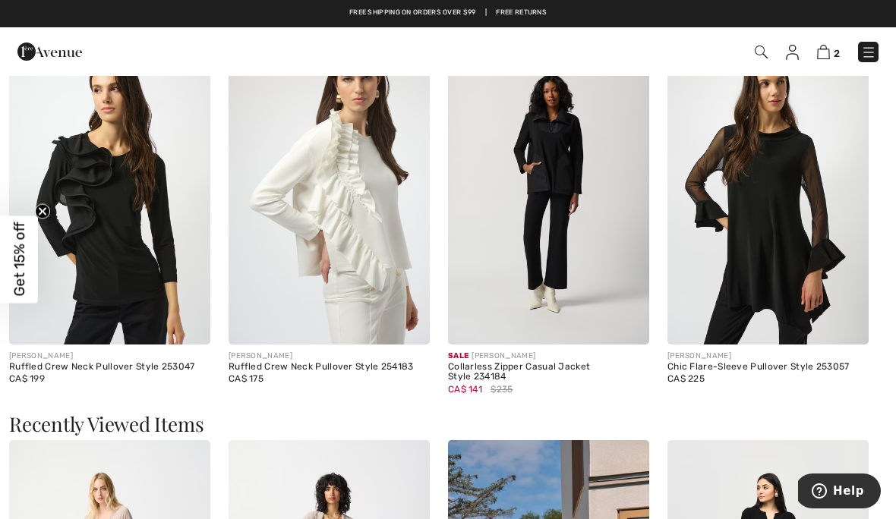
click at [571, 188] on img at bounding box center [548, 194] width 201 height 302
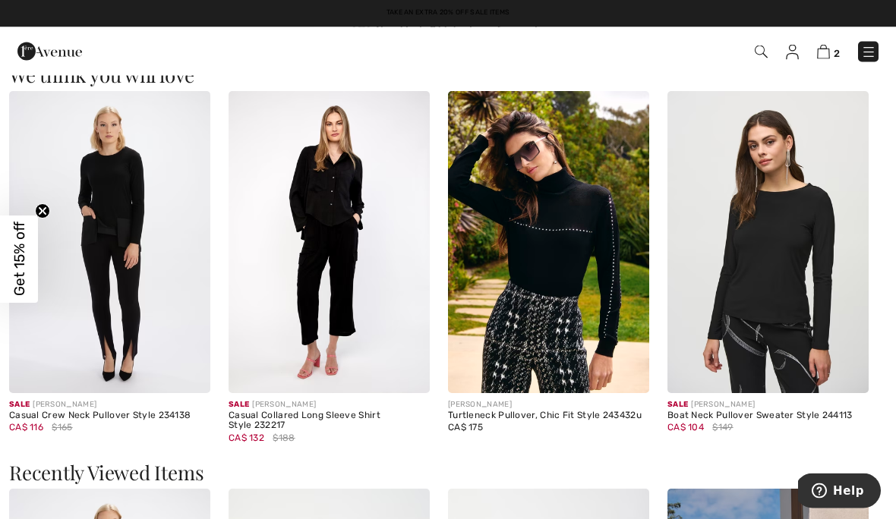
scroll to position [866, 0]
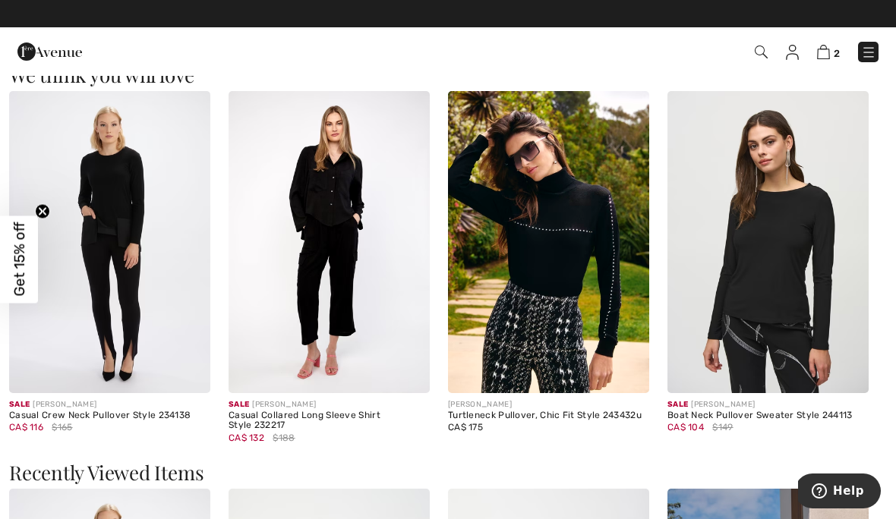
click at [803, 234] on img at bounding box center [767, 242] width 201 height 302
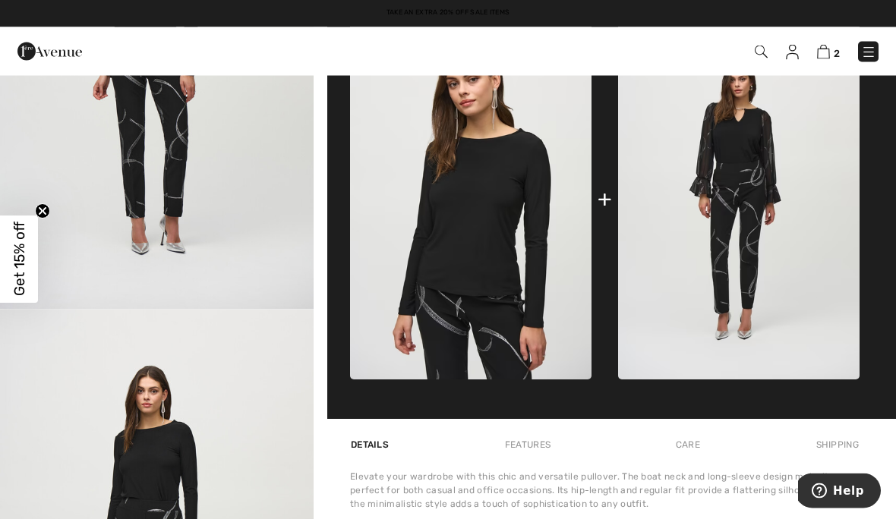
scroll to position [625, 0]
click at [519, 486] on div "Elevate your wardrobe with this chic and versatile pullover. The boat neck and …" at bounding box center [604, 490] width 509 height 41
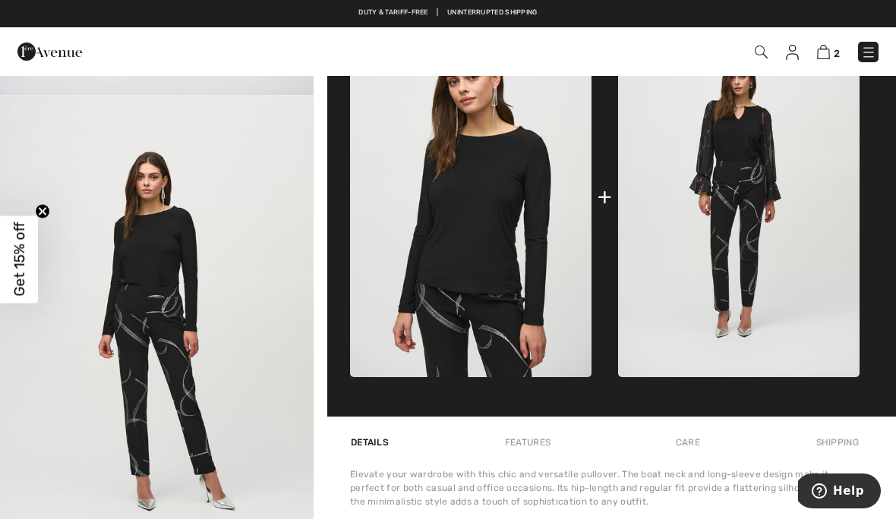
scroll to position [1234, 0]
click at [226, 369] on img "4 / 5" at bounding box center [157, 330] width 314 height 470
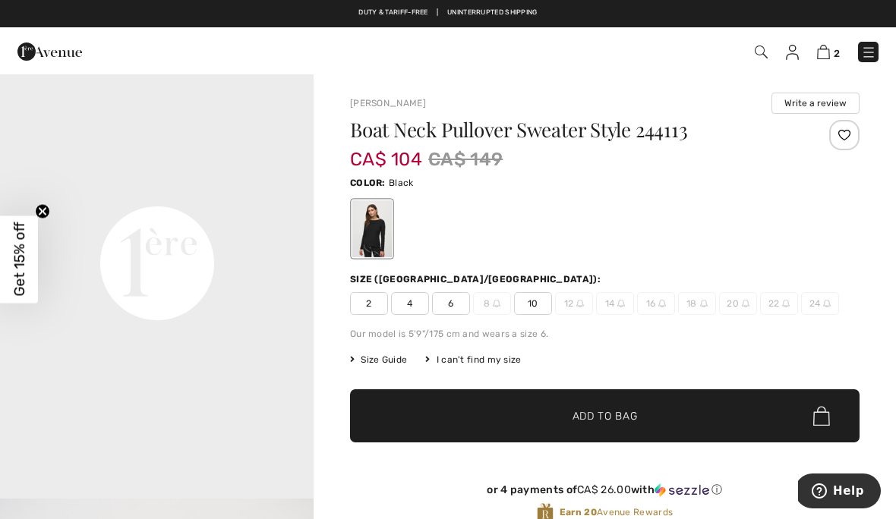
scroll to position [992, 0]
click at [622, 416] on span "Add to Bag" at bounding box center [605, 417] width 65 height 16
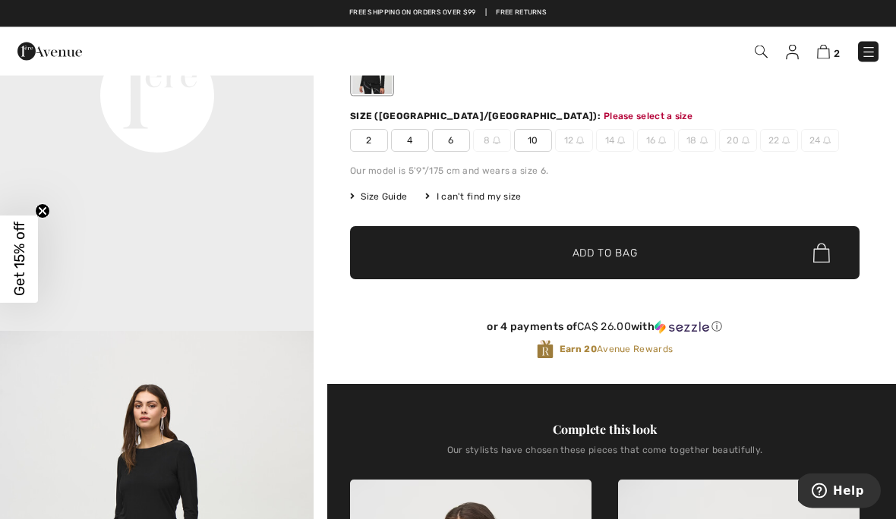
scroll to position [163, 0]
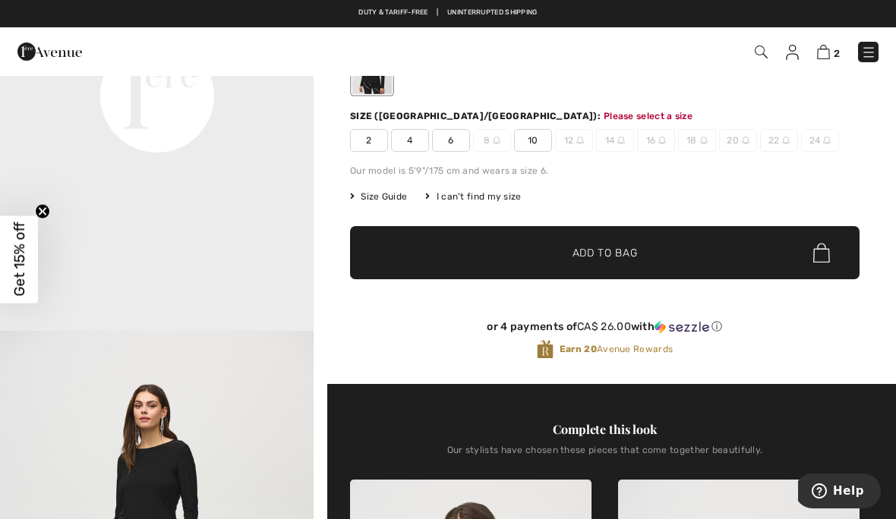
click at [608, 254] on span "Add to Bag" at bounding box center [605, 253] width 65 height 16
click at [545, 150] on span "10" at bounding box center [533, 140] width 38 height 23
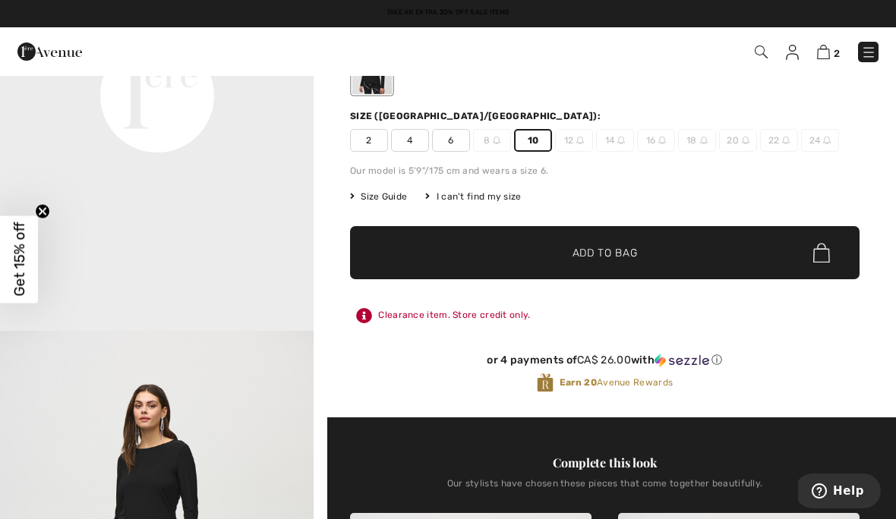
click at [621, 260] on span "Add to Bag" at bounding box center [605, 253] width 65 height 16
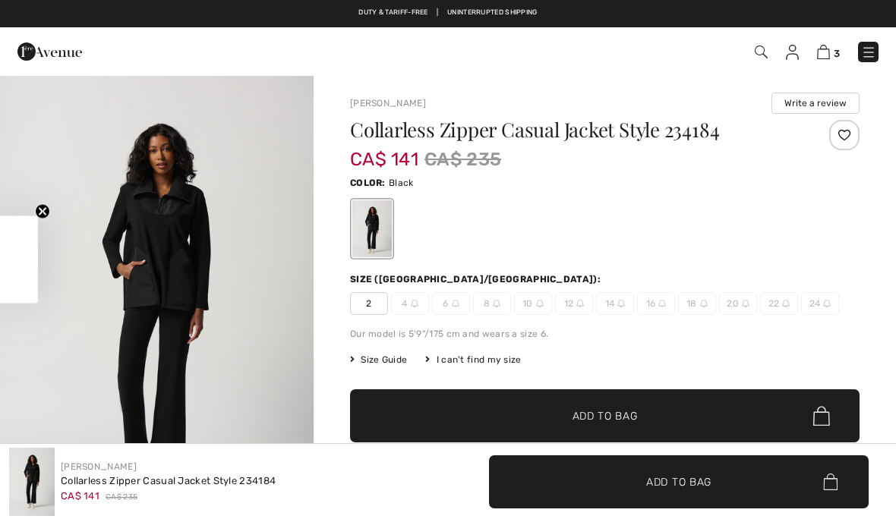
checkbox input "true"
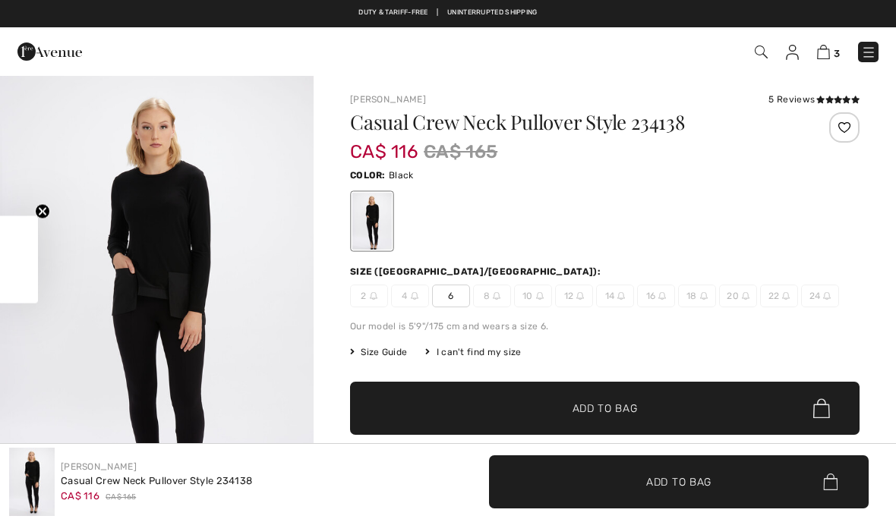
checkbox input "true"
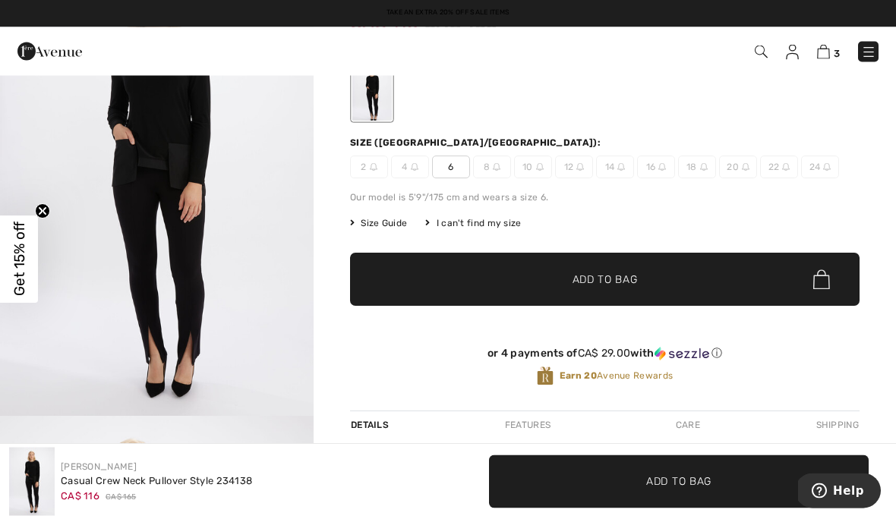
scroll to position [94, 0]
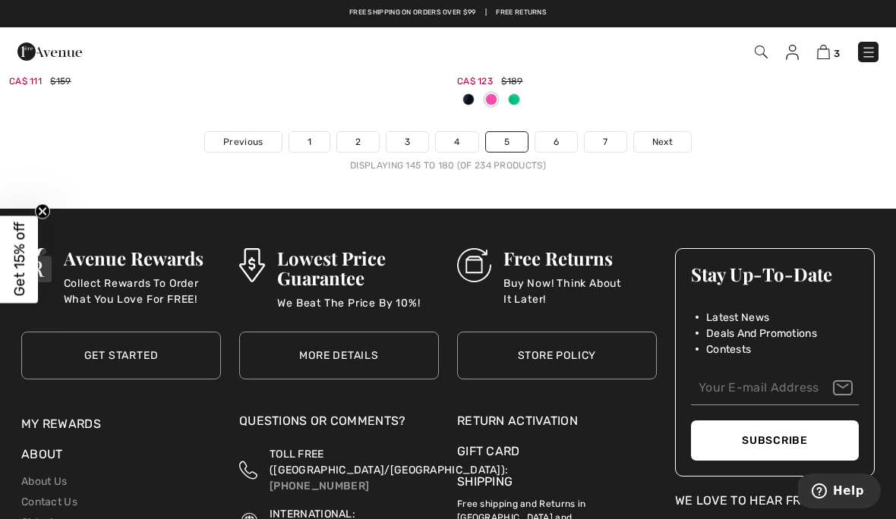
scroll to position [13403, 0]
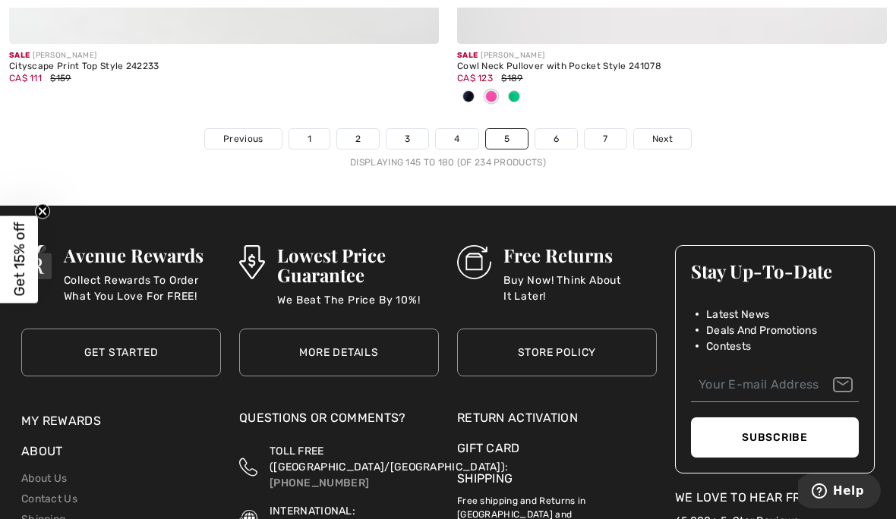
click at [563, 135] on link "6" at bounding box center [556, 139] width 42 height 20
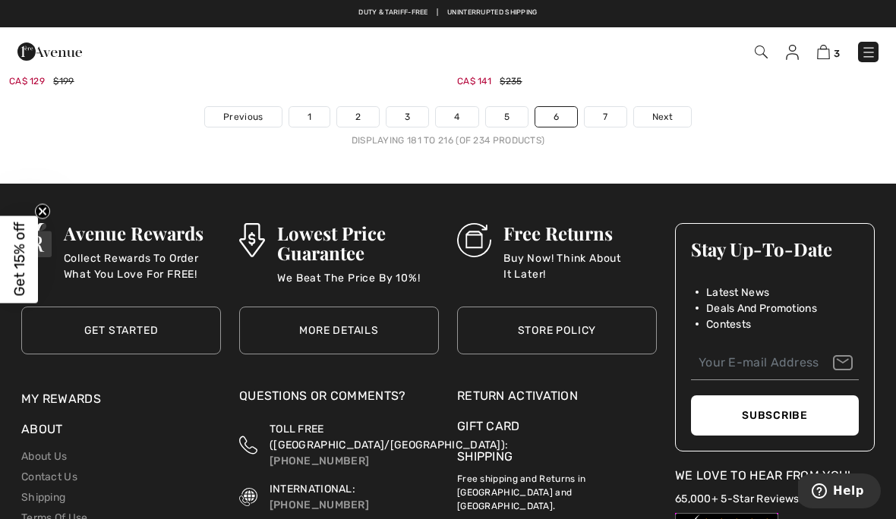
scroll to position [13478, 0]
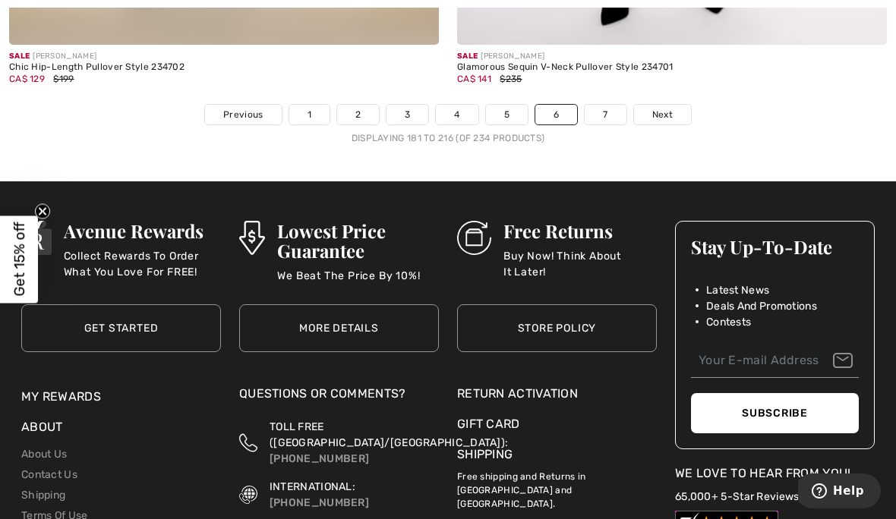
click at [569, 110] on link "6" at bounding box center [556, 115] width 42 height 20
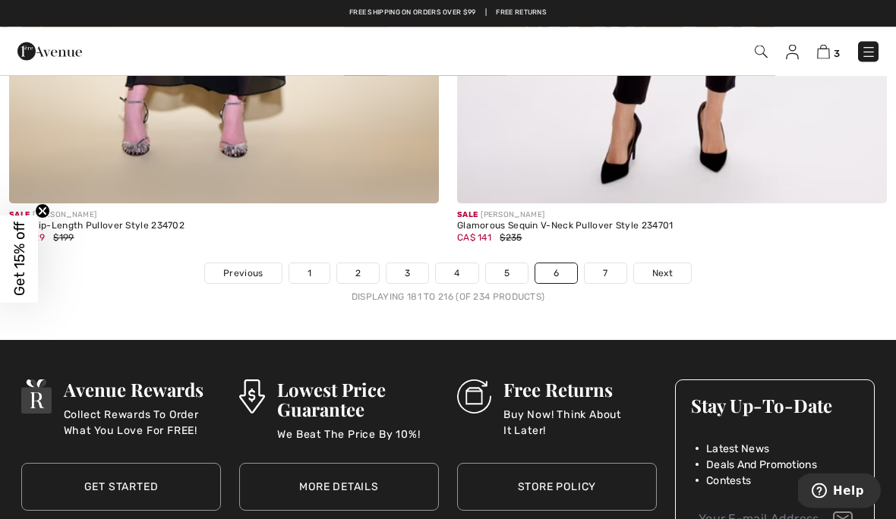
scroll to position [13310, 0]
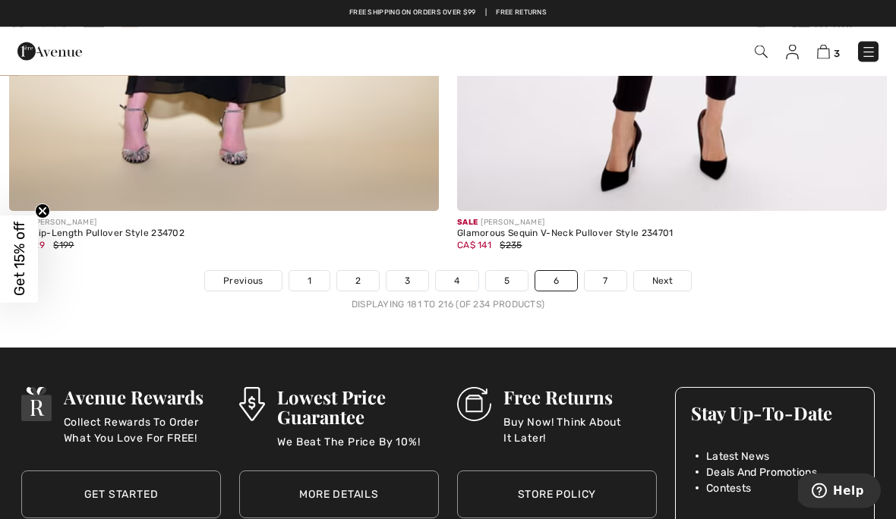
click at [615, 276] on link "7" at bounding box center [605, 282] width 41 height 20
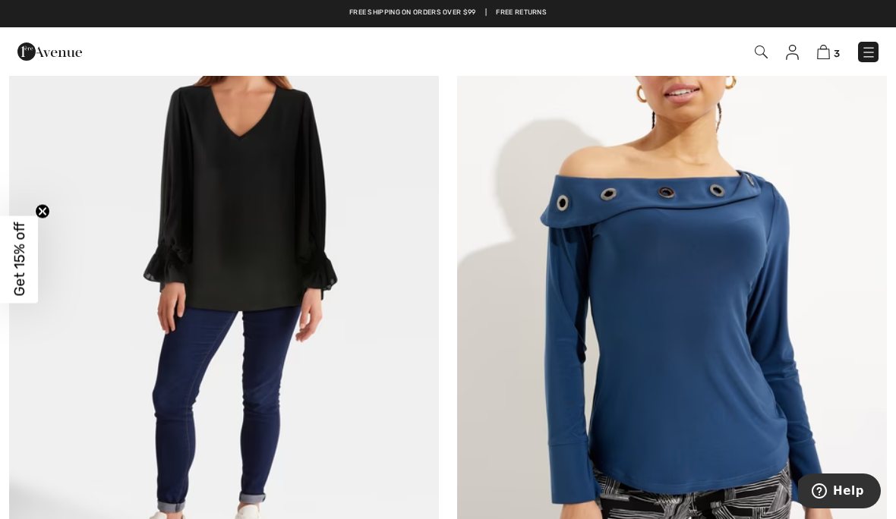
scroll to position [1750, 0]
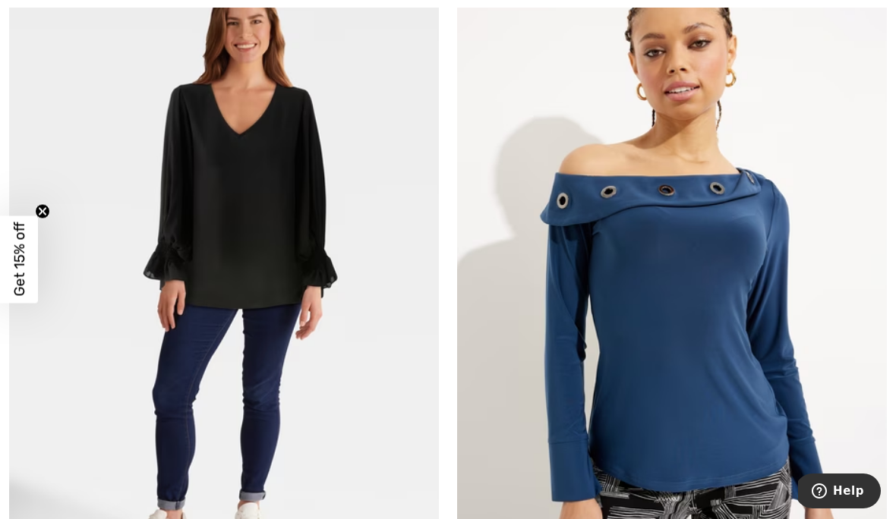
click at [689, 269] on img at bounding box center [672, 271] width 430 height 645
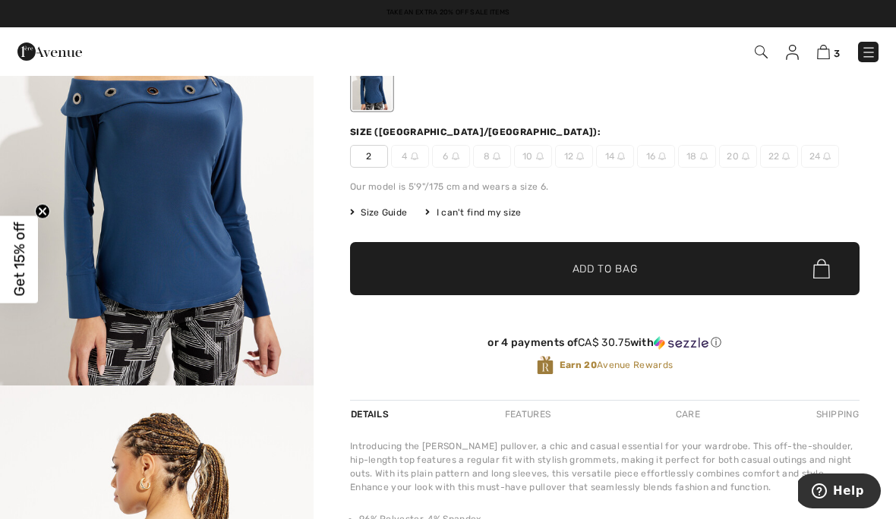
scroll to position [78, 0]
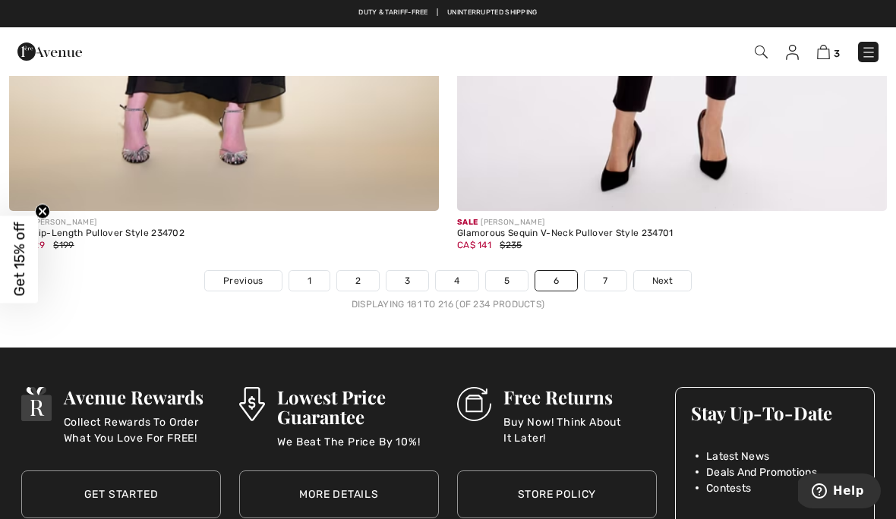
click at [617, 276] on link "7" at bounding box center [605, 281] width 41 height 20
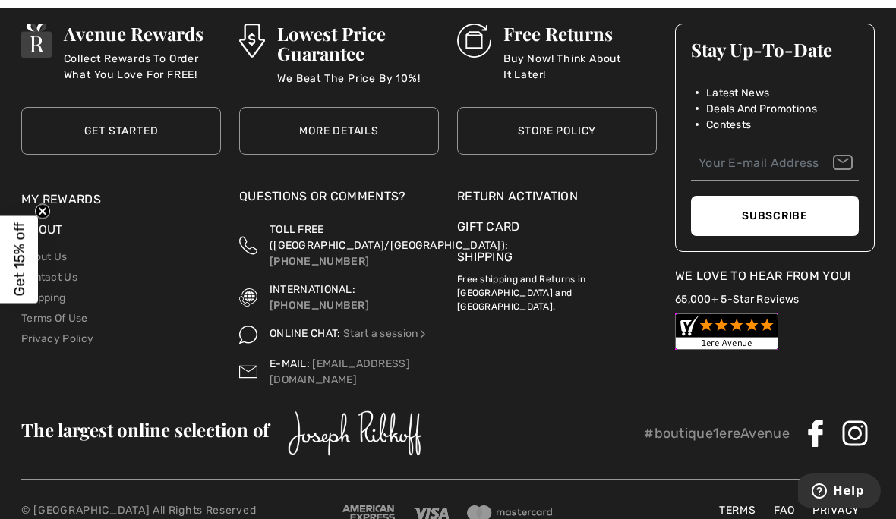
scroll to position [6989, 0]
